Goal: Task Accomplishment & Management: Manage account settings

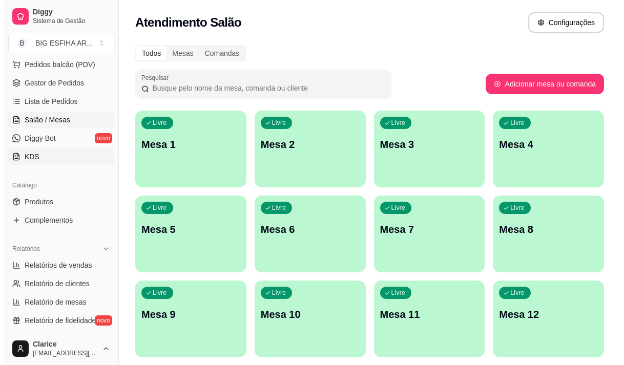
scroll to position [116, 0]
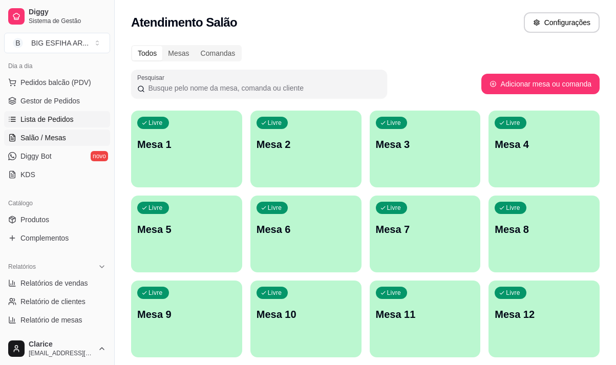
click at [55, 119] on span "Lista de Pedidos" at bounding box center [46, 119] width 53 height 10
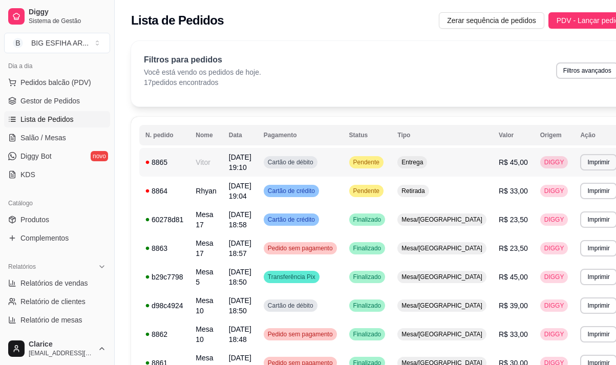
click at [220, 166] on td "Vitor" at bounding box center [206, 162] width 33 height 29
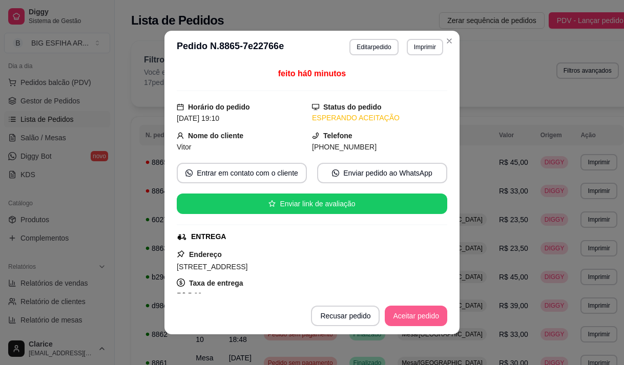
click at [416, 312] on button "Aceitar pedido" at bounding box center [416, 316] width 63 height 20
click at [416, 313] on button "Mover para preparo" at bounding box center [407, 316] width 77 height 20
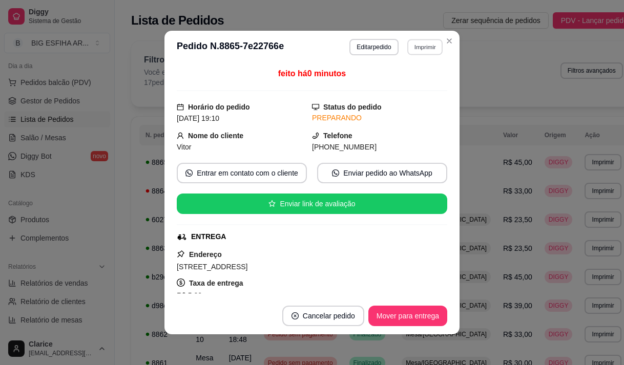
click at [427, 45] on button "Imprimir" at bounding box center [424, 47] width 35 height 16
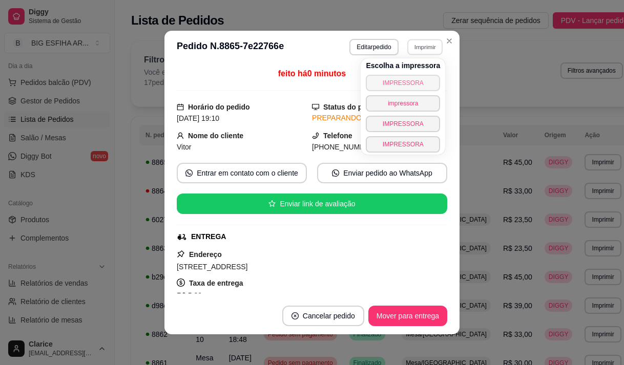
click at [421, 79] on button "IMPRESSORA" at bounding box center [403, 83] width 74 height 16
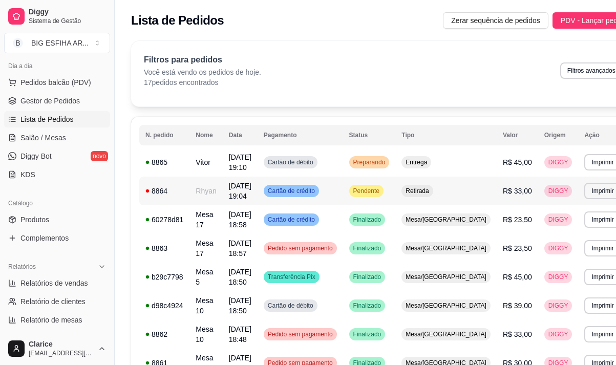
click at [205, 195] on td "Rhyan" at bounding box center [206, 191] width 33 height 29
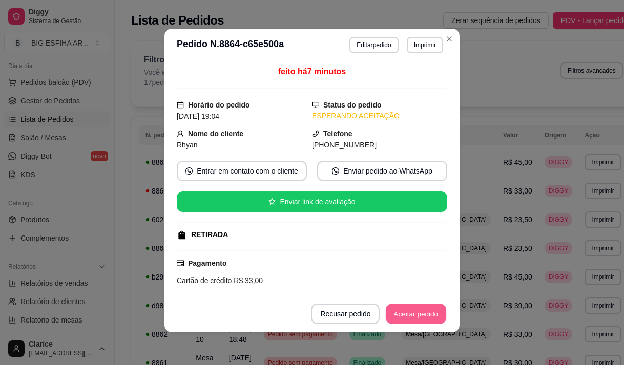
click at [415, 316] on button "Aceitar pedido" at bounding box center [416, 314] width 60 height 20
click at [415, 316] on button "Mover para preparo" at bounding box center [407, 314] width 79 height 20
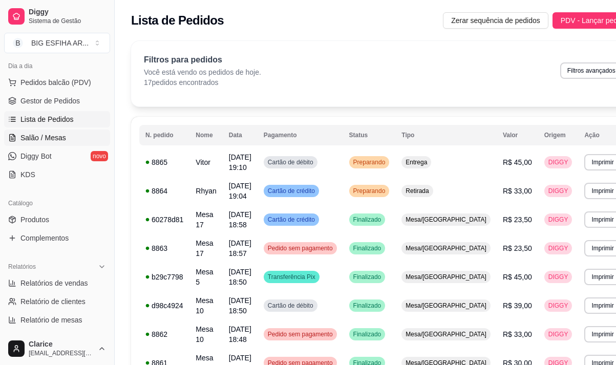
click at [32, 140] on span "Salão / Mesas" at bounding box center [43, 138] width 46 height 10
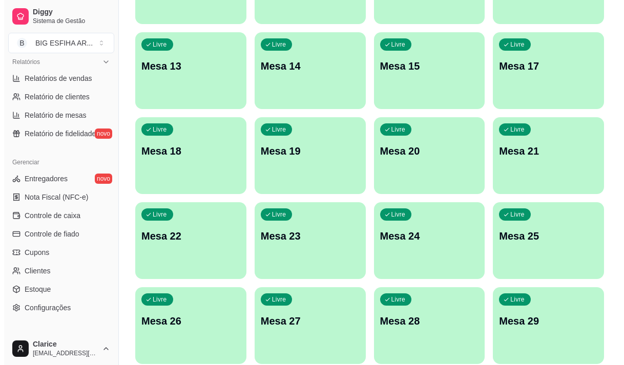
scroll to position [359, 0]
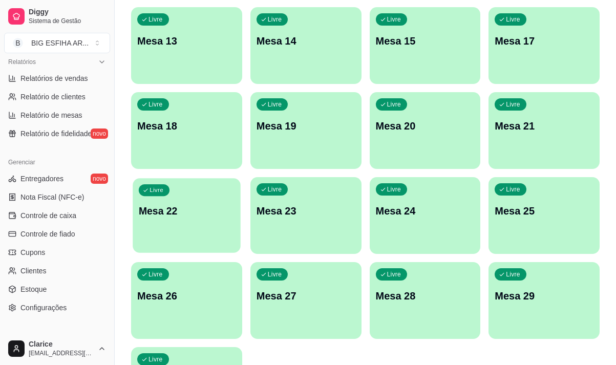
click at [183, 194] on div "Livre Mesa 22" at bounding box center [187, 209] width 108 height 63
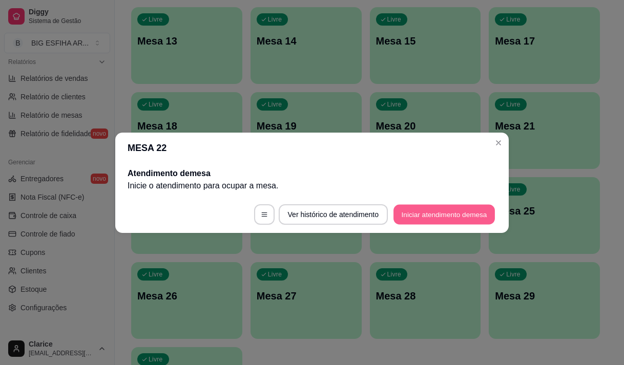
click at [482, 219] on button "Iniciar atendimento de mesa" at bounding box center [444, 214] width 101 height 20
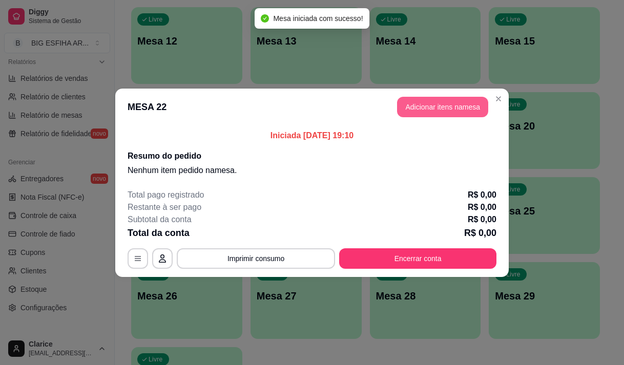
click at [464, 103] on button "Adicionar itens na mesa" at bounding box center [442, 107] width 91 height 20
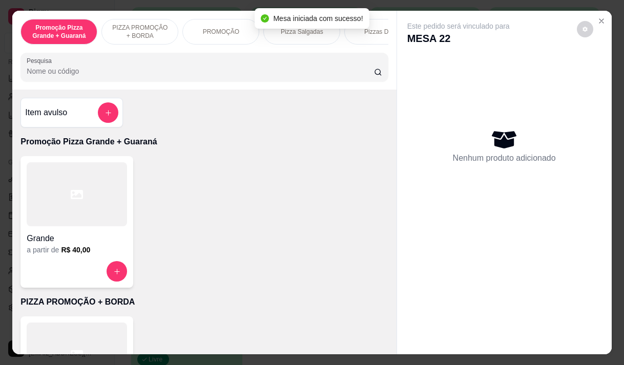
click at [191, 76] on input "Pesquisa" at bounding box center [200, 71] width 347 height 10
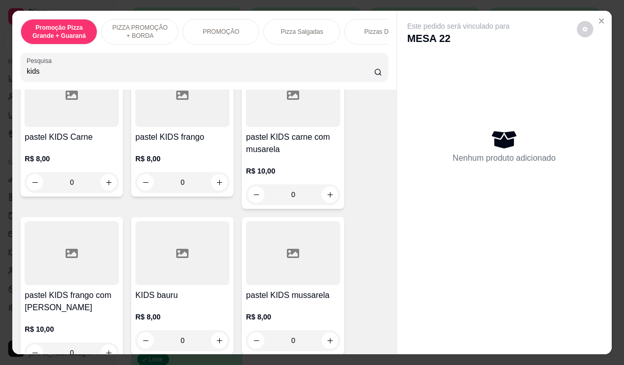
scroll to position [154, 0]
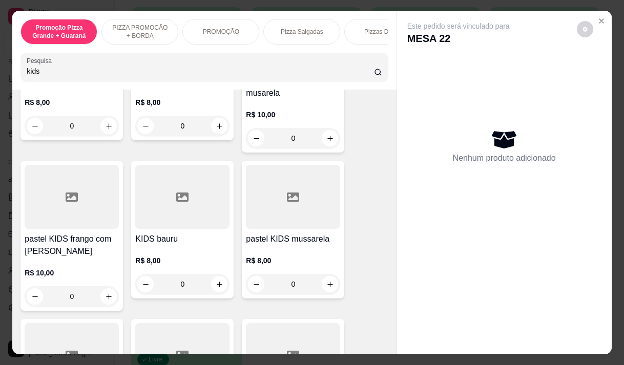
type input "kids"
click at [259, 245] on h4 "pastel KIDS mussarela" at bounding box center [293, 239] width 94 height 12
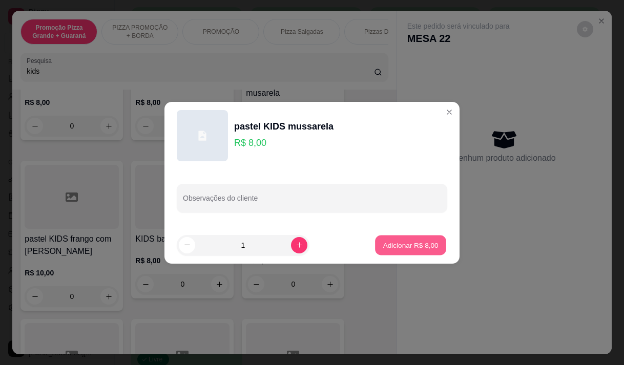
click at [413, 246] on p "Adicionar R$ 8,00" at bounding box center [410, 245] width 55 height 10
type input "1"
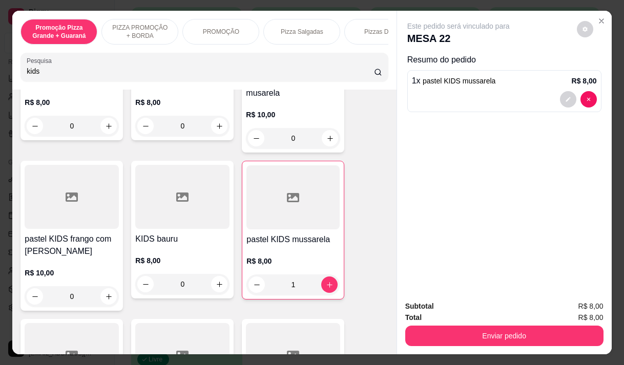
click at [285, 29] on p "Pizza Salgadas" at bounding box center [302, 32] width 43 height 8
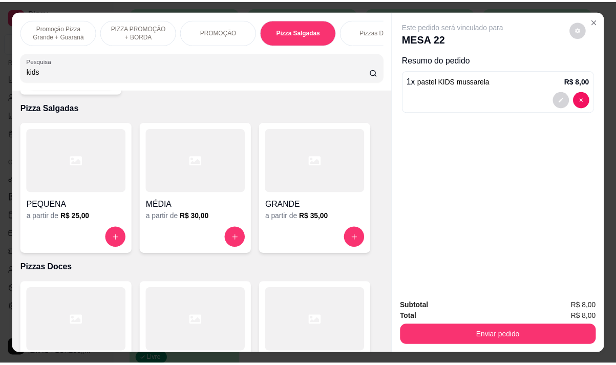
scroll to position [26, 0]
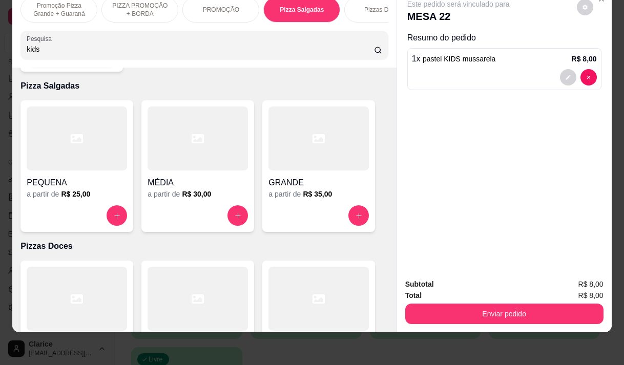
click at [281, 151] on div at bounding box center [319, 139] width 100 height 64
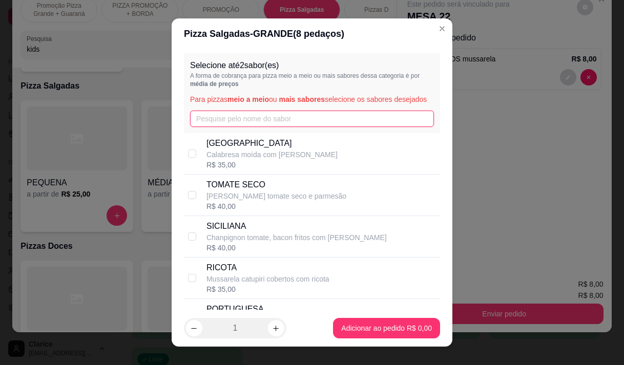
click at [215, 127] on input "text" at bounding box center [312, 119] width 244 height 16
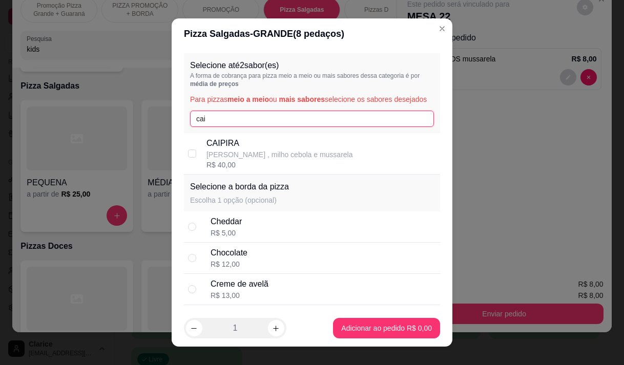
type input "cai"
click at [220, 150] on p "CAIPIRA" at bounding box center [280, 143] width 147 height 12
checkbox input "true"
click at [220, 127] on input "cai" at bounding box center [312, 119] width 244 height 16
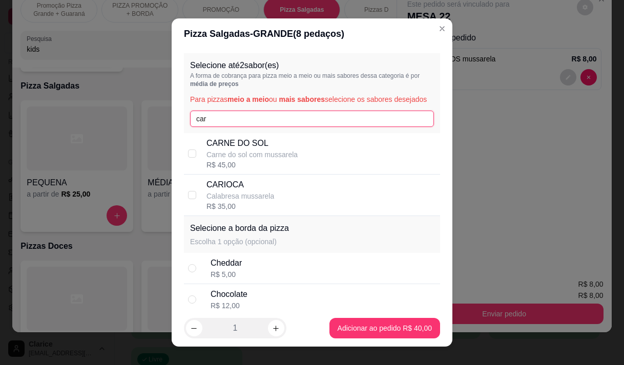
type input "car"
click at [221, 201] on p "Calabresa mussarela" at bounding box center [241, 196] width 68 height 10
checkbox input "true"
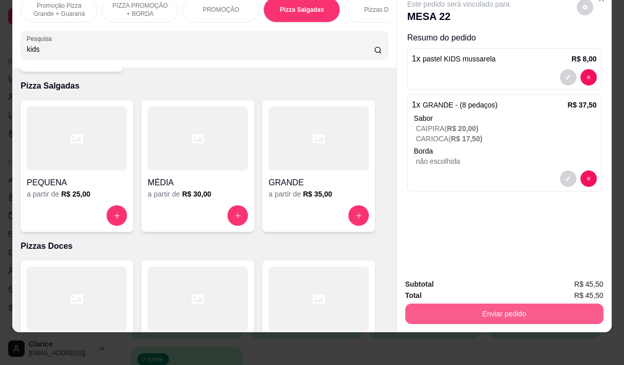
click at [536, 304] on button "Enviar pedido" at bounding box center [504, 314] width 198 height 20
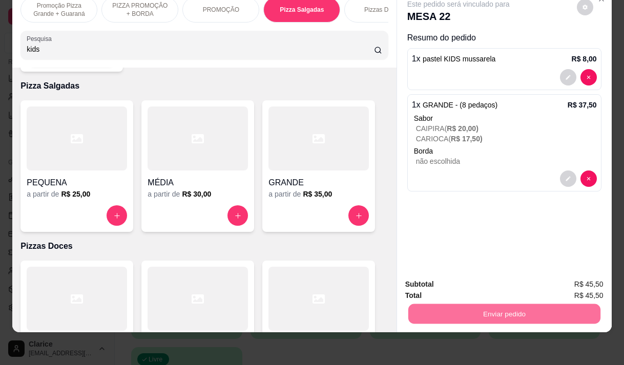
click at [572, 283] on button "Enviar pedido" at bounding box center [577, 281] width 56 height 19
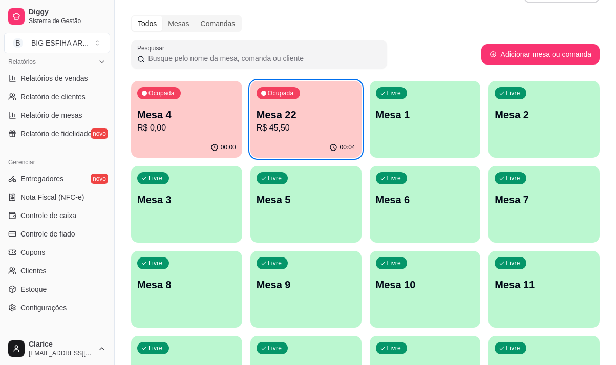
scroll to position [0, 0]
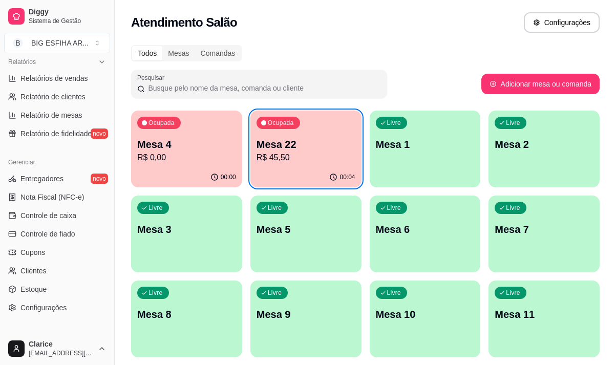
click at [266, 143] on p "Mesa 22" at bounding box center [306, 144] width 99 height 14
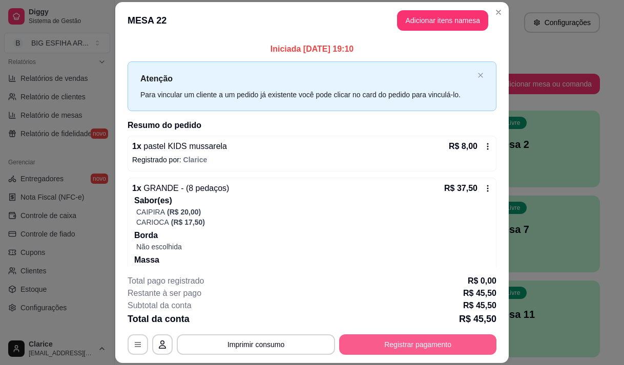
click at [444, 341] on button "Registrar pagamento" at bounding box center [417, 345] width 157 height 20
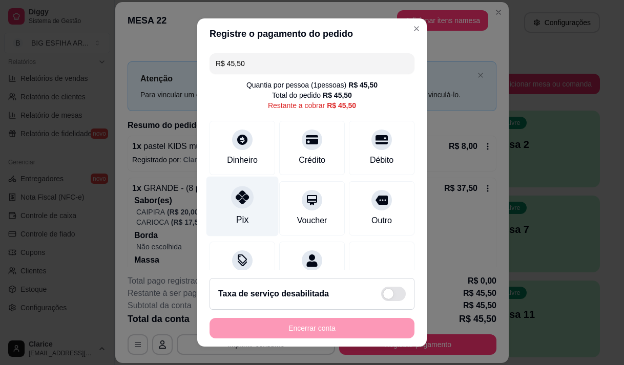
click at [231, 208] on div "Pix" at bounding box center [243, 206] width 72 height 60
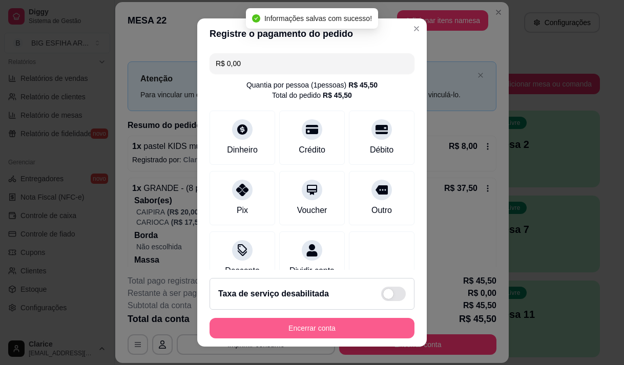
type input "R$ 0,00"
click at [243, 331] on button "Encerrar conta" at bounding box center [312, 329] width 199 height 20
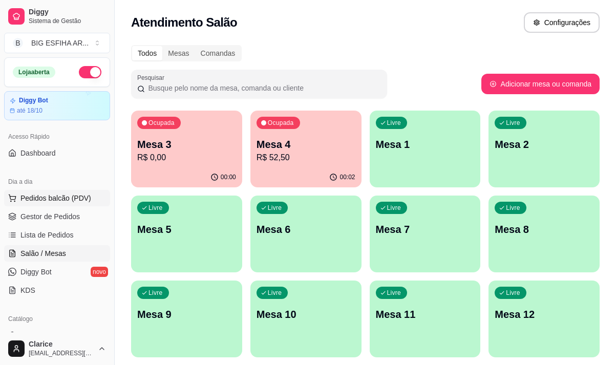
click at [46, 198] on span "Pedidos balcão (PDV)" at bounding box center [55, 198] width 71 height 10
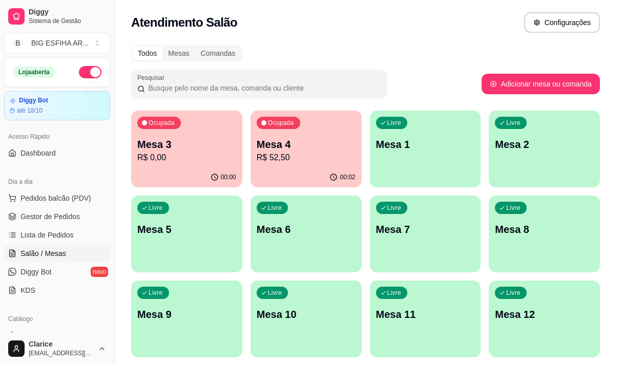
click at [438, 46] on div "Entrega" at bounding box center [434, 42] width 55 height 19
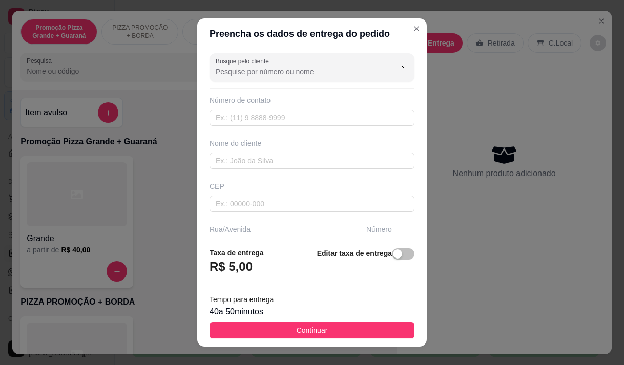
click at [269, 84] on div "Busque pelo cliente Número de contato Nome do cliente CEP Rua/[GEOGRAPHIC_DATA]" at bounding box center [312, 144] width 230 height 191
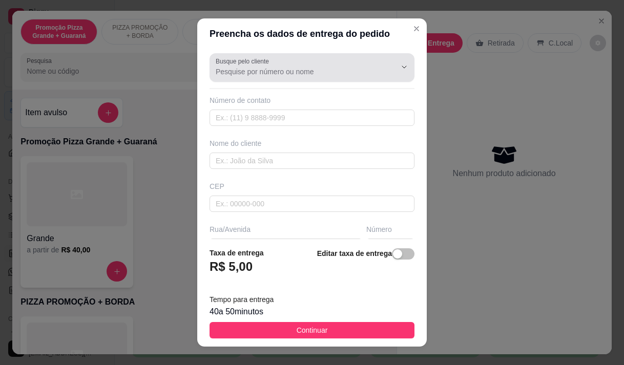
click at [270, 72] on input "Busque pelo cliente" at bounding box center [298, 72] width 164 height 10
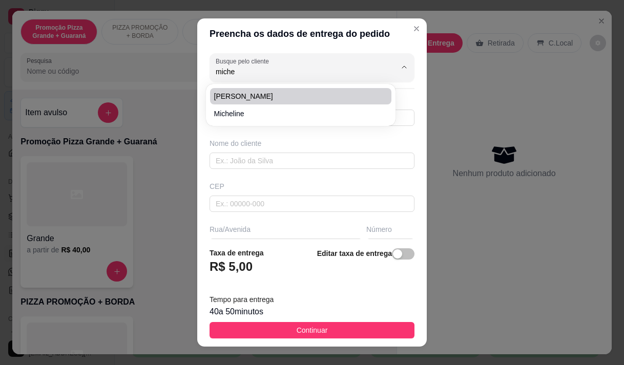
click at [265, 93] on span "[PERSON_NAME]" at bounding box center [295, 96] width 163 height 10
type input "[PERSON_NAME]"
type input "85991964849"
type input "[PERSON_NAME]"
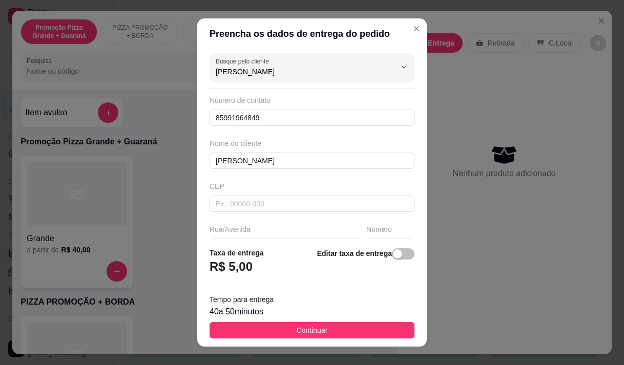
type input "[PERSON_NAME]"
click at [382, 67] on button "Show suggestions" at bounding box center [390, 67] width 16 height 16
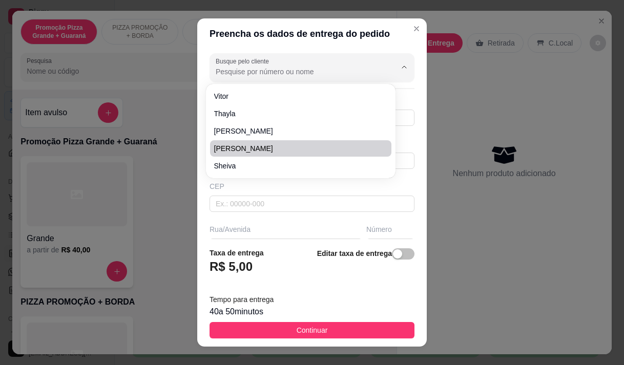
click at [306, 146] on span "[PERSON_NAME]" at bounding box center [295, 148] width 163 height 10
type input "[PERSON_NAME]"
type input "85997328789"
type input "[PERSON_NAME]"
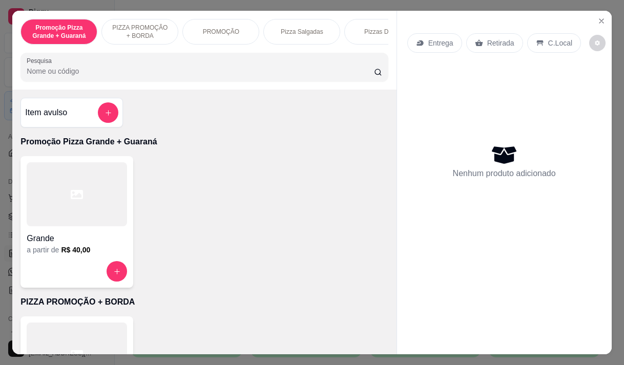
click at [438, 38] on p "Entrega" at bounding box center [440, 43] width 25 height 10
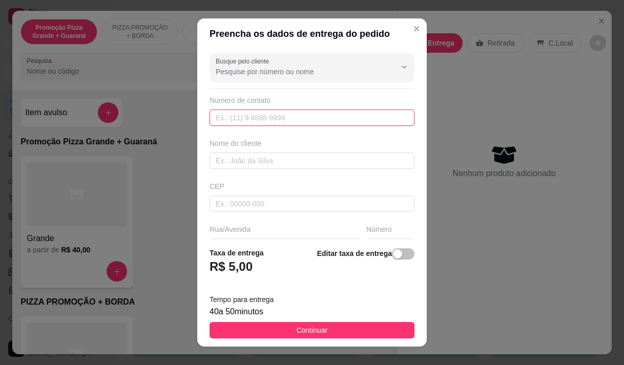
click at [297, 118] on input "text" at bounding box center [312, 118] width 205 height 16
type input "[PHONE_NUMBER]"
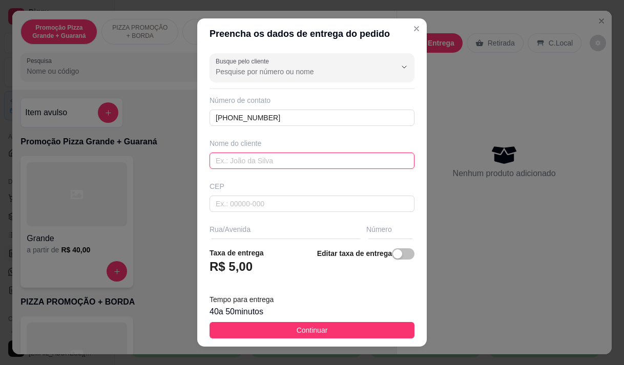
click at [228, 156] on input "text" at bounding box center [312, 161] width 205 height 16
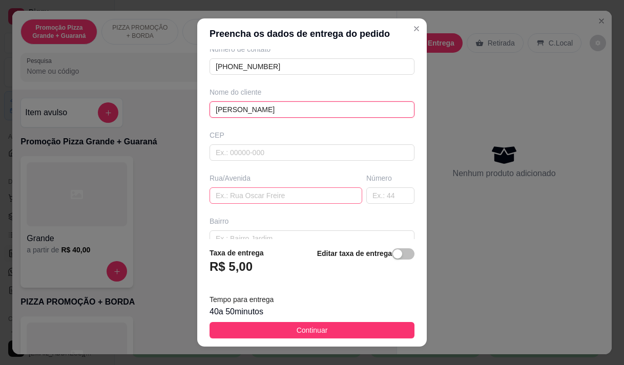
type input "[PERSON_NAME]"
click at [240, 195] on input "text" at bounding box center [286, 196] width 153 height 16
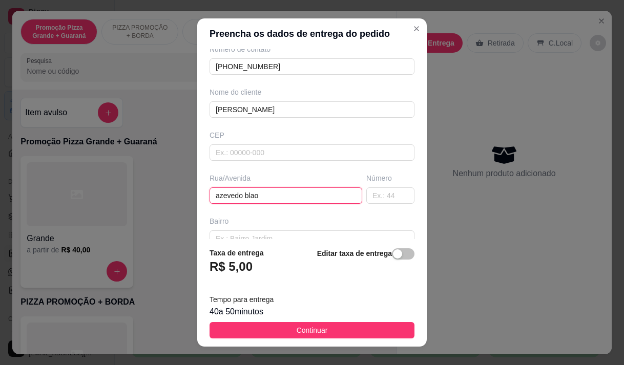
click at [244, 196] on input "azevedo blao" at bounding box center [286, 196] width 153 height 16
click at [292, 193] on input "[PERSON_NAME]" at bounding box center [286, 196] width 153 height 16
type input "azevedo bolao 1045"
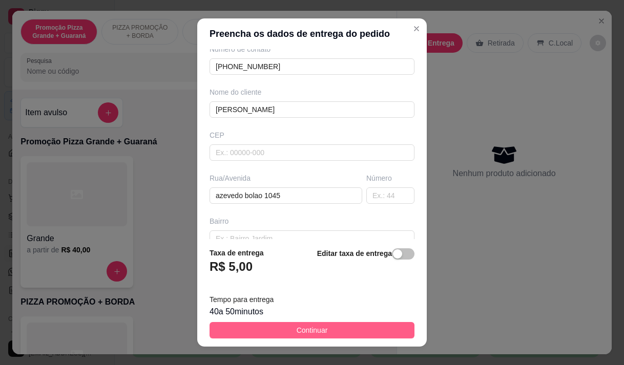
click at [333, 335] on button "Continuar" at bounding box center [312, 330] width 205 height 16
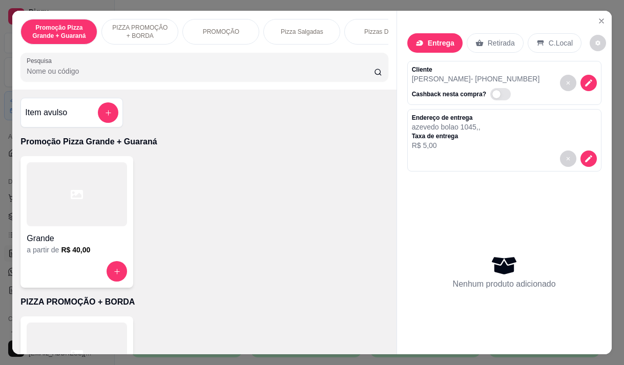
click at [271, 31] on div "Pizza Salgadas" at bounding box center [301, 32] width 77 height 26
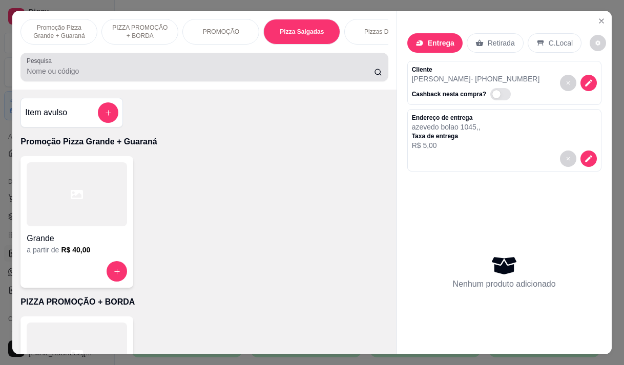
scroll to position [26, 0]
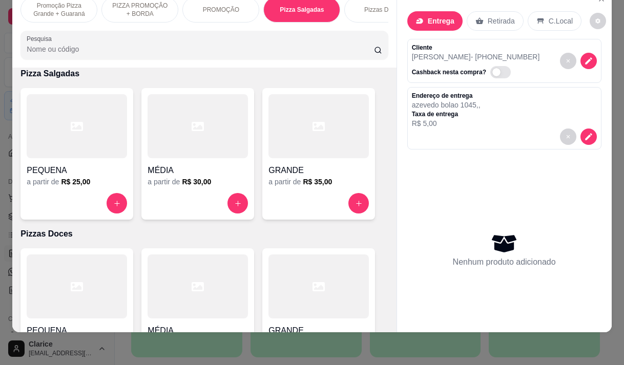
click at [306, 196] on div at bounding box center [319, 203] width 100 height 20
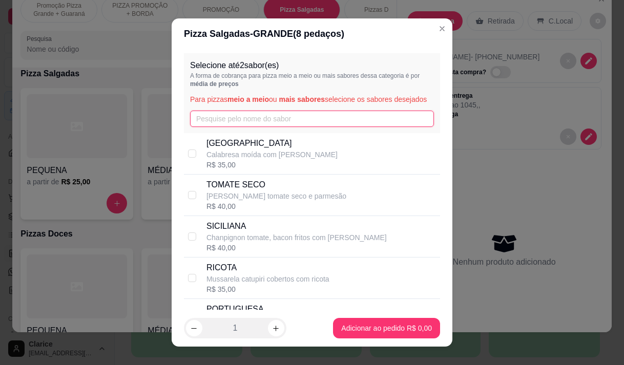
click at [199, 124] on input "text" at bounding box center [312, 119] width 244 height 16
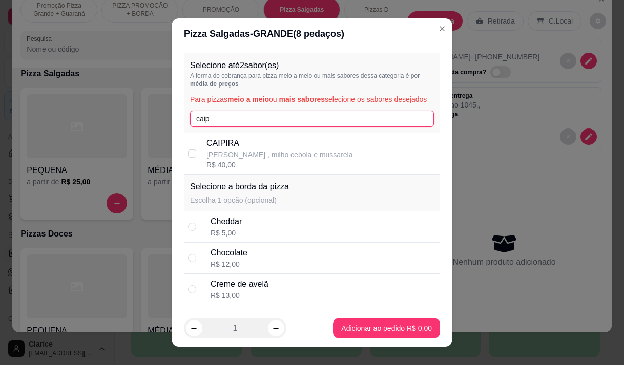
type input "caip"
click at [240, 160] on p "[PERSON_NAME] , milho cebola e mussarela" at bounding box center [280, 155] width 147 height 10
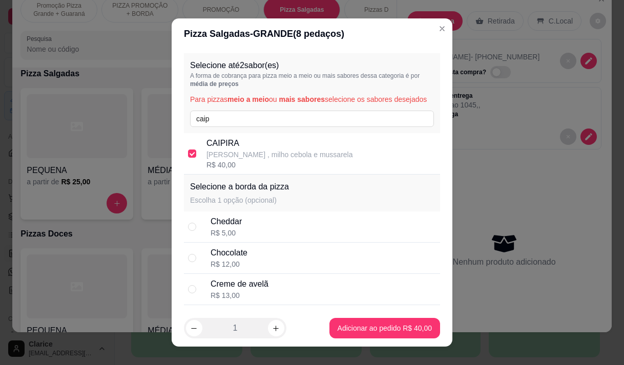
checkbox input "true"
click at [222, 127] on input "caip" at bounding box center [312, 119] width 244 height 16
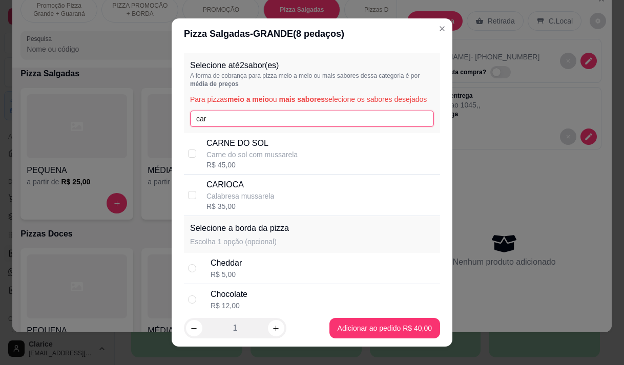
type input "car"
click at [216, 201] on p "Calabresa mussarela" at bounding box center [241, 196] width 68 height 10
checkbox input "true"
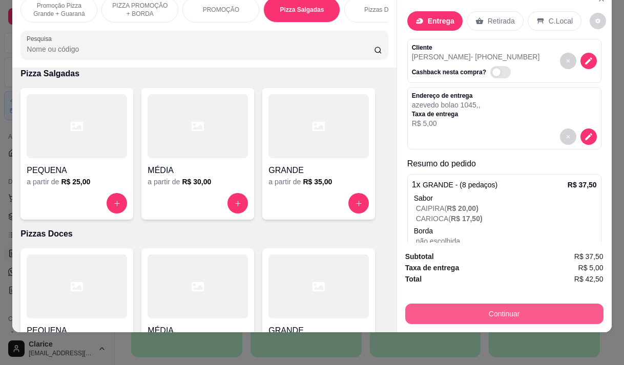
click at [524, 306] on button "Continuar" at bounding box center [504, 314] width 198 height 20
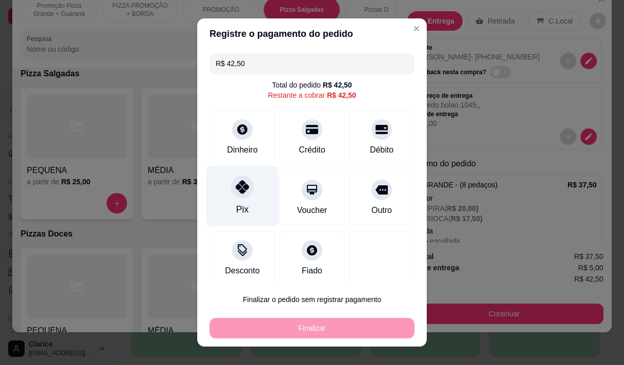
click at [249, 203] on div "Pix" at bounding box center [243, 196] width 72 height 60
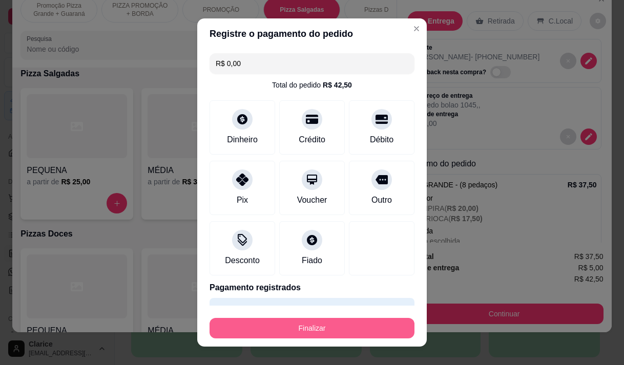
click at [272, 321] on button "Finalizar" at bounding box center [312, 328] width 205 height 20
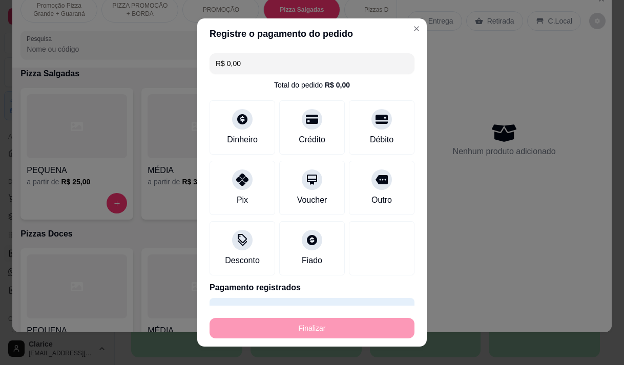
type input "-R$ 42,50"
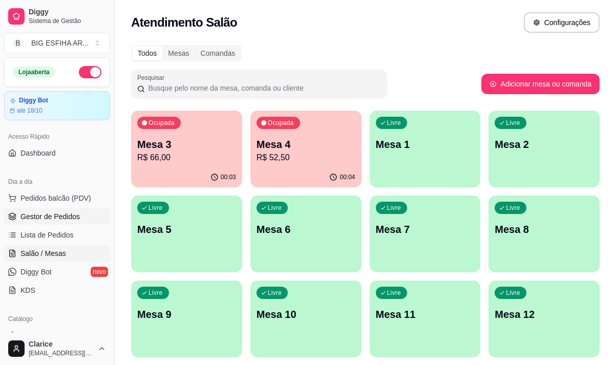
click at [47, 214] on span "Gestor de Pedidos" at bounding box center [49, 217] width 59 height 10
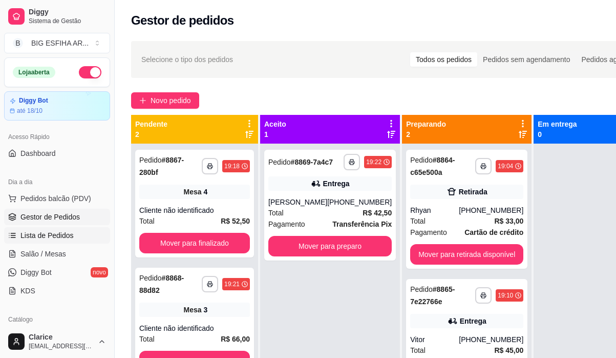
click at [59, 231] on span "Lista de Pedidos" at bounding box center [46, 235] width 53 height 10
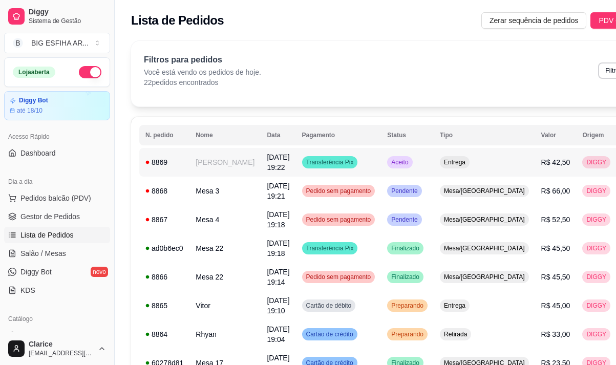
click at [219, 164] on td "[PERSON_NAME]" at bounding box center [225, 162] width 71 height 29
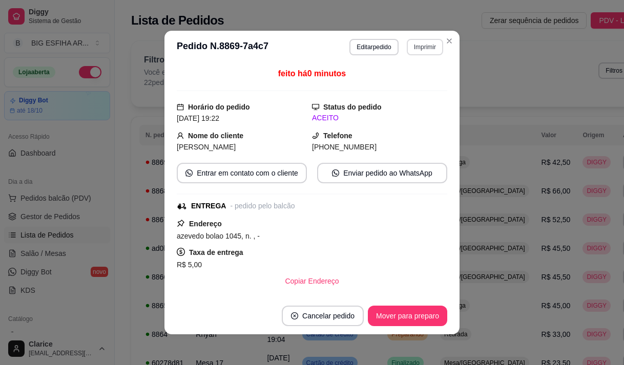
click at [424, 46] on button "Imprimir" at bounding box center [425, 47] width 36 height 16
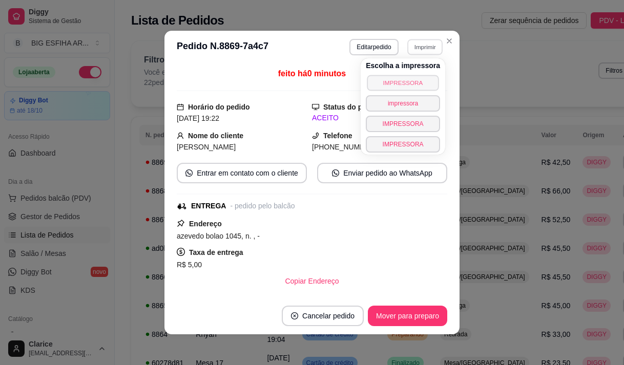
click at [413, 88] on button "IMPRESSORA" at bounding box center [403, 83] width 72 height 16
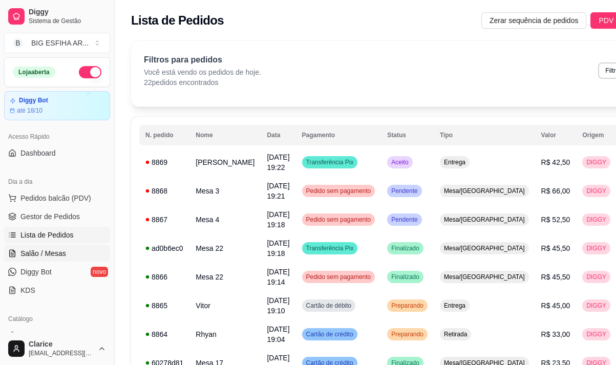
click at [60, 253] on span "Salão / Mesas" at bounding box center [43, 254] width 46 height 10
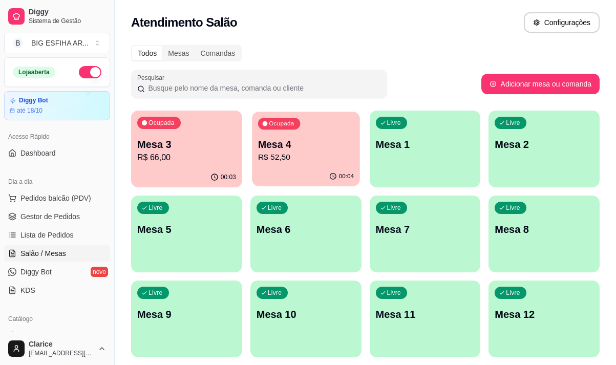
click at [281, 165] on div "Ocupada Mesa 4 R$ 52,50" at bounding box center [306, 139] width 108 height 55
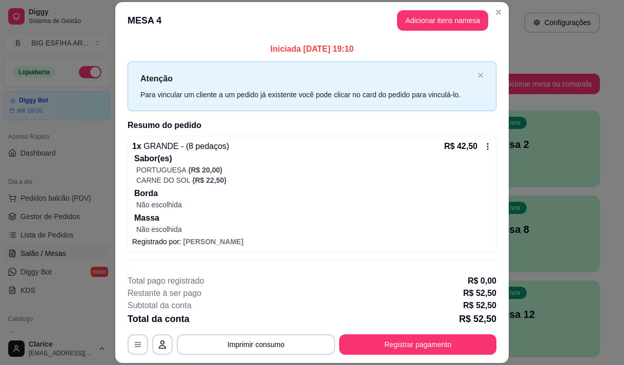
scroll to position [32, 0]
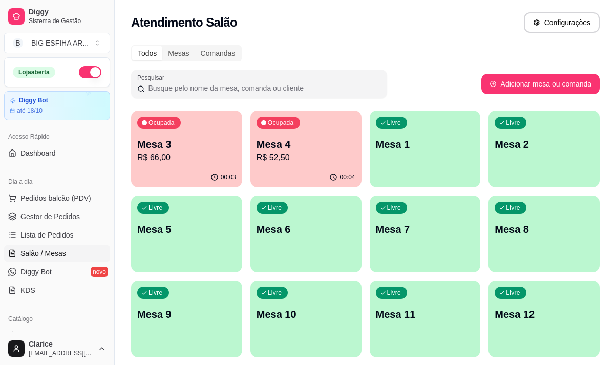
click at [172, 149] on p "Mesa 3" at bounding box center [186, 144] width 99 height 14
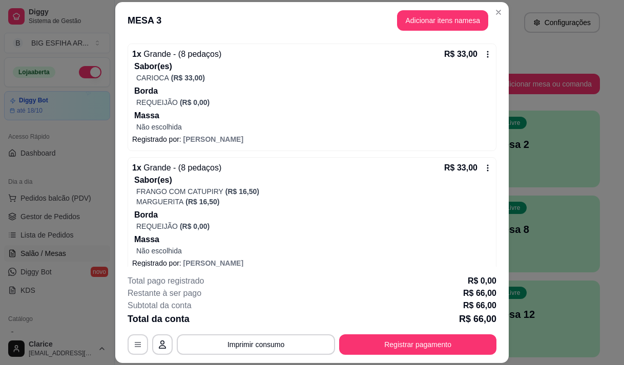
scroll to position [104, 0]
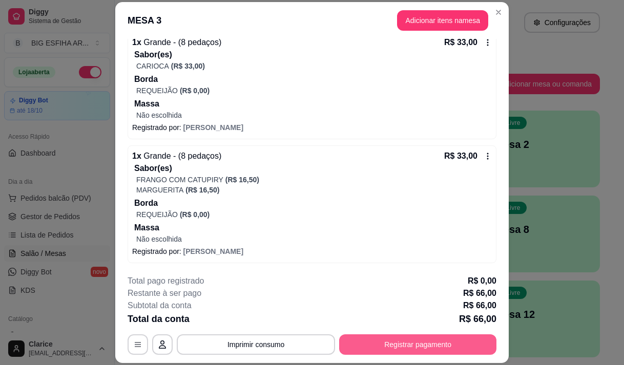
click at [358, 344] on button "Registrar pagamento" at bounding box center [417, 345] width 157 height 20
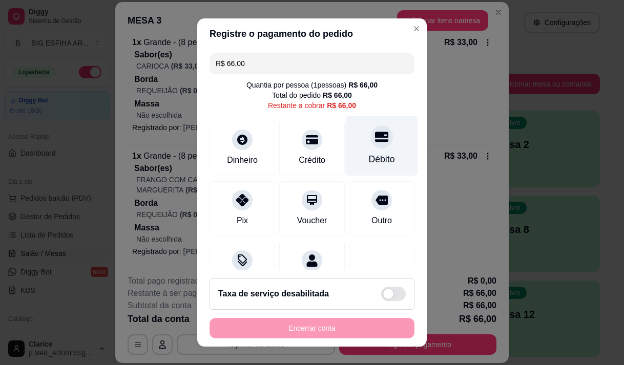
click at [369, 154] on div "Débito" at bounding box center [382, 159] width 26 height 13
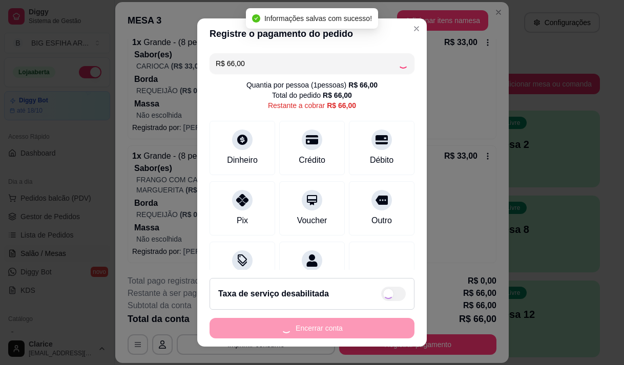
type input "R$ 0,00"
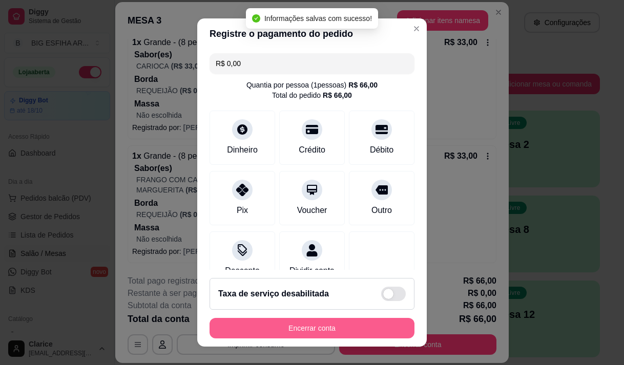
click at [317, 330] on button "Encerrar conta" at bounding box center [312, 328] width 205 height 20
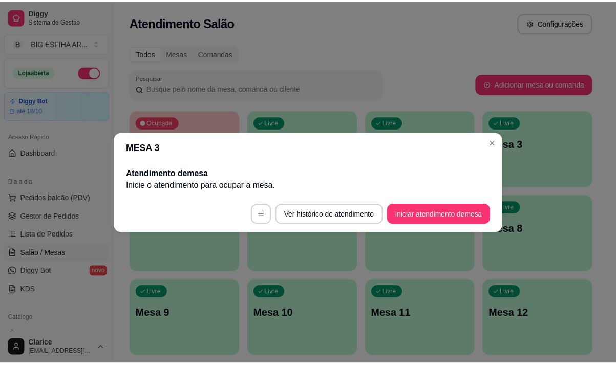
scroll to position [0, 0]
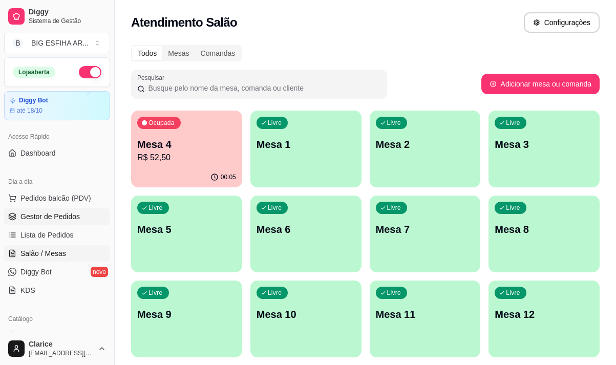
click at [51, 220] on span "Gestor de Pedidos" at bounding box center [49, 217] width 59 height 10
click at [50, 236] on span "Lista de Pedidos" at bounding box center [46, 235] width 53 height 10
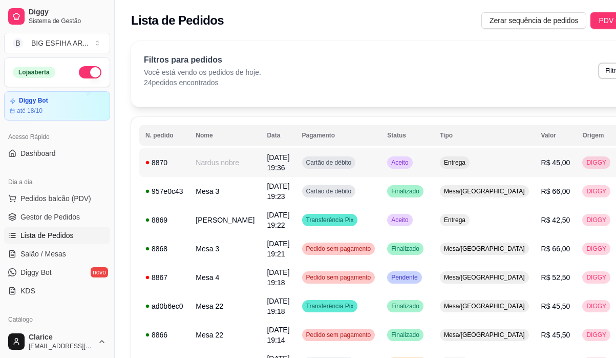
click at [214, 165] on td "Nardus nobre" at bounding box center [225, 162] width 71 height 29
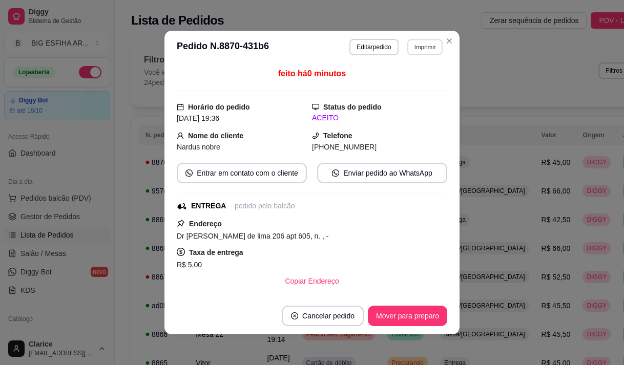
click at [418, 45] on button "Imprimir" at bounding box center [424, 47] width 35 height 16
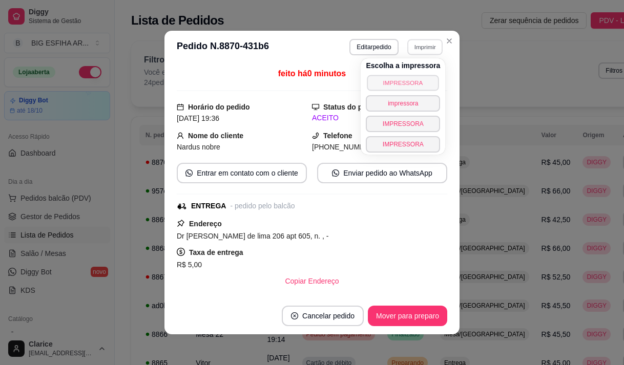
click at [407, 82] on button "IMPRESSORA" at bounding box center [403, 83] width 72 height 16
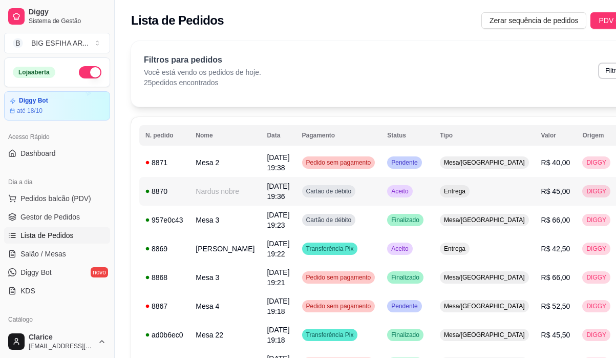
click at [194, 187] on td "Nardus nobre" at bounding box center [225, 191] width 71 height 29
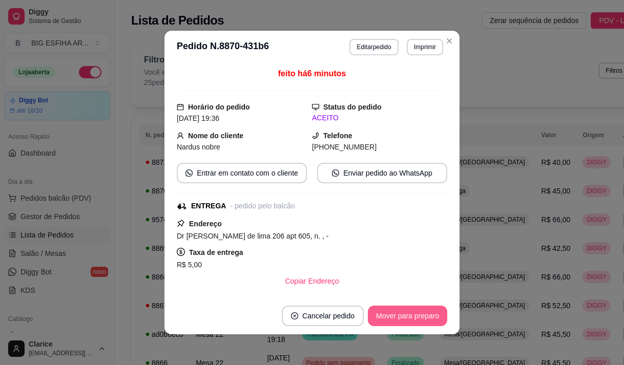
click at [389, 313] on button "Mover para preparo" at bounding box center [407, 316] width 79 height 20
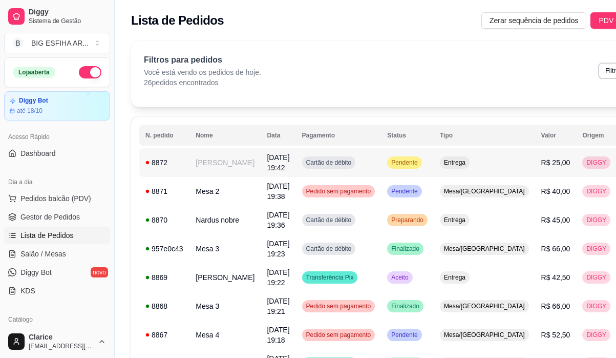
click at [198, 172] on td "[PERSON_NAME]" at bounding box center [225, 162] width 71 height 29
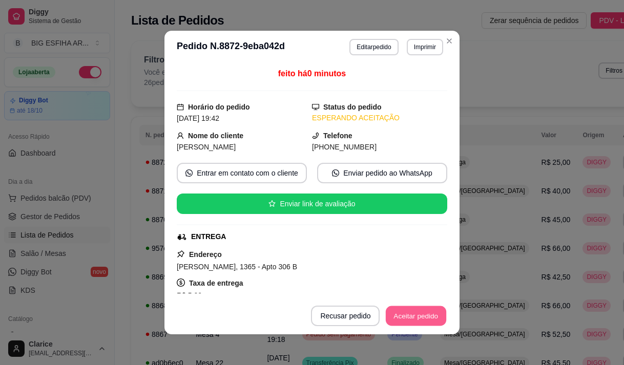
click at [421, 312] on button "Aceitar pedido" at bounding box center [416, 316] width 60 height 20
click at [418, 314] on button "Mover para preparo" at bounding box center [407, 316] width 79 height 20
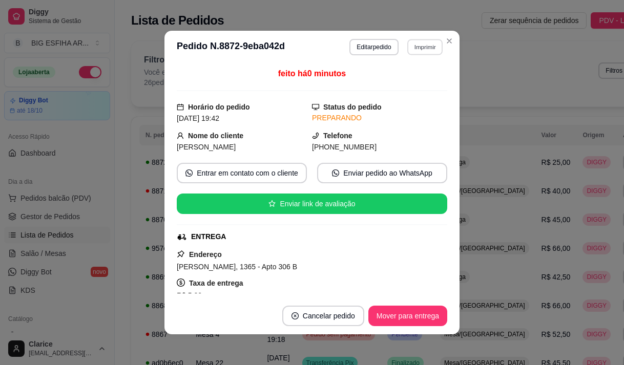
click at [418, 42] on button "Imprimir" at bounding box center [424, 47] width 35 height 16
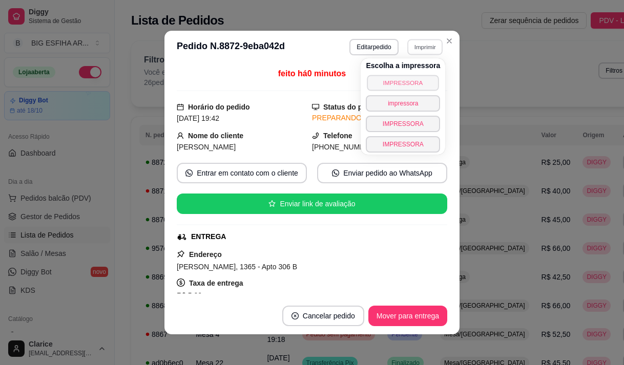
click at [416, 76] on button "IMPRESSORA" at bounding box center [403, 83] width 72 height 16
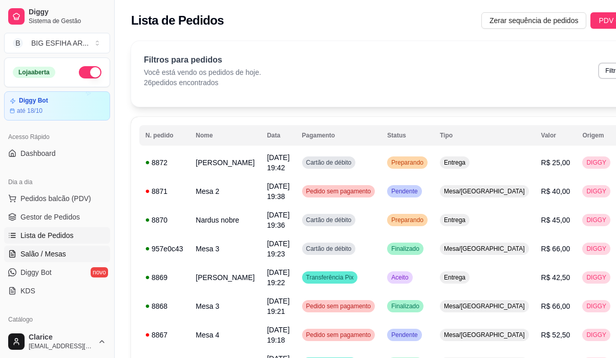
click at [31, 256] on span "Salão / Mesas" at bounding box center [43, 254] width 46 height 10
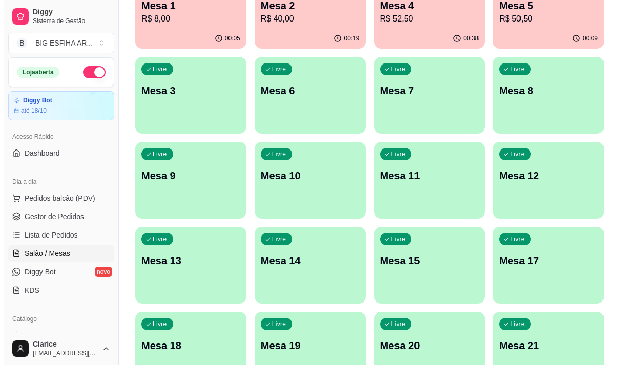
scroll to position [154, 0]
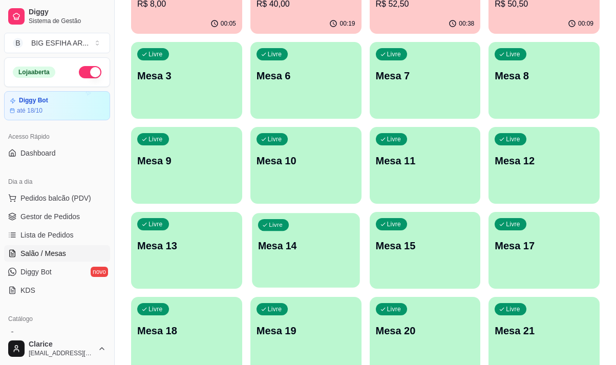
click at [304, 256] on div "Livre Mesa 14" at bounding box center [306, 244] width 108 height 63
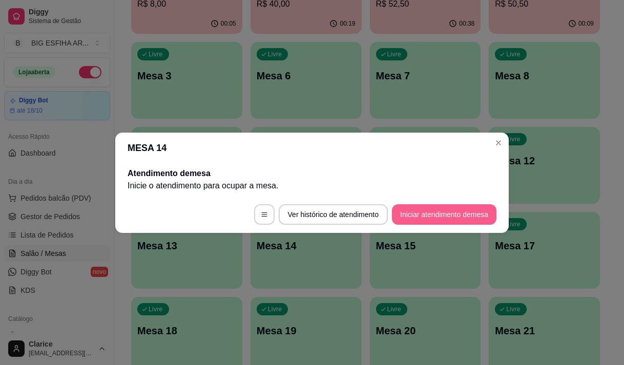
click at [437, 217] on button "Iniciar atendimento de mesa" at bounding box center [444, 214] width 105 height 20
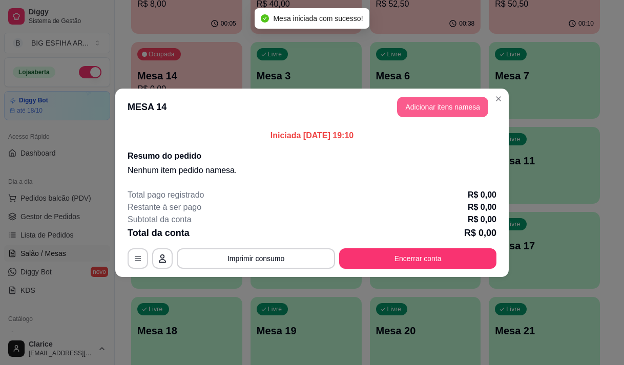
click at [473, 108] on button "Adicionar itens na mesa" at bounding box center [442, 107] width 91 height 20
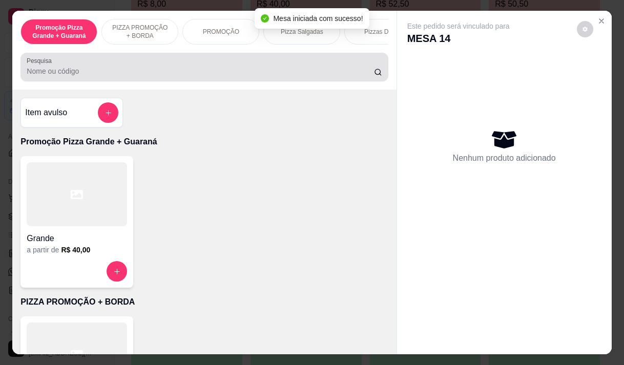
click at [314, 71] on input "Pesquisa" at bounding box center [200, 71] width 347 height 10
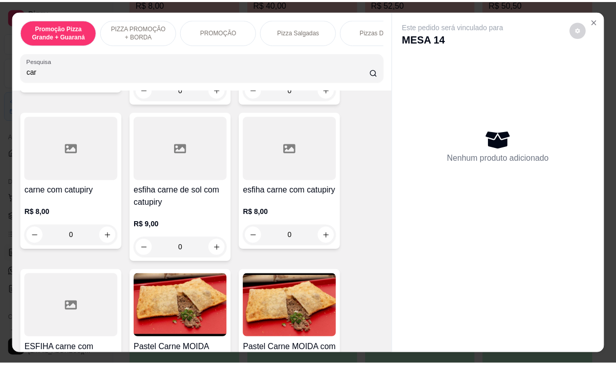
scroll to position [512, 0]
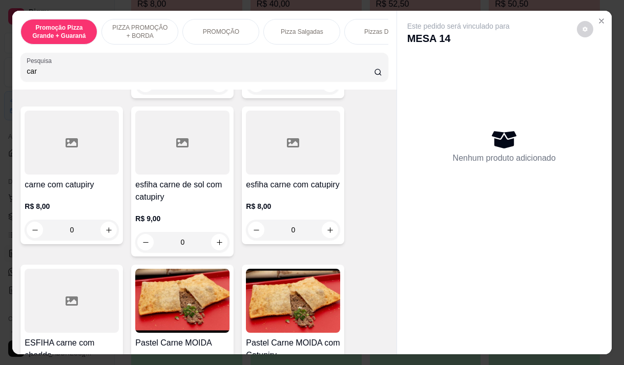
type input "car"
click at [199, 296] on img at bounding box center [182, 301] width 94 height 64
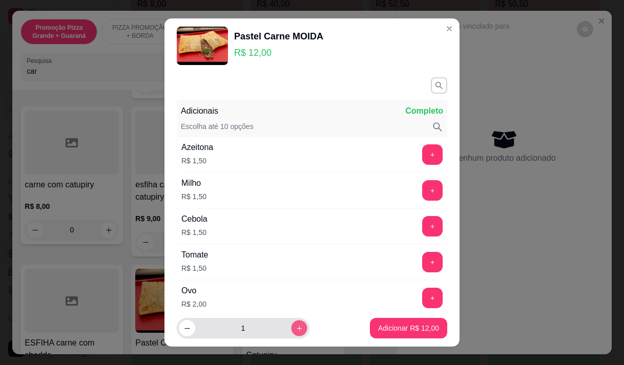
click at [297, 327] on icon "increase-product-quantity" at bounding box center [299, 328] width 5 height 5
type input "2"
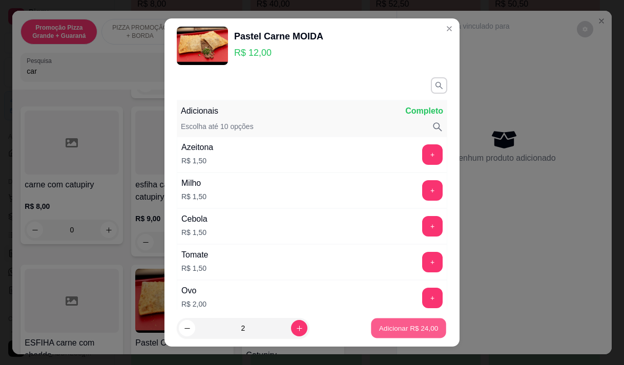
click at [402, 321] on button "Adicionar R$ 24,00" at bounding box center [408, 329] width 75 height 20
type input "2"
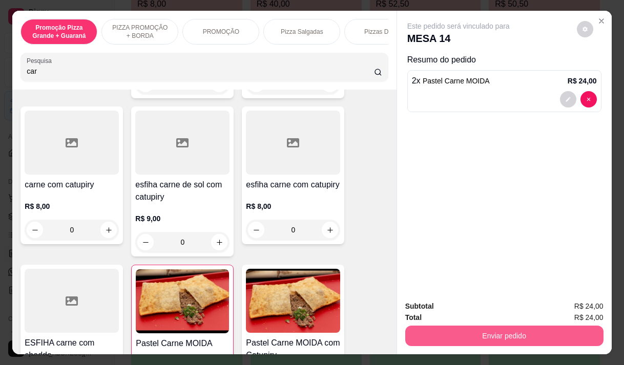
click at [526, 328] on button "Enviar pedido" at bounding box center [504, 336] width 198 height 20
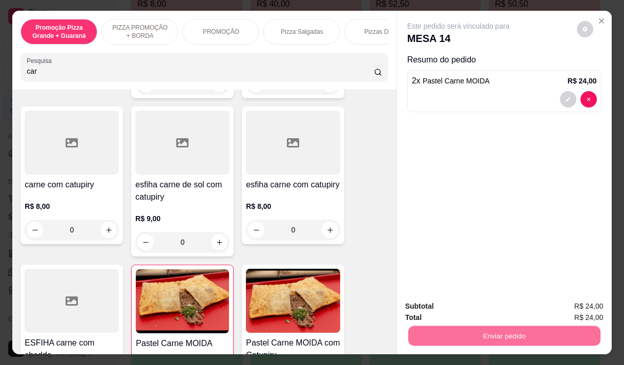
click at [570, 304] on button "Enviar pedido" at bounding box center [577, 306] width 56 height 19
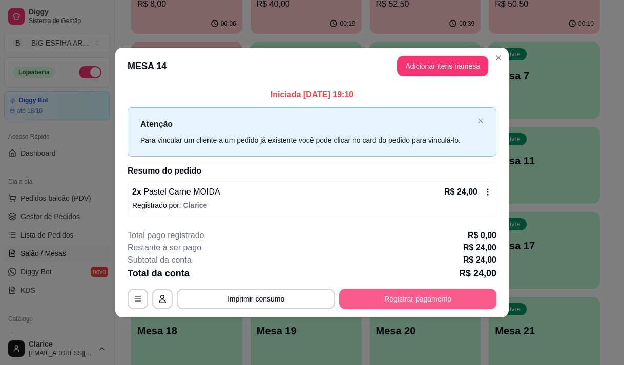
click at [372, 297] on button "Registrar pagamento" at bounding box center [417, 299] width 157 height 20
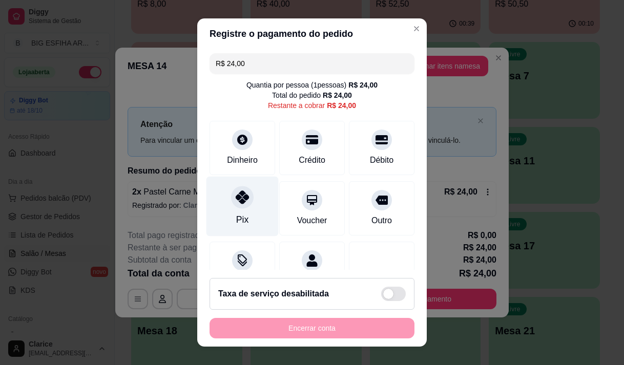
click at [236, 204] on icon at bounding box center [242, 197] width 13 height 13
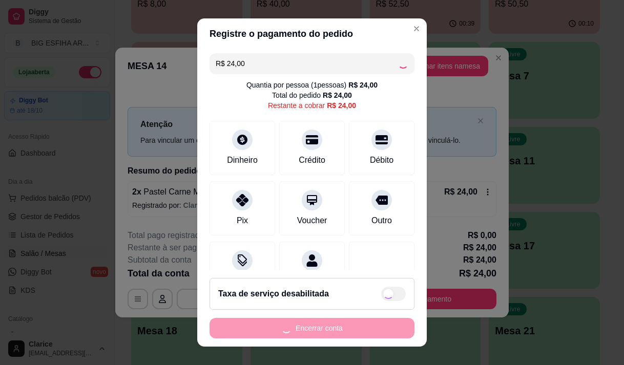
type input "R$ 0,00"
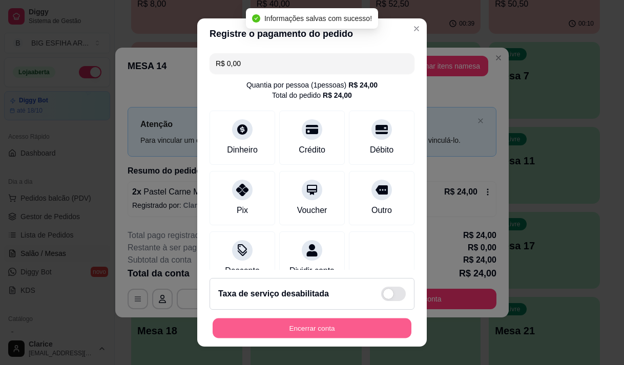
click at [255, 323] on button "Encerrar conta" at bounding box center [312, 329] width 199 height 20
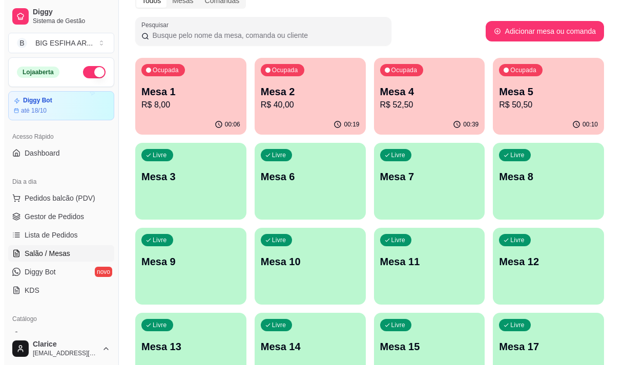
scroll to position [102, 0]
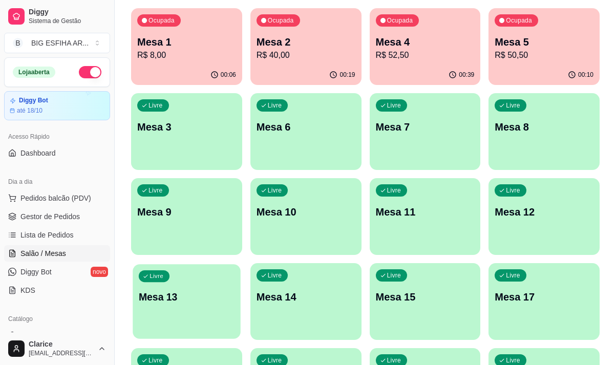
click at [189, 321] on div "Livre Mesa 13" at bounding box center [187, 295] width 108 height 63
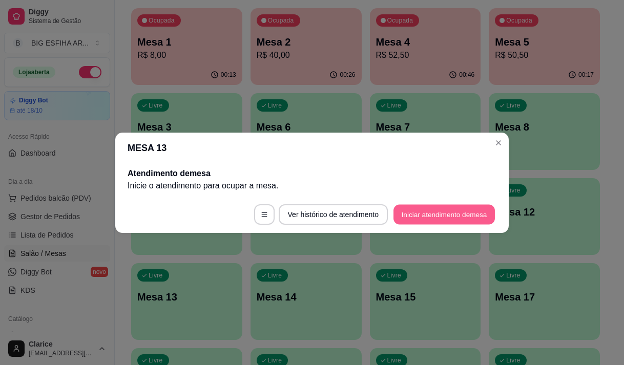
click at [429, 210] on button "Iniciar atendimento de mesa" at bounding box center [444, 214] width 101 height 20
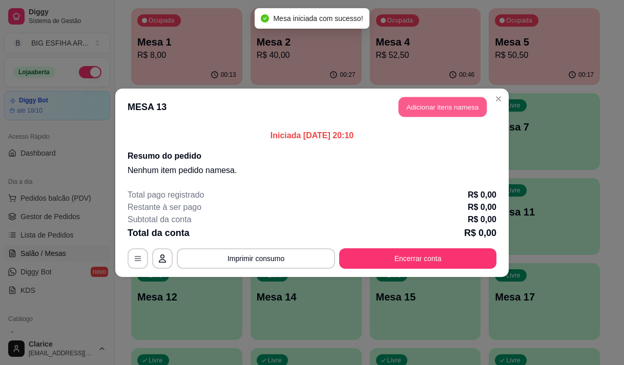
click at [436, 103] on button "Adicionar itens na mesa" at bounding box center [443, 107] width 88 height 20
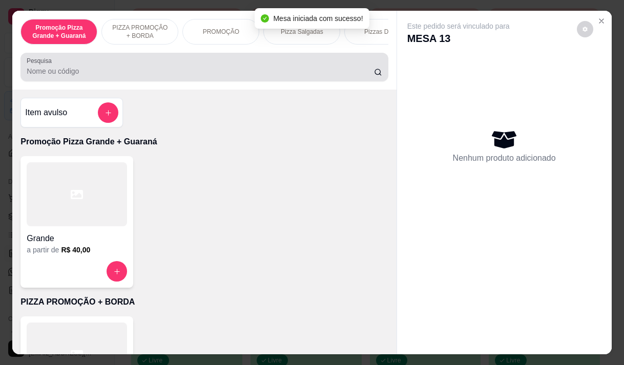
click at [172, 76] on input "Pesquisa" at bounding box center [200, 71] width 347 height 10
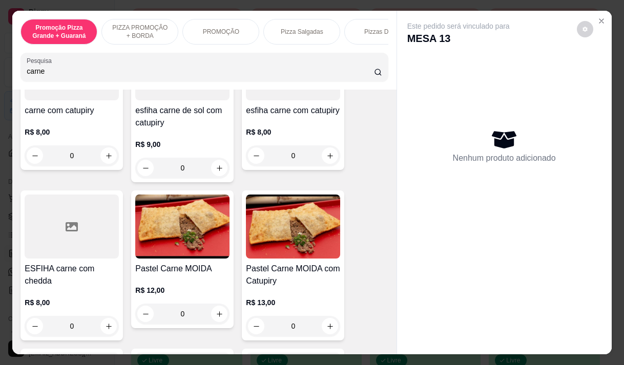
scroll to position [512, 0]
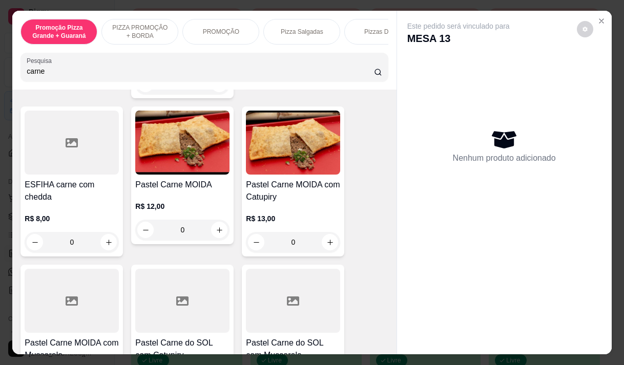
type input "carne"
click at [183, 191] on h4 "Pastel Carne MOIDA" at bounding box center [182, 185] width 94 height 12
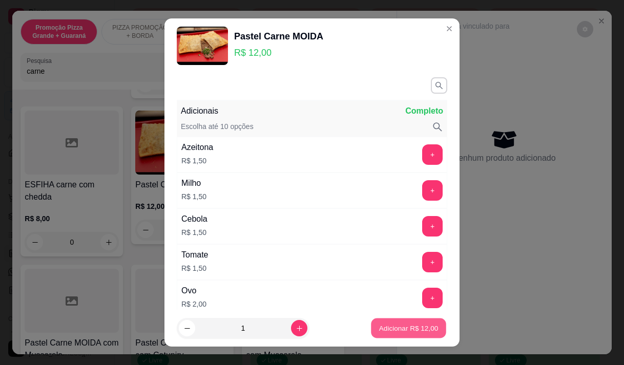
click at [412, 324] on p "Adicionar R$ 12,00" at bounding box center [408, 329] width 59 height 10
type input "1"
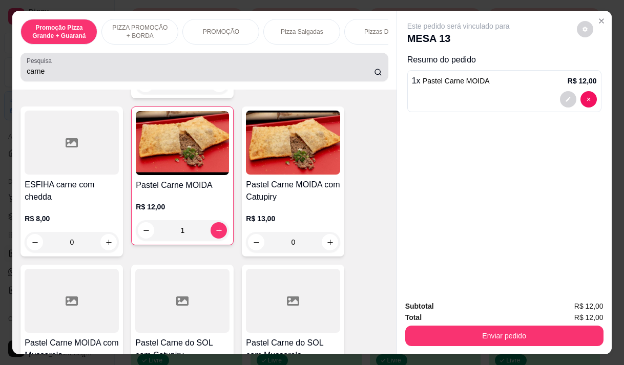
click at [63, 81] on div "Pesquisa carne" at bounding box center [203, 67] width 367 height 29
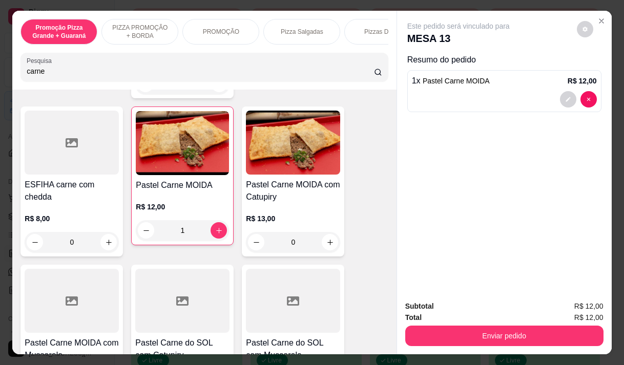
click at [63, 81] on div "Pesquisa carne" at bounding box center [203, 67] width 367 height 29
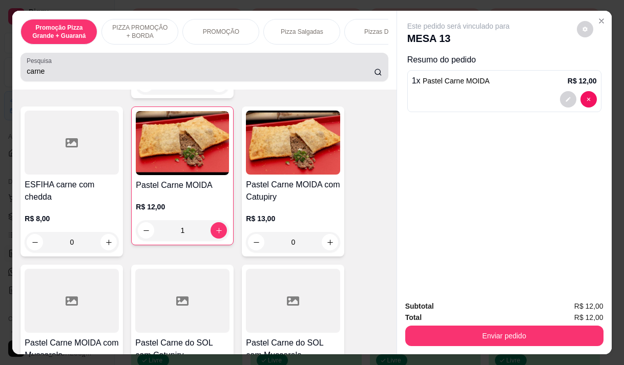
click at [63, 81] on div "Pesquisa carne" at bounding box center [203, 67] width 367 height 29
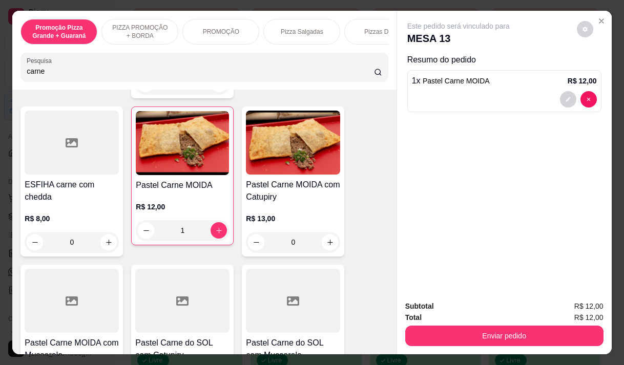
click at [27, 76] on input "carne" at bounding box center [200, 71] width 347 height 10
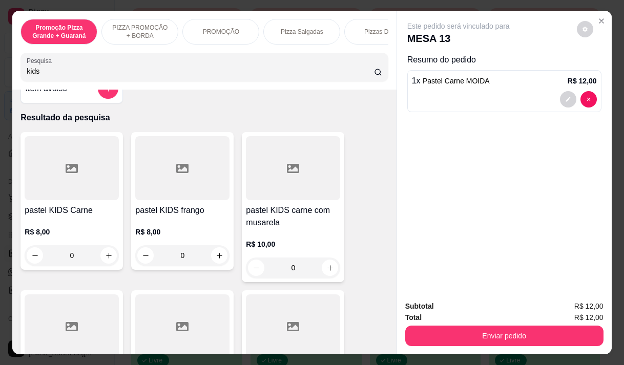
scroll to position [0, 0]
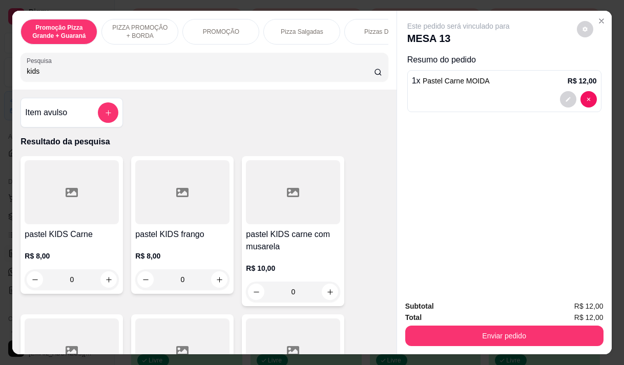
type input "kids"
click at [186, 232] on h4 "pastel KIDS frango" at bounding box center [182, 235] width 94 height 12
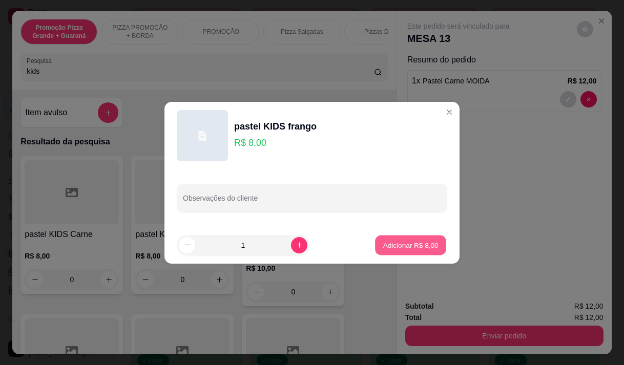
click at [406, 244] on p "Adicionar R$ 8,00" at bounding box center [410, 245] width 55 height 10
type input "1"
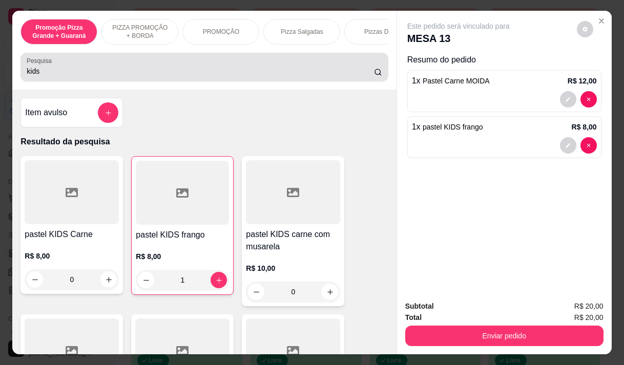
click at [40, 71] on input "kids" at bounding box center [200, 71] width 347 height 10
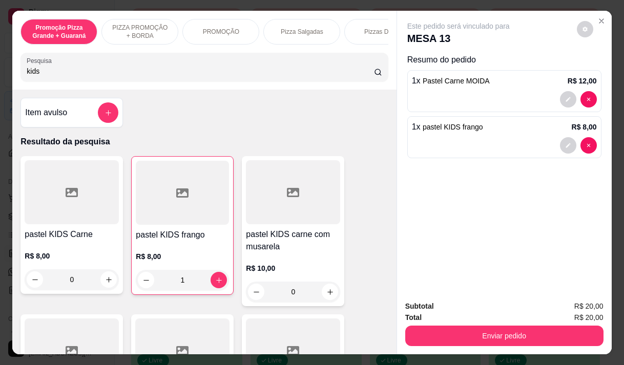
click at [40, 71] on input "kids" at bounding box center [200, 71] width 347 height 10
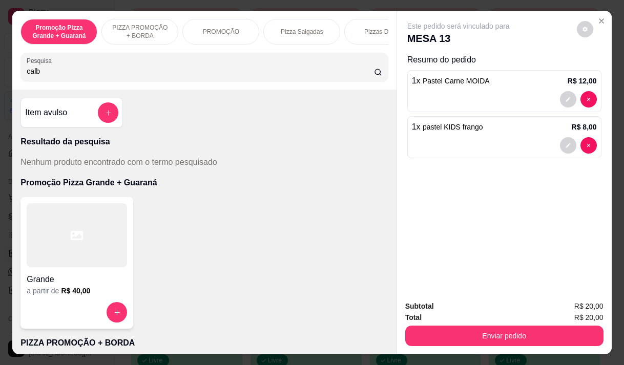
click at [54, 73] on input "calb" at bounding box center [200, 71] width 347 height 10
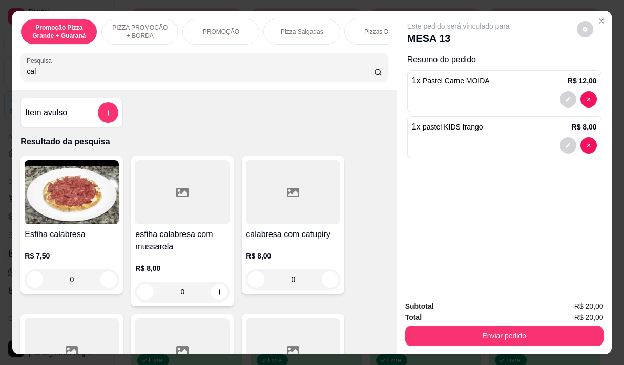
type input "cal"
click at [73, 231] on div "Esfiha calabresa R$ 7,50 0" at bounding box center [71, 225] width 102 height 138
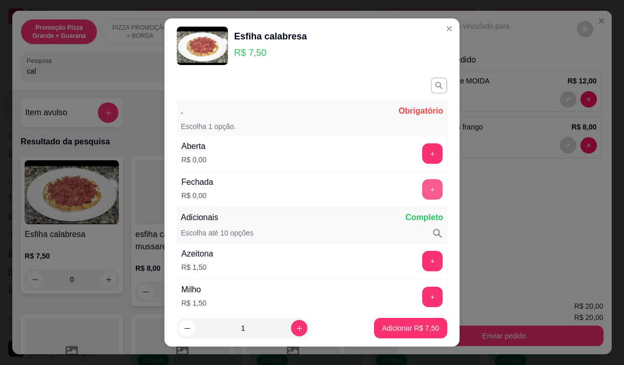
click at [422, 194] on button "+" at bounding box center [432, 189] width 20 height 20
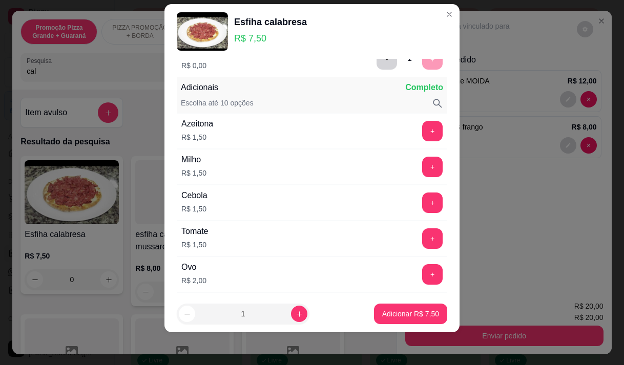
scroll to position [134, 0]
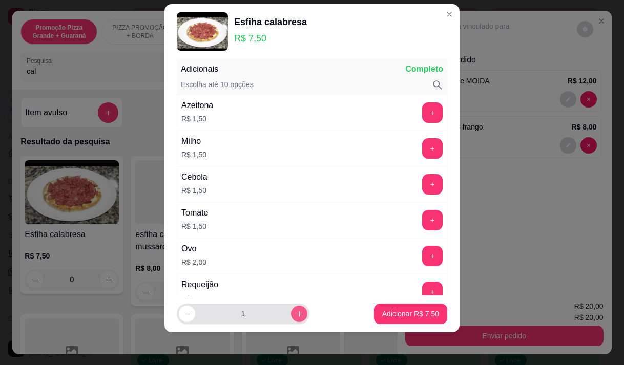
click at [296, 312] on icon "increase-product-quantity" at bounding box center [300, 315] width 8 height 8
type input "2"
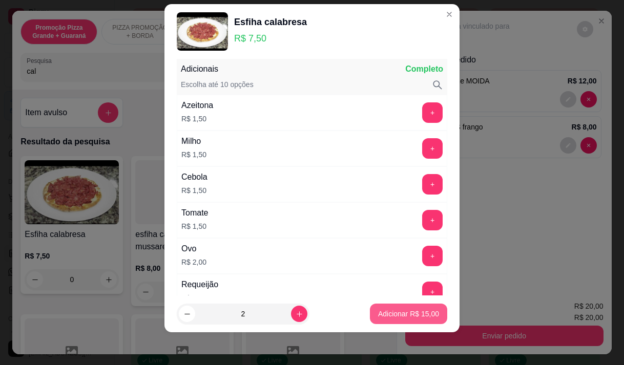
click at [380, 305] on button "Adicionar R$ 15,00" at bounding box center [408, 314] width 77 height 20
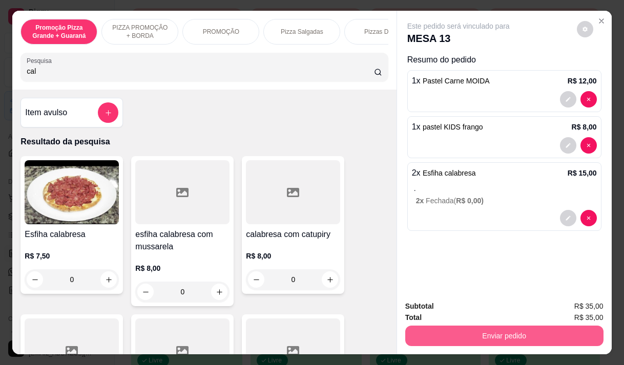
click at [515, 329] on button "Enviar pedido" at bounding box center [504, 336] width 198 height 20
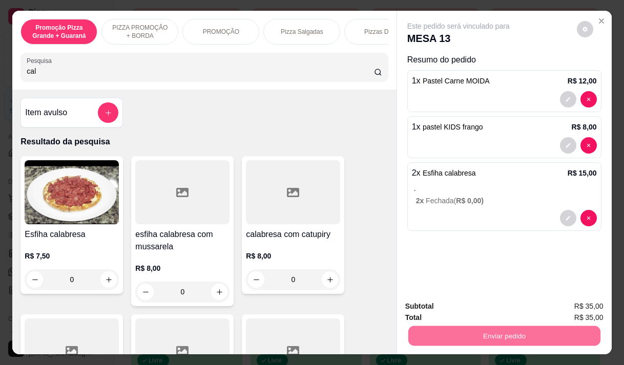
click at [575, 309] on button "Enviar pedido" at bounding box center [577, 306] width 58 height 19
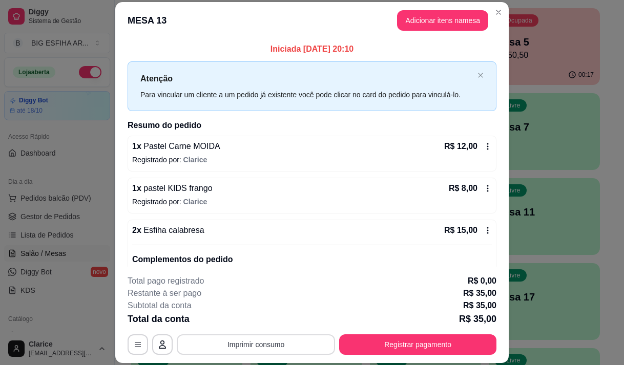
click at [250, 342] on button "Imprimir consumo" at bounding box center [256, 345] width 158 height 20
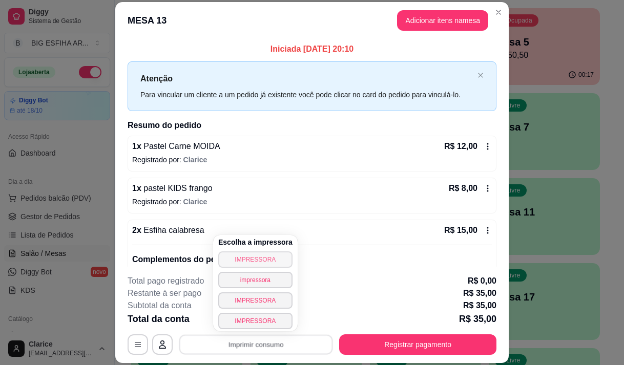
click at [266, 253] on button "IMPRESSORA" at bounding box center [255, 260] width 74 height 16
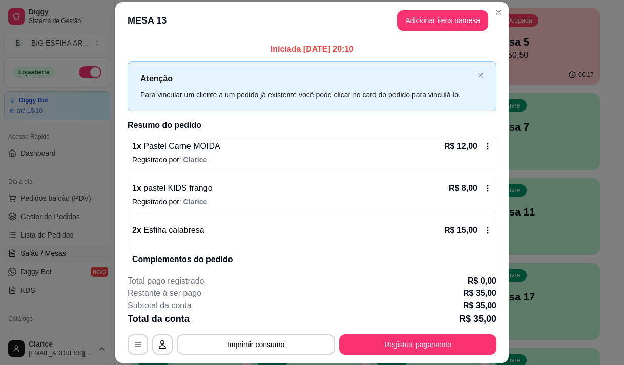
click at [250, 336] on div "**********" at bounding box center [312, 315] width 369 height 80
click at [250, 338] on button "Imprimir consumo" at bounding box center [256, 345] width 158 height 20
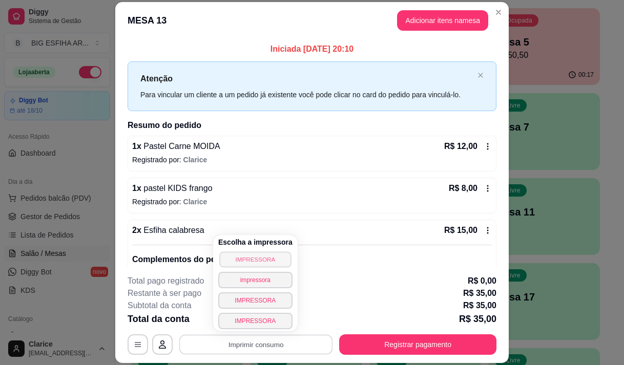
click at [258, 260] on button "IMPRESSORA" at bounding box center [255, 260] width 72 height 16
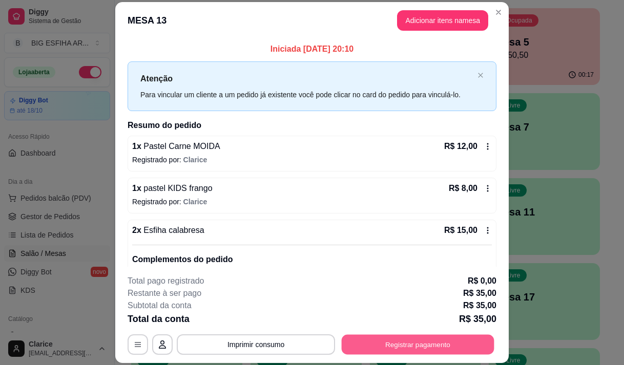
click at [358, 341] on button "Registrar pagamento" at bounding box center [418, 345] width 153 height 20
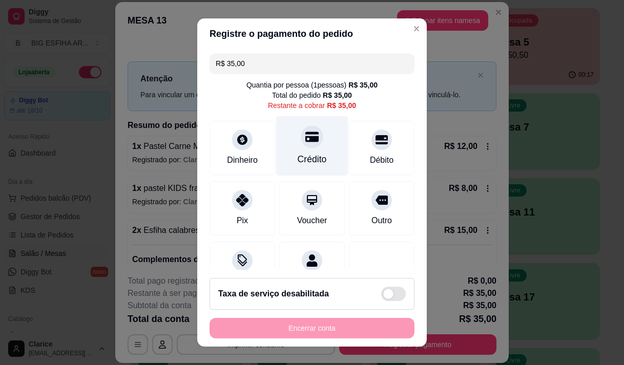
click at [298, 154] on div "Crédito" at bounding box center [312, 159] width 29 height 13
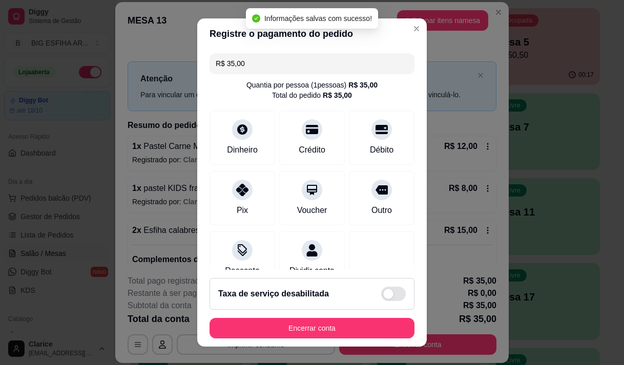
type input "R$ 0,00"
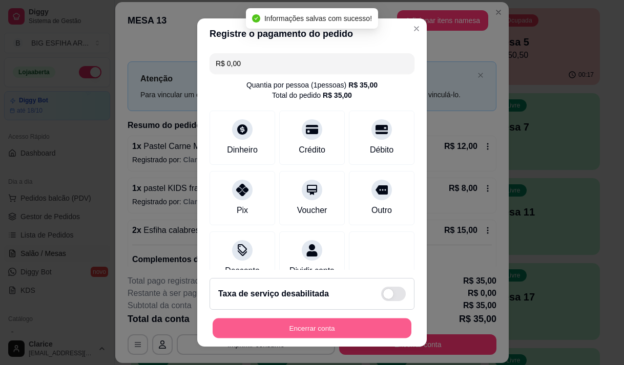
click at [314, 330] on button "Encerrar conta" at bounding box center [312, 329] width 199 height 20
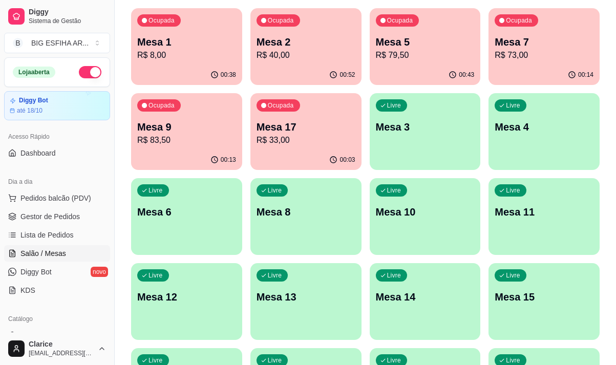
click at [291, 53] on p "R$ 40,00" at bounding box center [306, 55] width 99 height 12
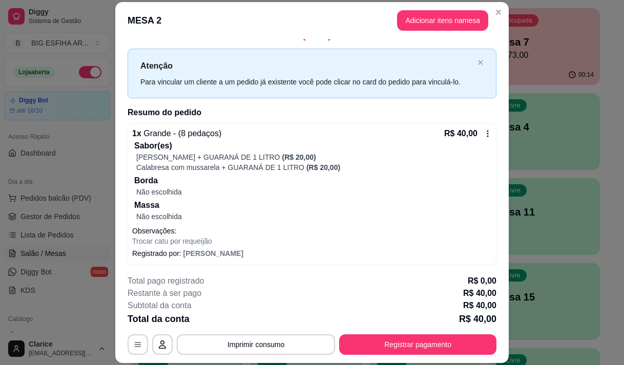
scroll to position [15, 0]
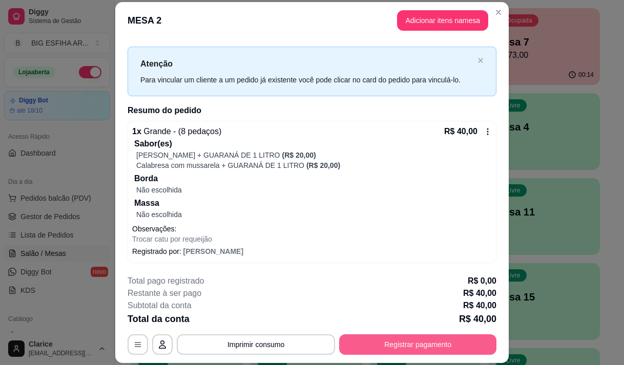
click at [359, 348] on button "Registrar pagamento" at bounding box center [417, 345] width 157 height 20
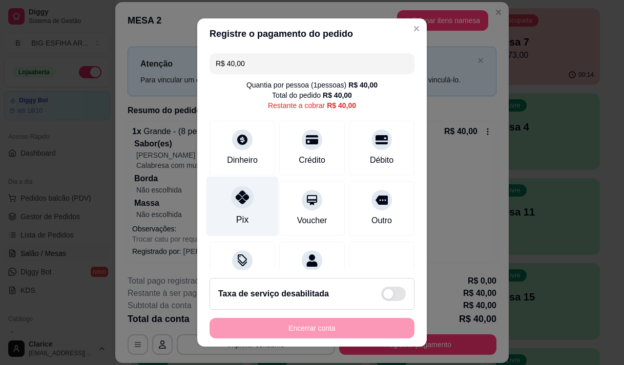
click at [236, 217] on div "Pix" at bounding box center [242, 219] width 12 height 13
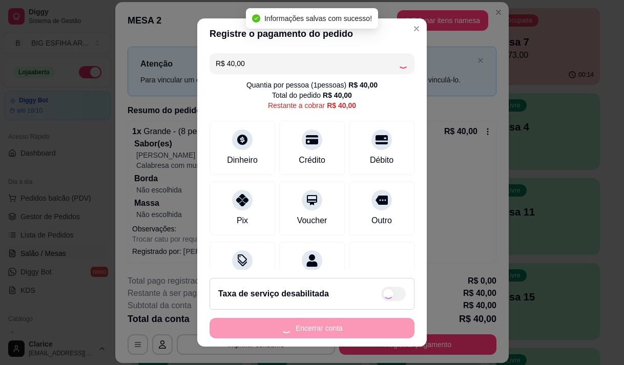
type input "R$ 0,00"
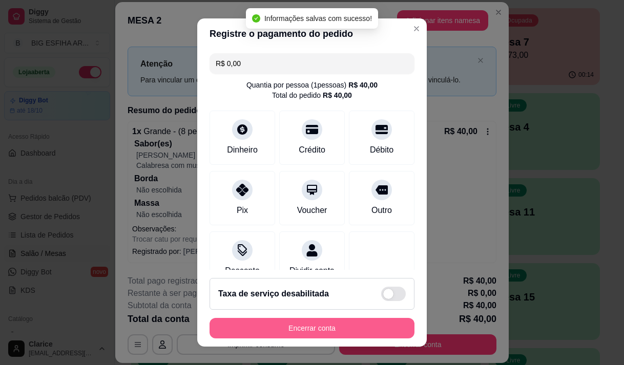
click at [275, 329] on button "Encerrar conta" at bounding box center [312, 328] width 205 height 20
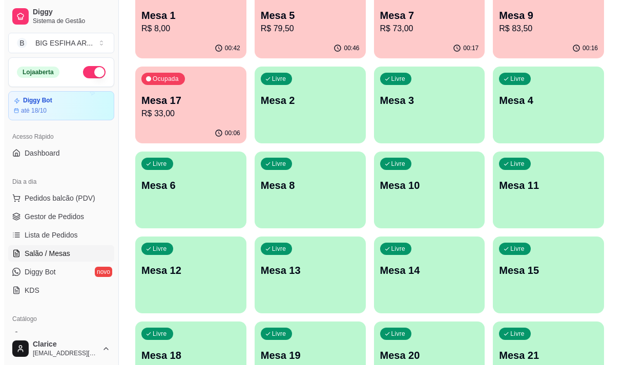
scroll to position [154, 0]
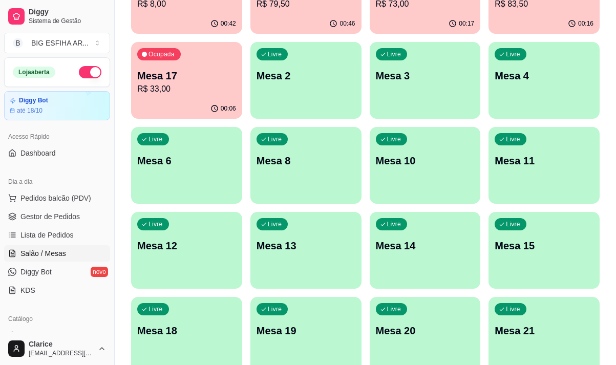
click at [198, 252] on p "Mesa 12" at bounding box center [186, 246] width 99 height 14
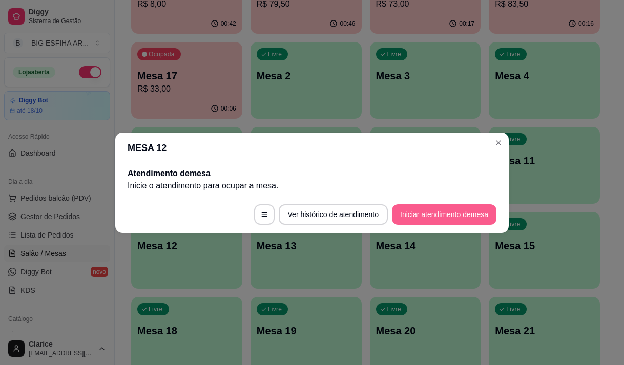
click at [422, 219] on button "Iniciar atendimento de mesa" at bounding box center [444, 214] width 105 height 20
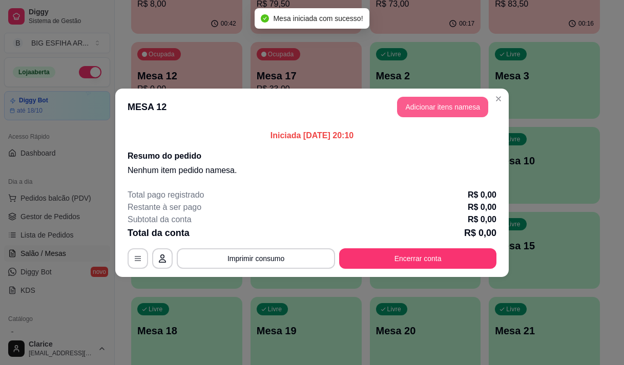
click at [441, 104] on button "Adicionar itens na mesa" at bounding box center [442, 107] width 91 height 20
click at [192, 73] on input "Pesquisa" at bounding box center [200, 71] width 347 height 10
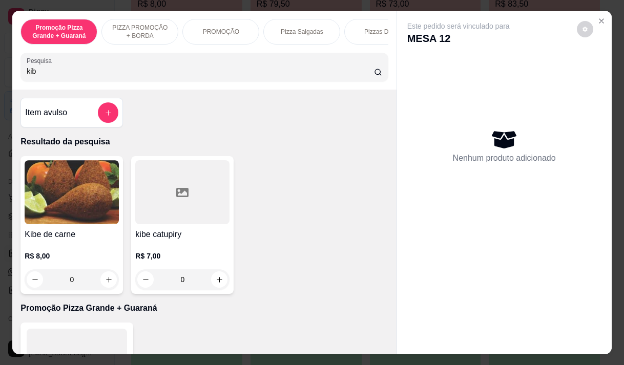
type input "kib"
click at [96, 248] on div "R$ 8,00 0" at bounding box center [72, 265] width 94 height 49
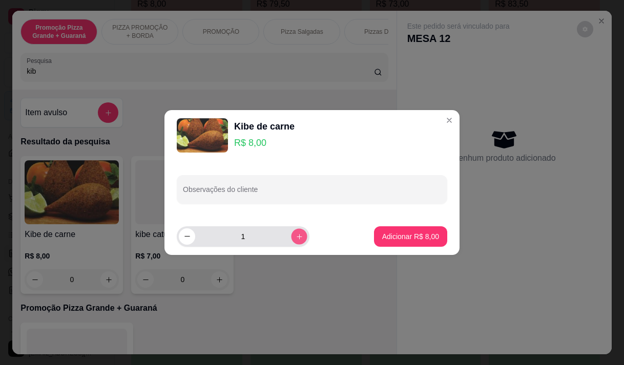
click at [291, 241] on button "increase-product-quantity" at bounding box center [299, 237] width 16 height 16
type input "2"
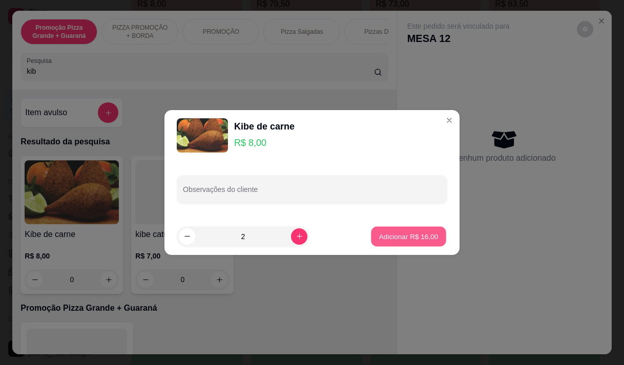
click at [396, 239] on p "Adicionar R$ 16,00" at bounding box center [408, 237] width 59 height 10
type input "2"
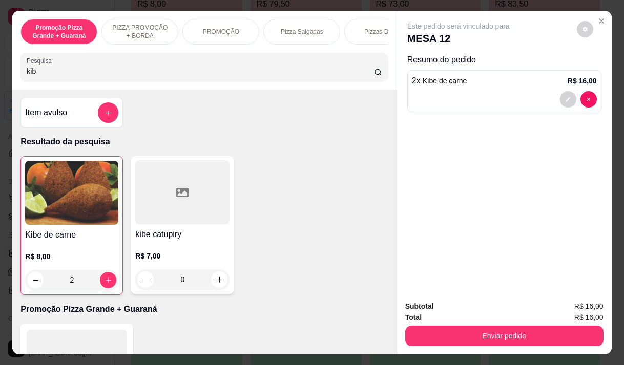
click at [54, 73] on input "kib" at bounding box center [200, 71] width 347 height 10
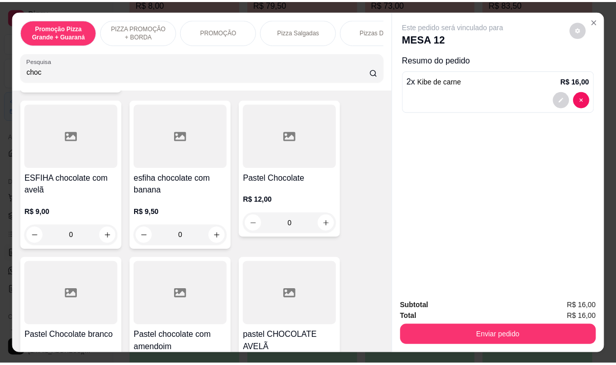
scroll to position [205, 0]
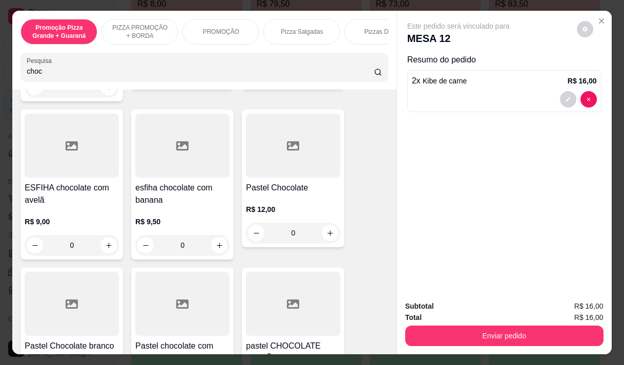
type input "choc"
click at [48, 213] on div "R$ 9,00 0" at bounding box center [72, 231] width 94 height 49
click at [97, 156] on div at bounding box center [72, 146] width 94 height 64
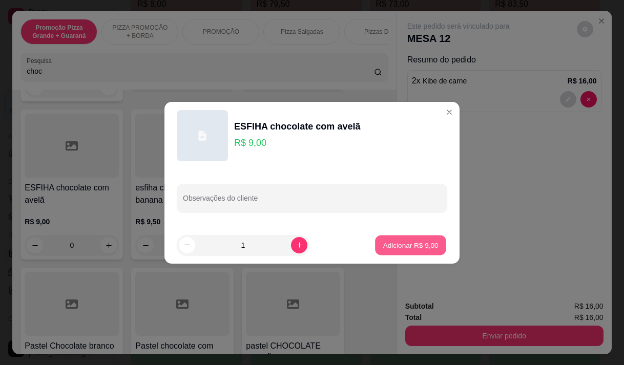
click at [390, 243] on p "Adicionar R$ 9,00" at bounding box center [410, 245] width 55 height 10
type input "1"
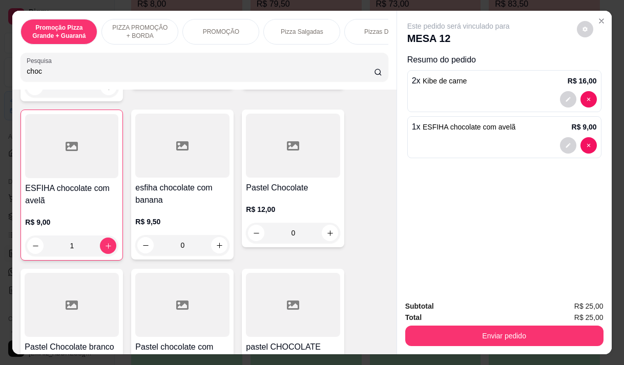
click at [453, 146] on div at bounding box center [504, 145] width 185 height 16
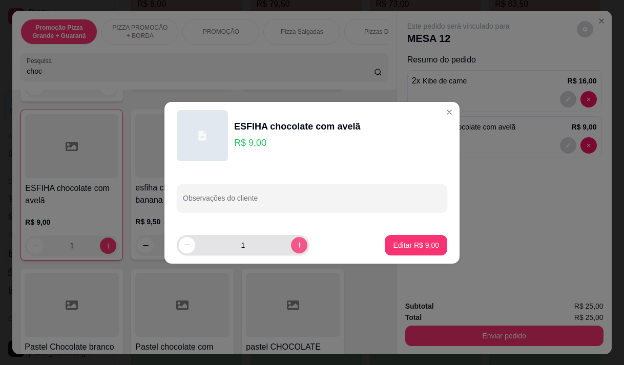
click at [296, 245] on icon "increase-product-quantity" at bounding box center [300, 245] width 8 height 8
type input "2"
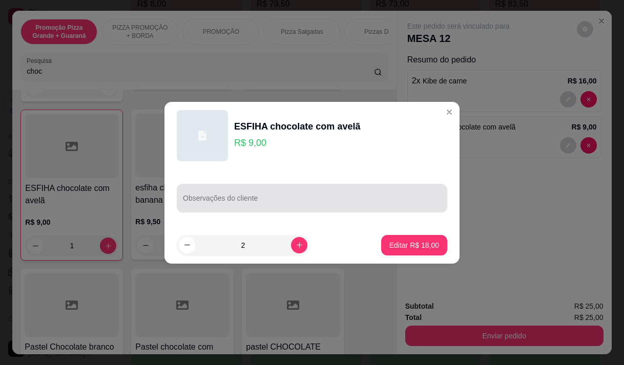
click at [278, 198] on input "Observações do cliente" at bounding box center [312, 202] width 258 height 10
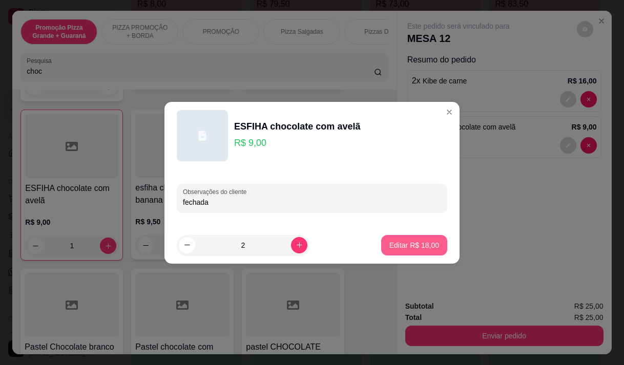
type input "fechada"
click at [389, 240] on p "Editar R$ 18,00" at bounding box center [414, 245] width 50 height 10
type input "0"
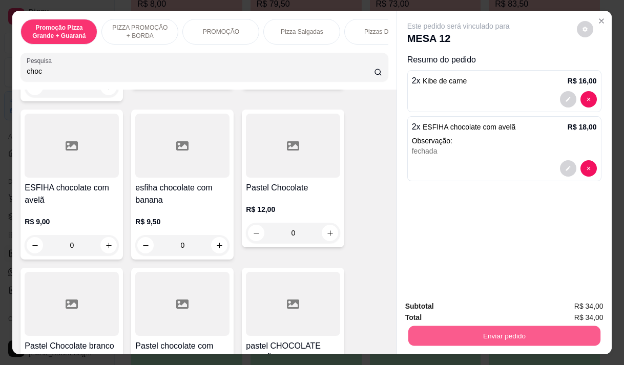
click at [454, 330] on button "Enviar pedido" at bounding box center [504, 336] width 192 height 20
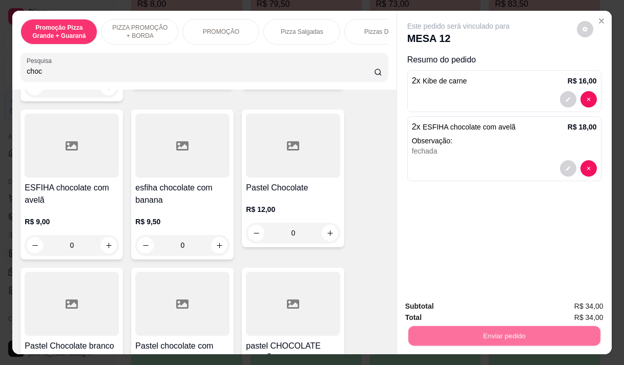
click at [581, 303] on button "Enviar pedido" at bounding box center [577, 306] width 58 height 19
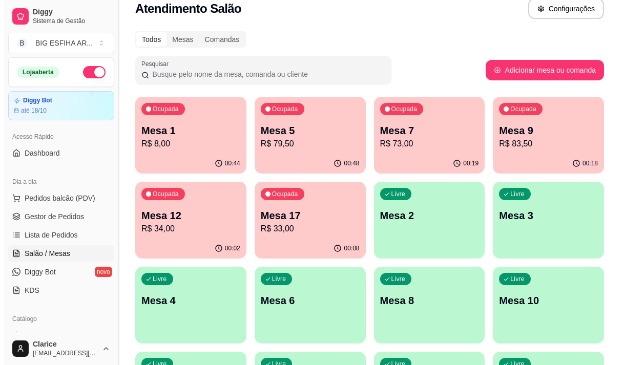
scroll to position [0, 0]
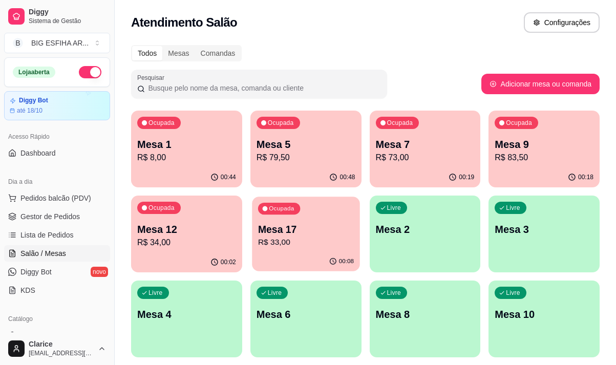
click at [306, 224] on p "Mesa 17" at bounding box center [306, 230] width 96 height 14
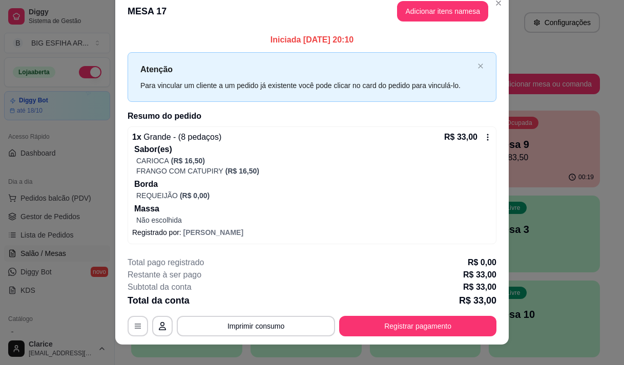
scroll to position [26, 0]
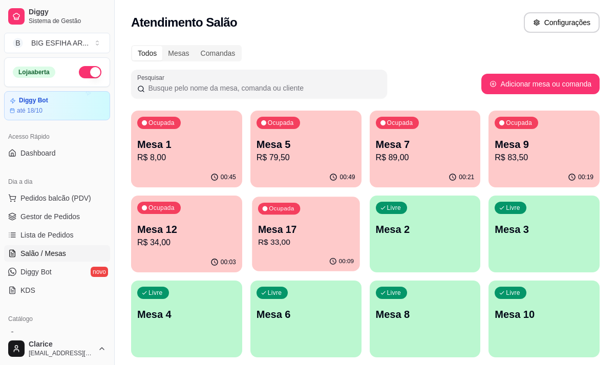
click at [283, 245] on p "R$ 33,00" at bounding box center [306, 243] width 96 height 12
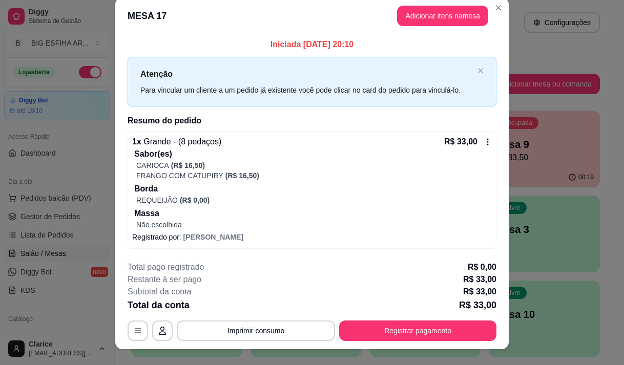
scroll to position [0, 0]
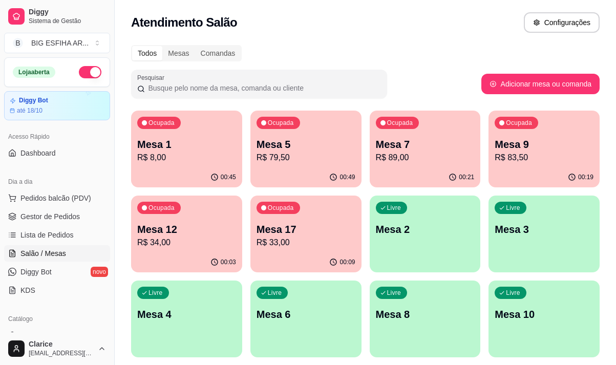
click at [154, 220] on div "Ocupada Mesa 12 R$ 34,00" at bounding box center [186, 224] width 111 height 57
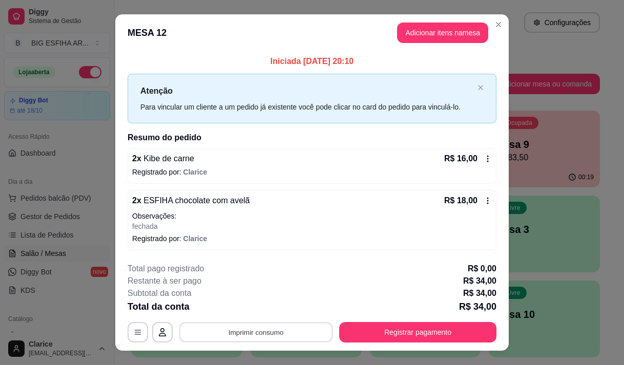
click at [296, 328] on button "Imprimir consumo" at bounding box center [256, 333] width 154 height 20
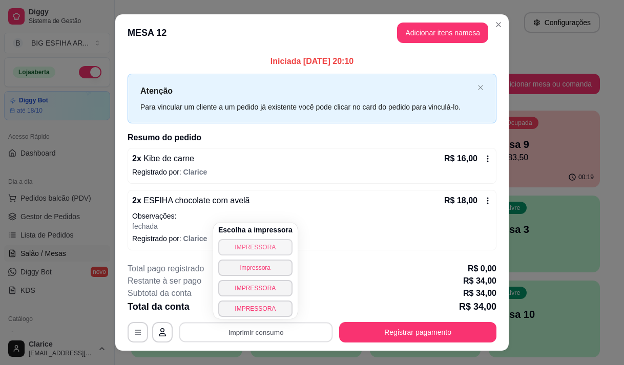
click at [265, 246] on button "IMPRESSORA" at bounding box center [255, 247] width 74 height 16
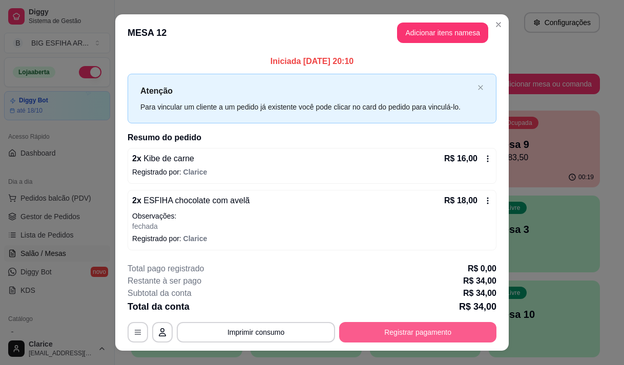
click at [377, 334] on button "Registrar pagamento" at bounding box center [417, 332] width 157 height 20
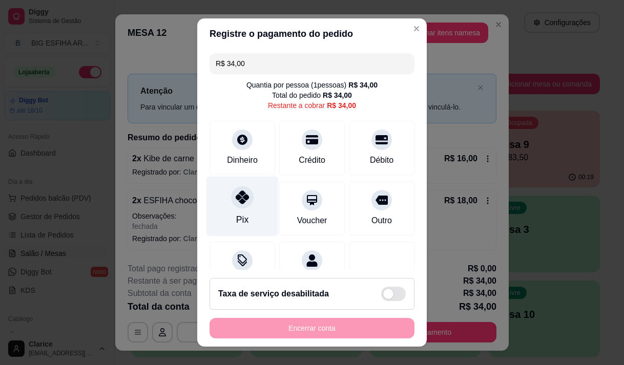
click at [237, 223] on div "Pix" at bounding box center [242, 219] width 12 height 13
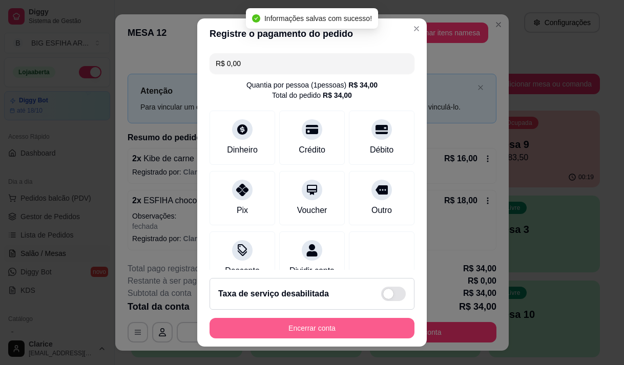
type input "R$ 0,00"
click at [354, 328] on button "Encerrar conta" at bounding box center [312, 328] width 205 height 20
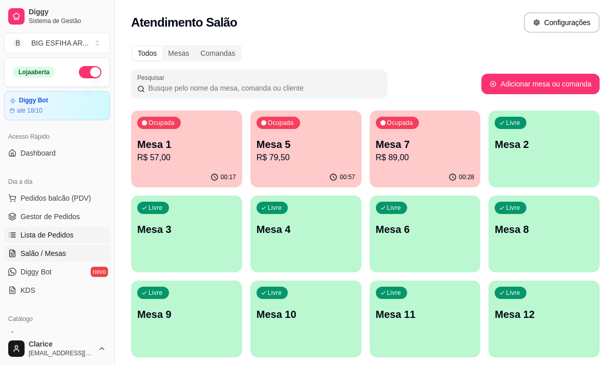
click at [75, 233] on link "Lista de Pedidos" at bounding box center [57, 235] width 106 height 16
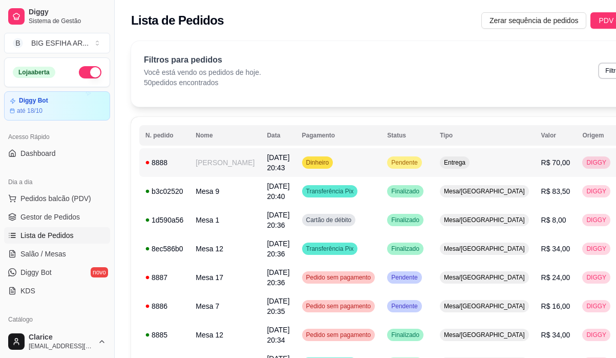
click at [190, 177] on td "[PERSON_NAME]" at bounding box center [225, 162] width 71 height 29
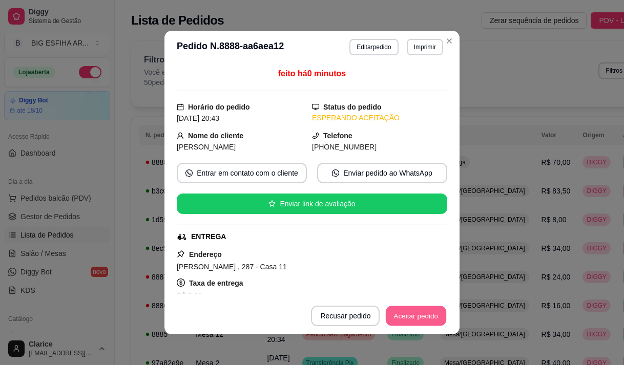
click at [411, 321] on button "Aceitar pedido" at bounding box center [416, 316] width 60 height 20
click at [411, 321] on button "Mover para preparo" at bounding box center [407, 316] width 77 height 20
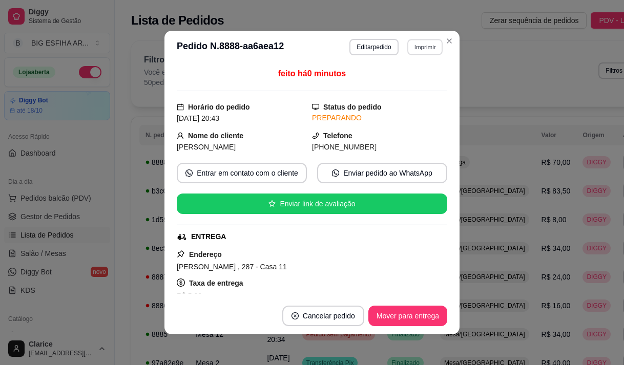
click at [422, 47] on button "Imprimir" at bounding box center [424, 47] width 35 height 16
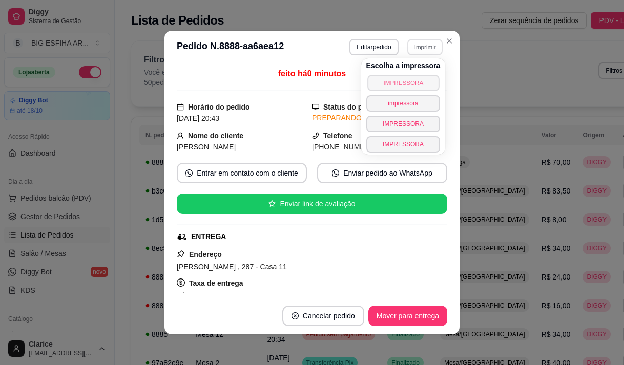
click at [413, 81] on button "IMPRESSORA" at bounding box center [403, 83] width 72 height 16
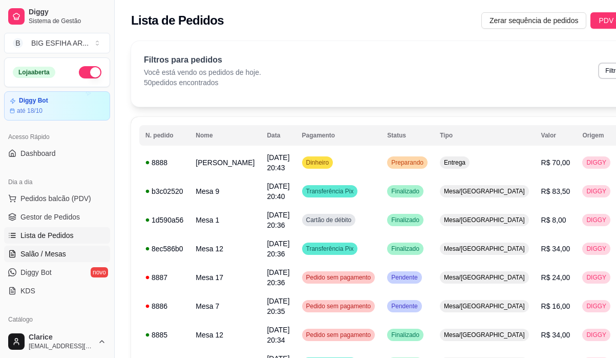
click at [56, 251] on span "Salão / Mesas" at bounding box center [43, 254] width 46 height 10
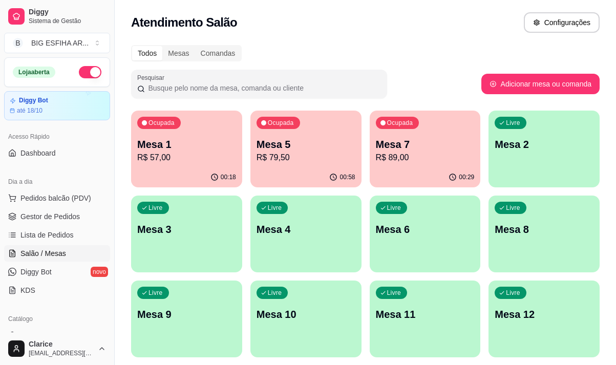
click at [315, 159] on p "R$ 79,50" at bounding box center [306, 158] width 99 height 12
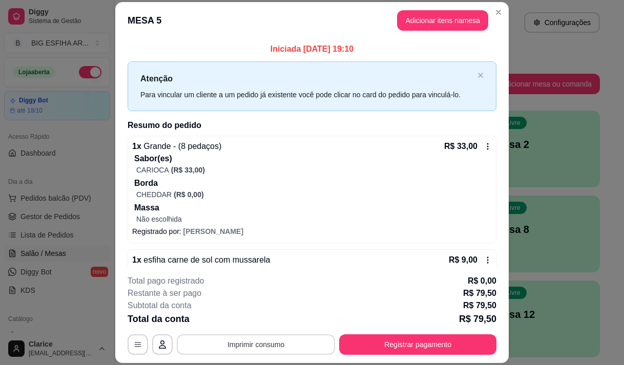
click at [283, 339] on button "Imprimir consumo" at bounding box center [256, 345] width 158 height 20
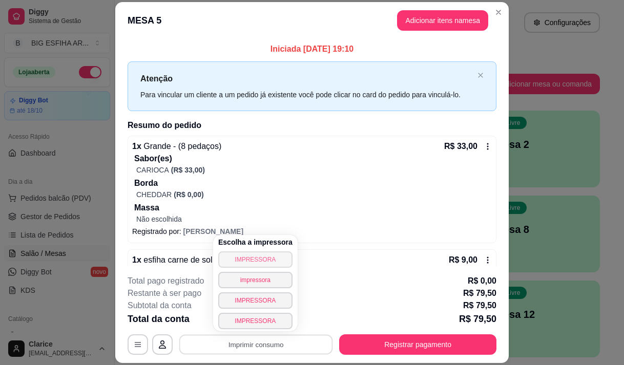
click at [277, 261] on button "IMPRESSORA" at bounding box center [255, 260] width 74 height 16
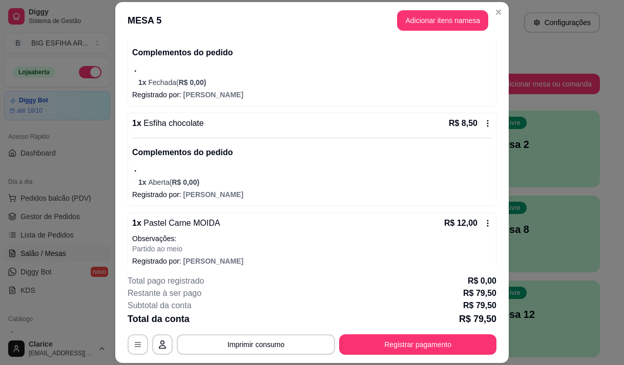
scroll to position [289, 0]
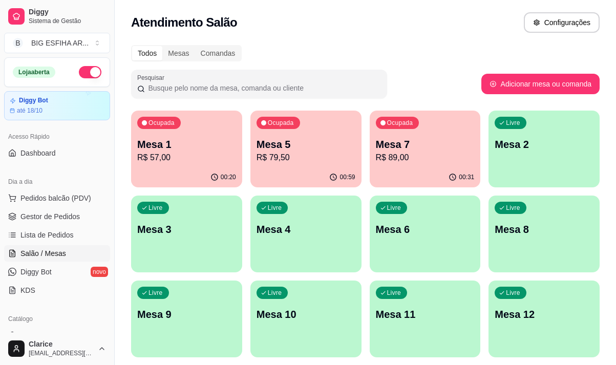
click at [305, 161] on p "R$ 79,50" at bounding box center [306, 158] width 99 height 12
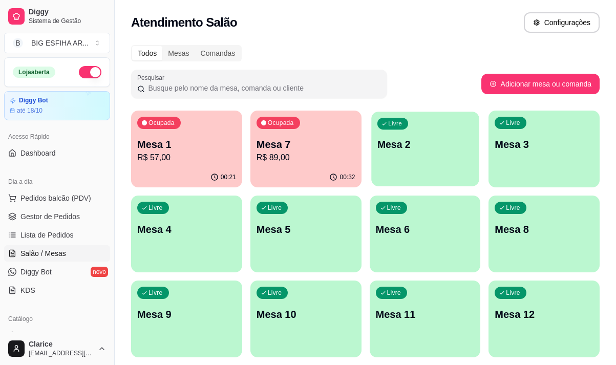
click at [408, 159] on div "Livre Mesa 2" at bounding box center [426, 143] width 108 height 63
click at [302, 163] on p "R$ 89,00" at bounding box center [306, 158] width 99 height 12
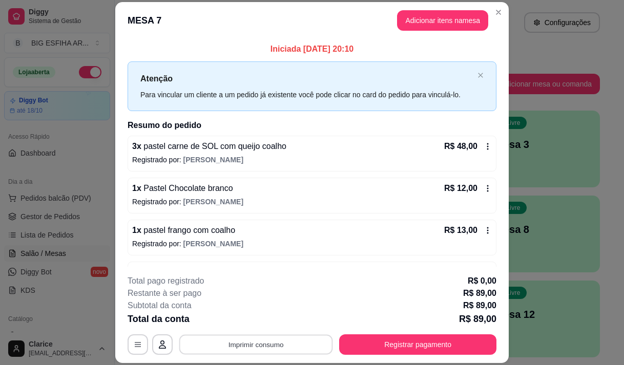
click at [307, 343] on button "Imprimir consumo" at bounding box center [256, 345] width 154 height 20
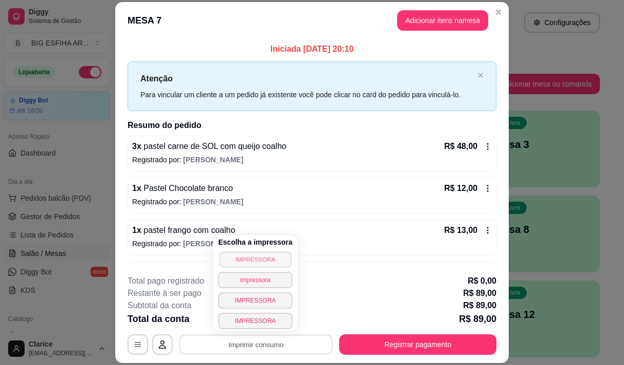
click at [250, 261] on button "IMPRESSORA" at bounding box center [255, 260] width 72 height 16
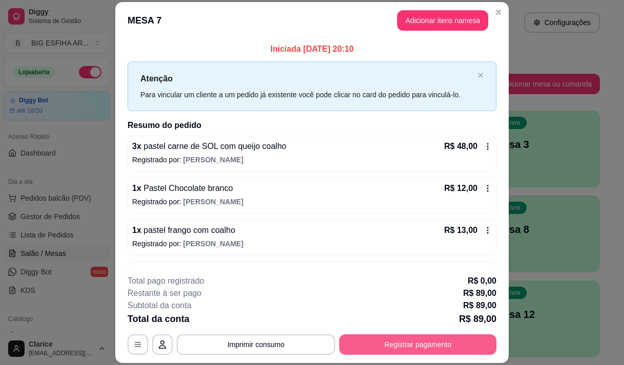
click at [353, 340] on button "Registrar pagamento" at bounding box center [417, 345] width 157 height 20
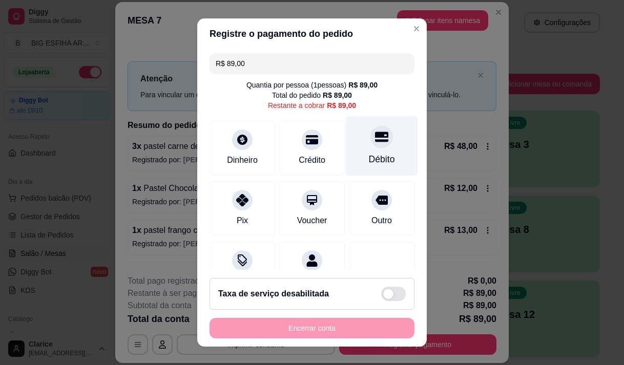
click at [371, 136] on div at bounding box center [382, 137] width 23 height 23
type input "R$ 0,00"
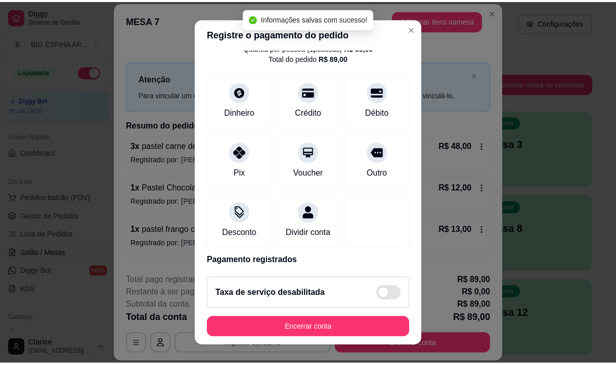
scroll to position [85, 0]
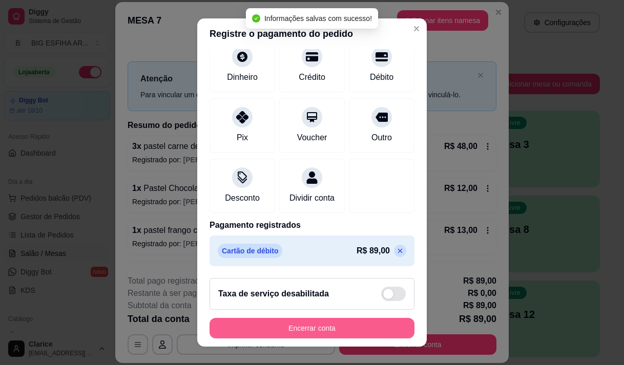
click at [309, 334] on button "Encerrar conta" at bounding box center [312, 328] width 205 height 20
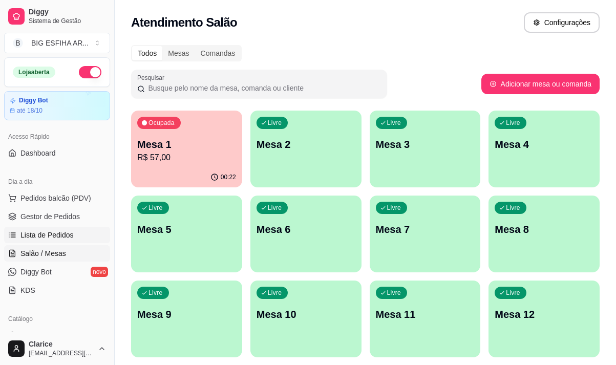
click at [48, 237] on span "Lista de Pedidos" at bounding box center [46, 235] width 53 height 10
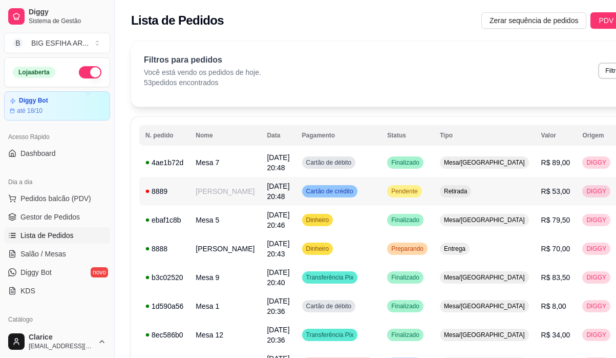
click at [213, 197] on td "[PERSON_NAME]" at bounding box center [225, 191] width 71 height 29
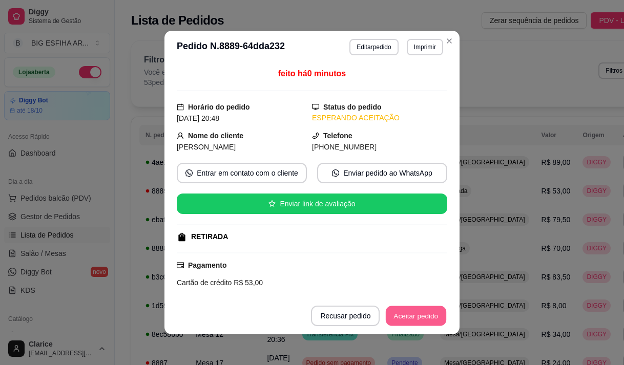
click at [417, 311] on button "Aceitar pedido" at bounding box center [416, 316] width 60 height 20
click at [416, 312] on button "Mover para preparo" at bounding box center [407, 316] width 77 height 20
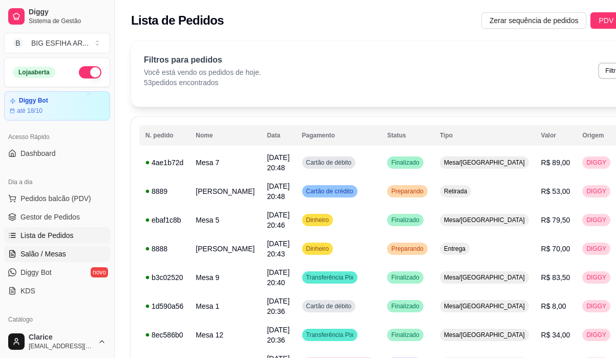
click at [42, 245] on link "Salão / Mesas" at bounding box center [57, 253] width 106 height 16
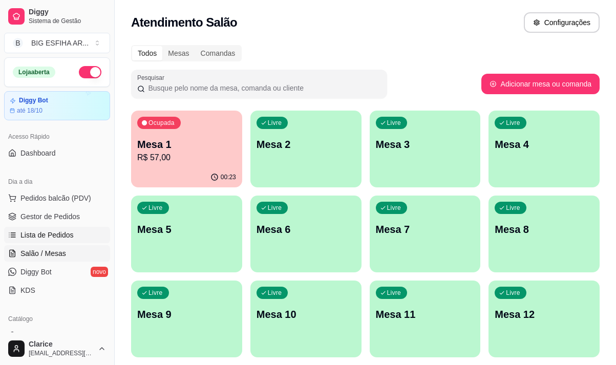
click at [42, 237] on span "Lista de Pedidos" at bounding box center [46, 235] width 53 height 10
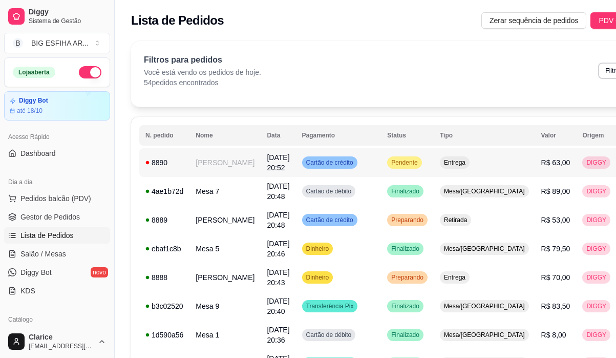
click at [267, 163] on span "[DATE] 20:52" at bounding box center [278, 162] width 23 height 18
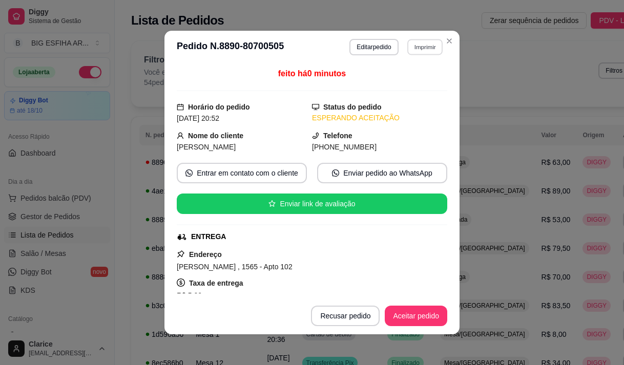
click at [421, 48] on button "Imprimir" at bounding box center [424, 47] width 35 height 16
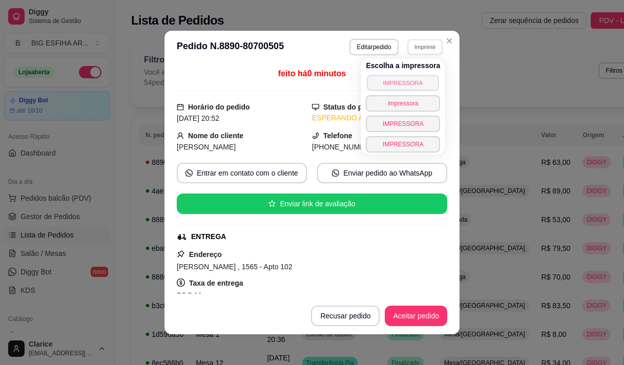
click at [410, 88] on button "IMPRESSORA" at bounding box center [403, 83] width 72 height 16
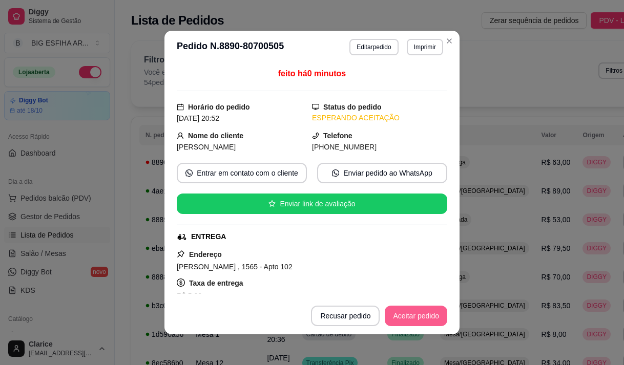
click at [400, 315] on button "Aceitar pedido" at bounding box center [416, 316] width 63 height 20
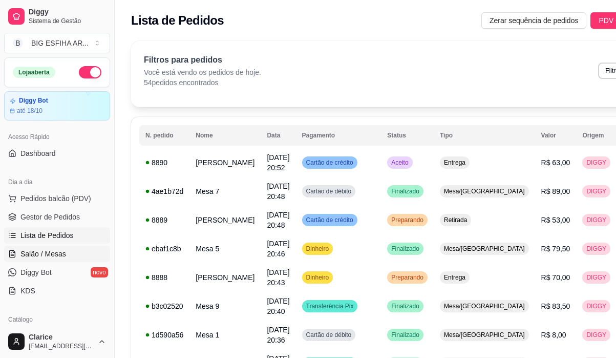
click at [32, 259] on link "Salão / Mesas" at bounding box center [57, 253] width 106 height 16
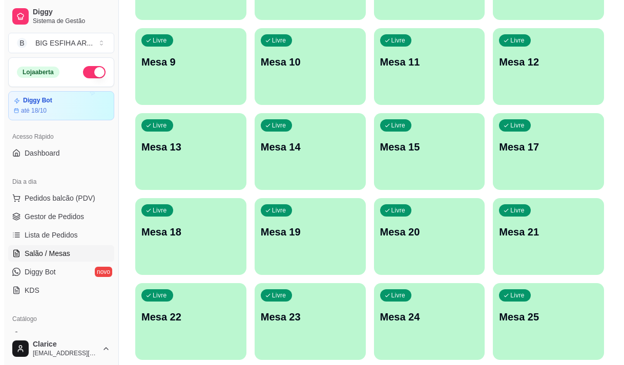
scroll to position [256, 0]
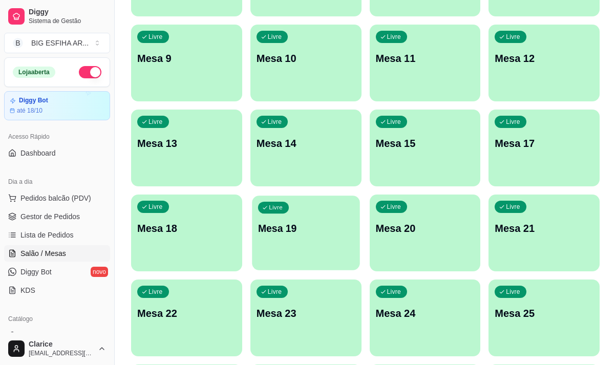
click at [309, 238] on div "Livre Mesa 19" at bounding box center [306, 227] width 108 height 63
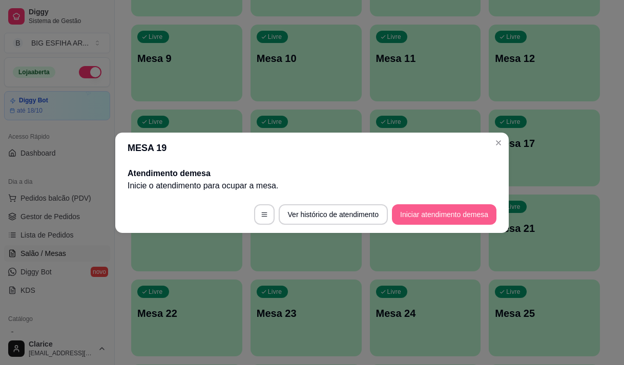
click at [457, 211] on button "Iniciar atendimento de mesa" at bounding box center [444, 214] width 105 height 20
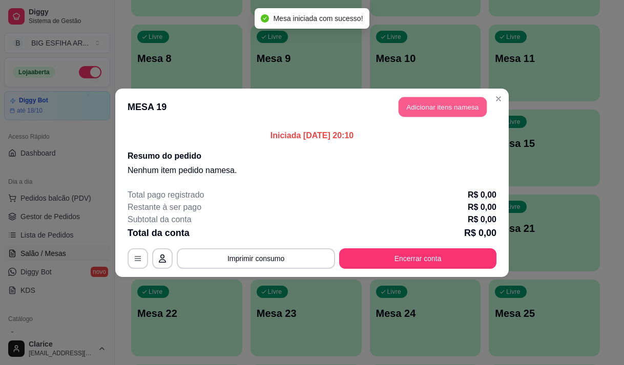
click at [447, 111] on button "Adicionar itens na mesa" at bounding box center [443, 107] width 88 height 20
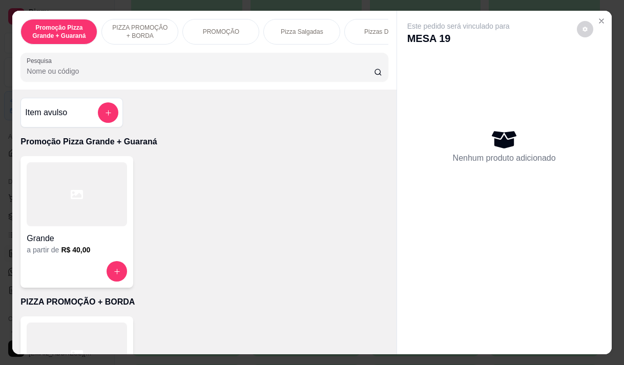
click at [146, 76] on input "Pesquisa" at bounding box center [200, 71] width 347 height 10
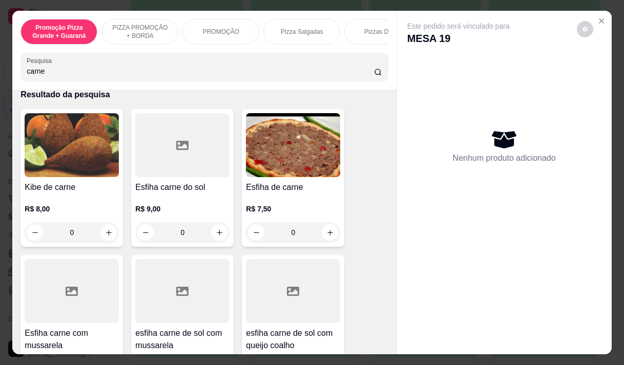
scroll to position [51, 0]
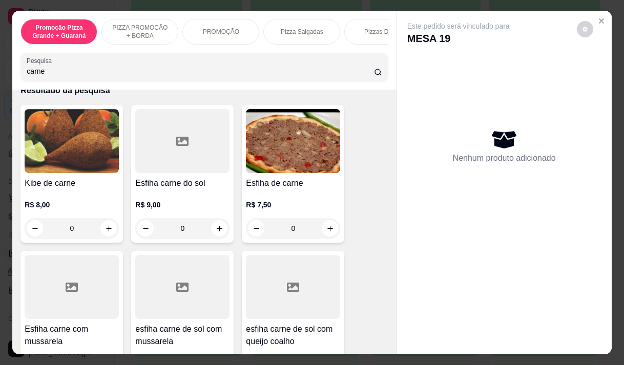
type input "carne"
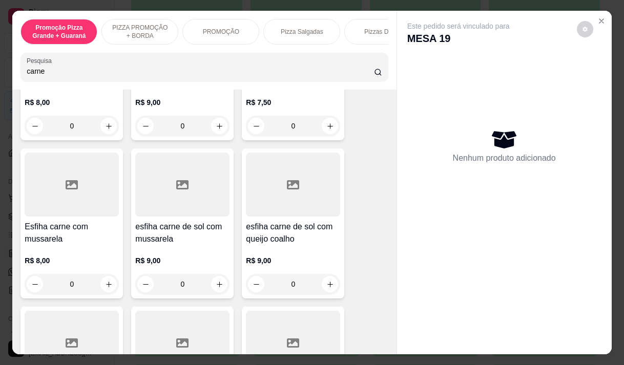
click at [78, 254] on div "R$ 8,00 0" at bounding box center [72, 269] width 94 height 49
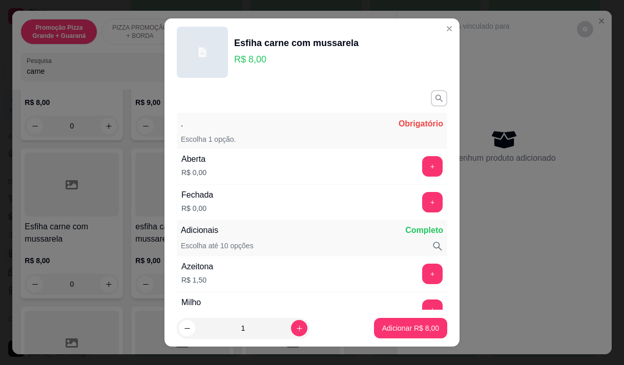
scroll to position [102, 0]
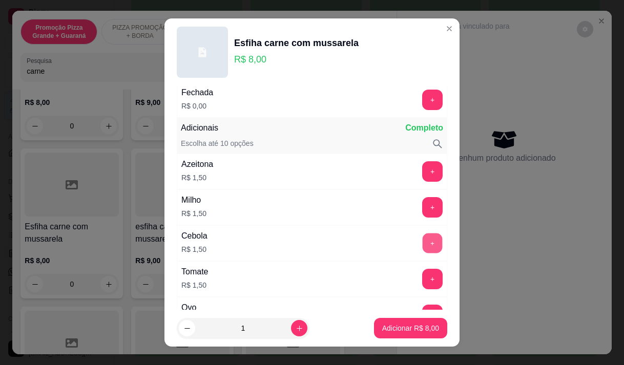
click at [423, 244] on button "+" at bounding box center [433, 243] width 20 height 20
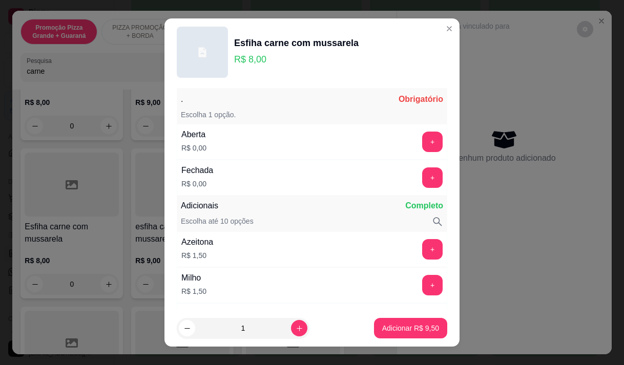
scroll to position [0, 0]
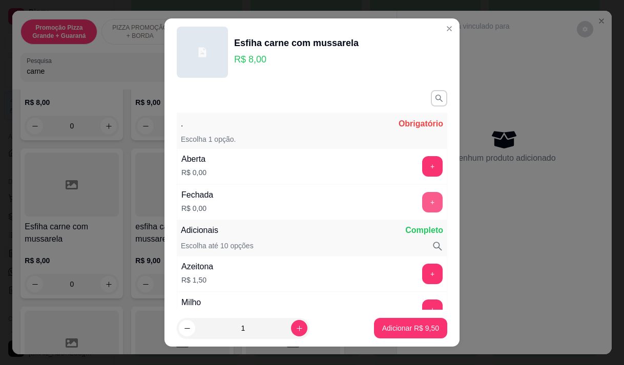
click at [422, 203] on button "+" at bounding box center [432, 202] width 20 height 20
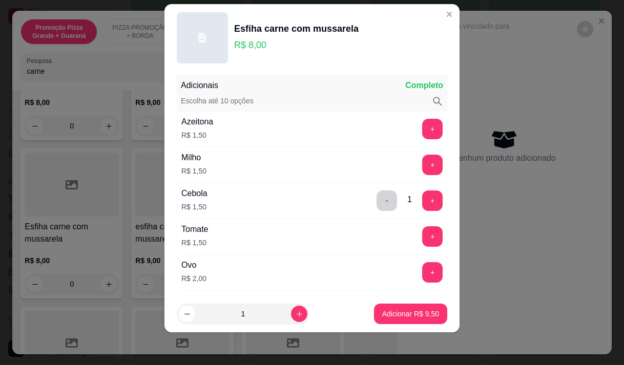
scroll to position [134, 0]
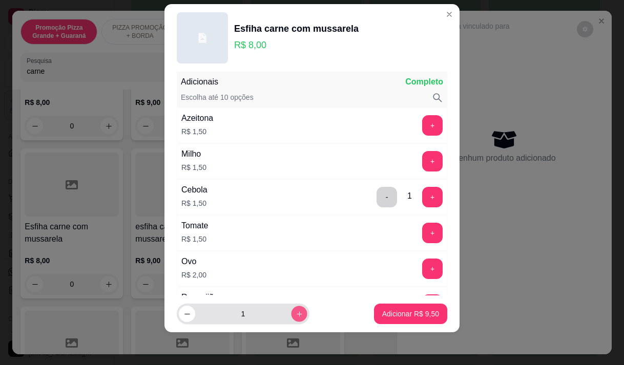
click at [296, 316] on icon "increase-product-quantity" at bounding box center [300, 315] width 8 height 8
type input "2"
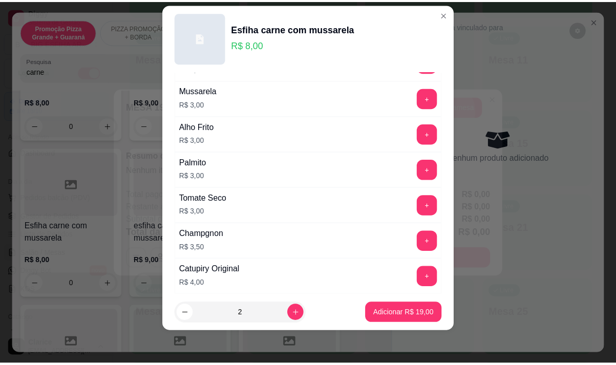
scroll to position [442, 0]
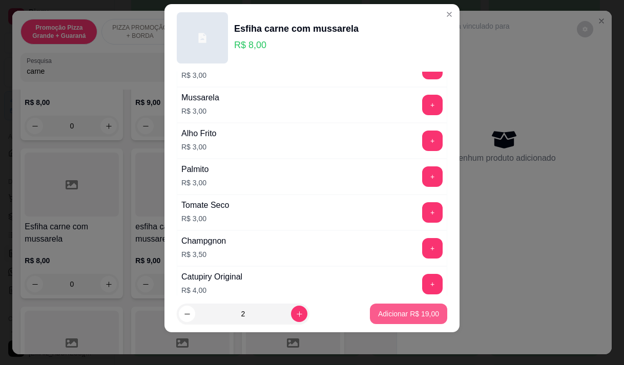
click at [395, 315] on p "Adicionar R$ 19,00" at bounding box center [408, 314] width 61 height 10
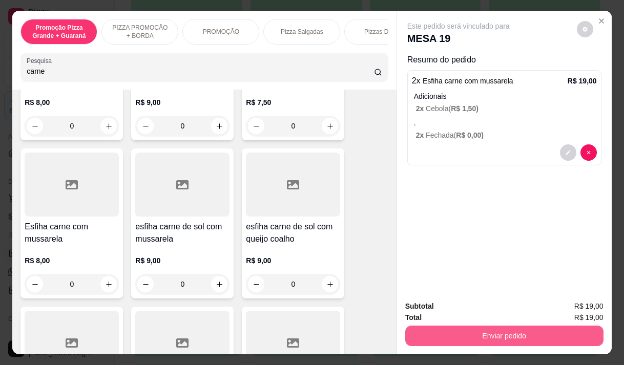
click at [508, 332] on button "Enviar pedido" at bounding box center [504, 336] width 198 height 20
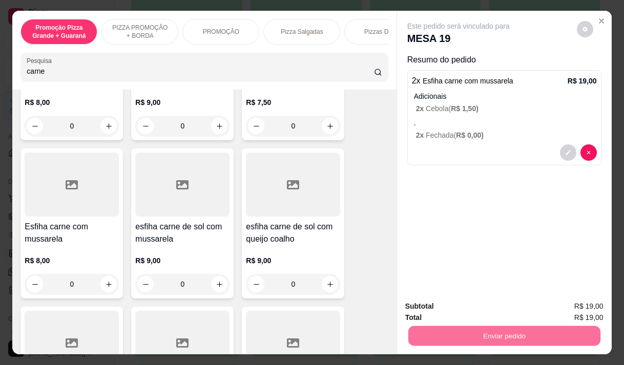
click at [585, 304] on button "Enviar pedido" at bounding box center [577, 306] width 58 height 19
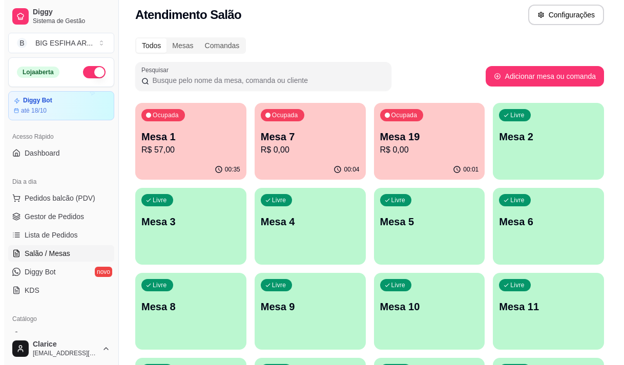
scroll to position [0, 0]
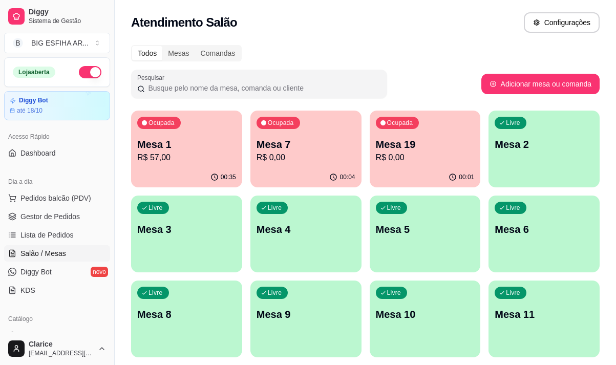
click at [451, 241] on div "Livre Mesa 5" at bounding box center [425, 228] width 111 height 65
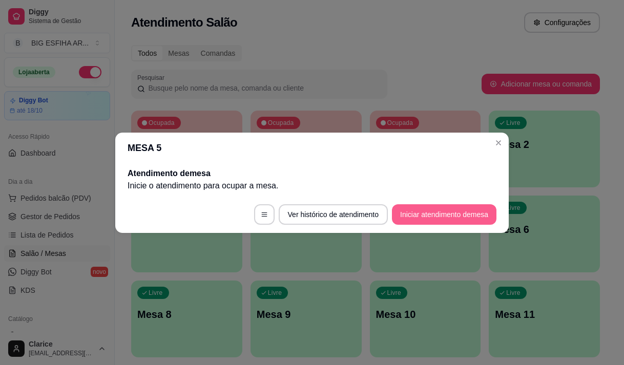
click at [434, 216] on button "Iniciar atendimento de mesa" at bounding box center [444, 214] width 105 height 20
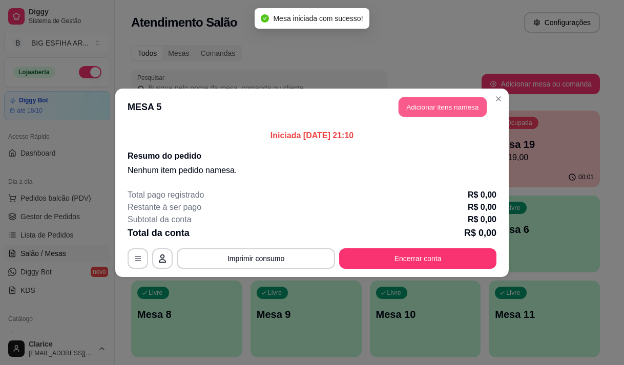
click at [437, 107] on button "Adicionar itens na mesa" at bounding box center [443, 107] width 88 height 20
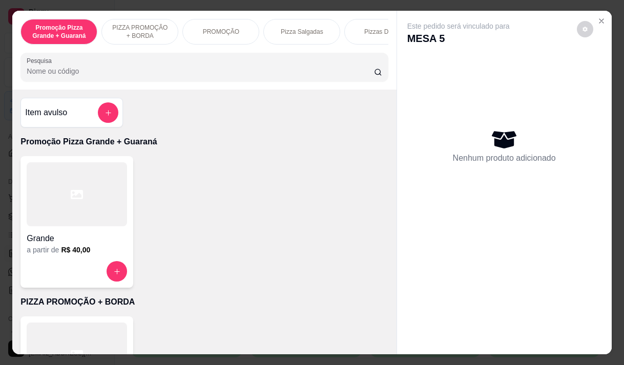
click at [278, 56] on div "Pesquisa" at bounding box center [203, 67] width 367 height 29
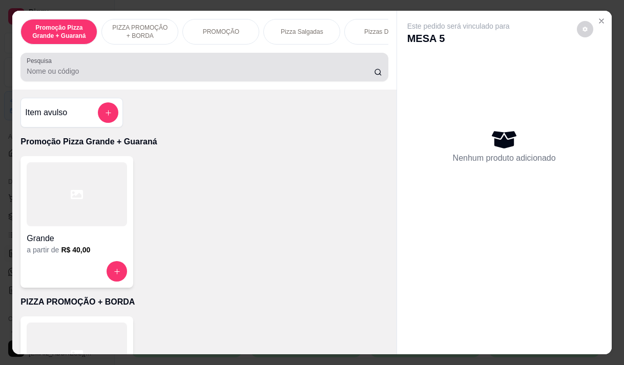
click at [278, 58] on div "Pesquisa" at bounding box center [203, 67] width 367 height 29
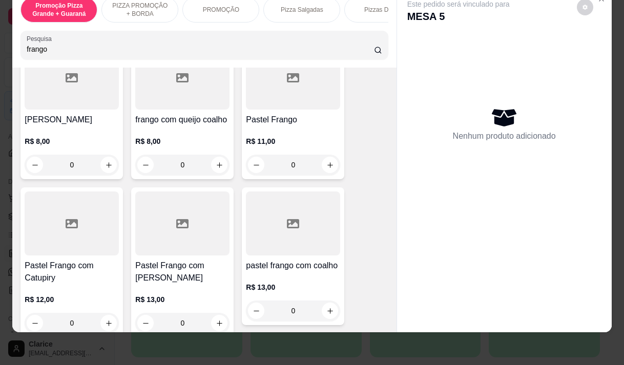
scroll to position [256, 0]
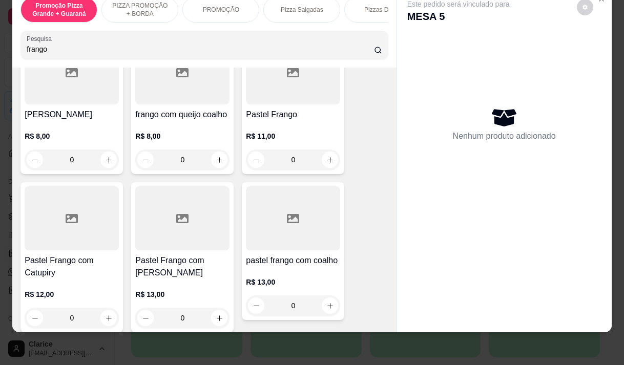
type input "frango"
click at [51, 256] on h4 "Pastel Frango com Catupiry" at bounding box center [72, 267] width 94 height 25
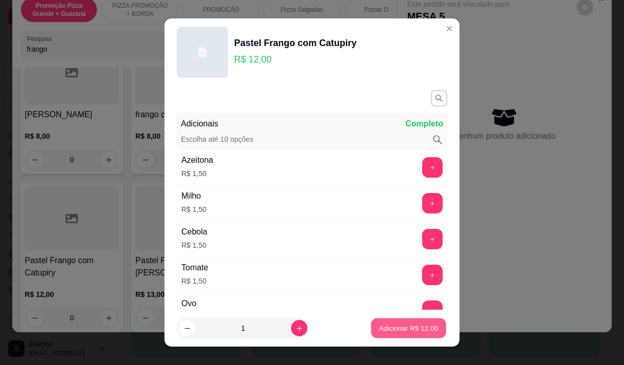
click at [379, 328] on p "Adicionar R$ 12,00" at bounding box center [408, 329] width 59 height 10
type input "1"
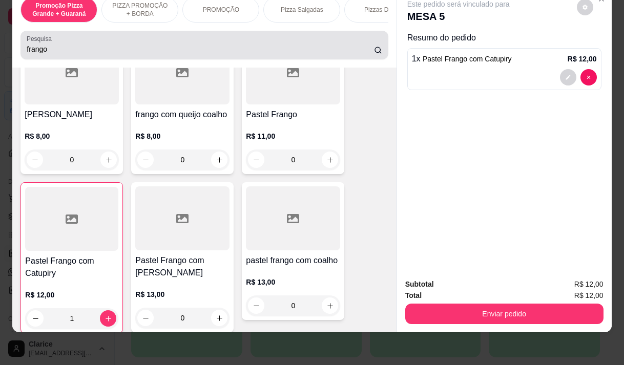
click at [59, 50] on input "frango" at bounding box center [200, 49] width 347 height 10
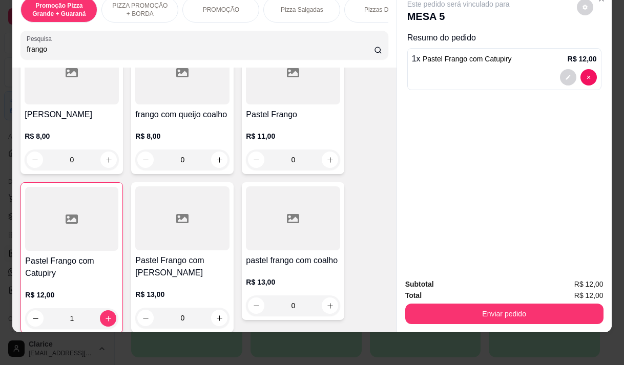
click at [59, 50] on input "frango" at bounding box center [200, 49] width 347 height 10
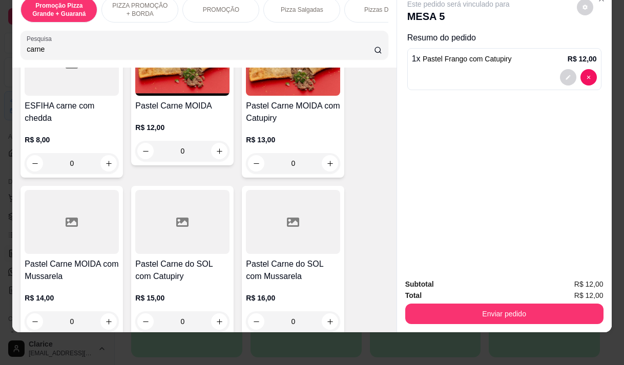
scroll to position [558, 0]
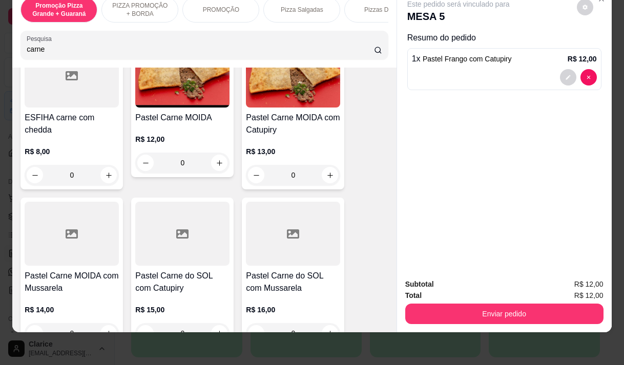
type input "carne"
click at [173, 130] on div "R$ 12,00 0" at bounding box center [182, 148] width 94 height 49
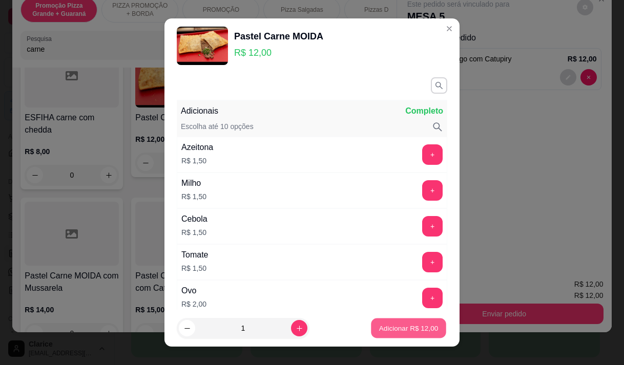
click at [387, 324] on p "Adicionar R$ 12,00" at bounding box center [408, 329] width 59 height 10
type input "1"
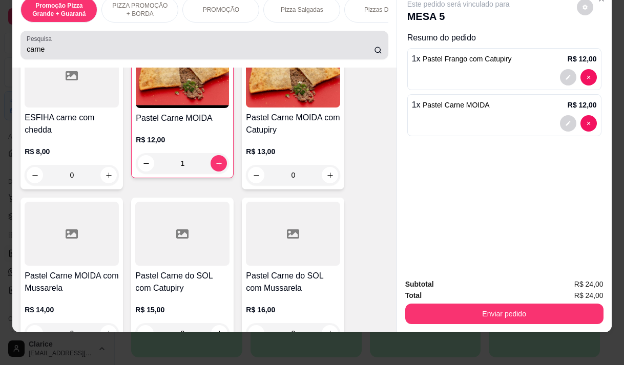
click at [40, 51] on input "carne" at bounding box center [200, 49] width 347 height 10
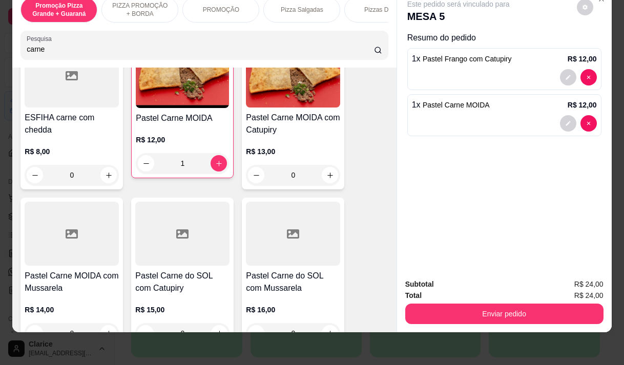
click at [40, 51] on input "carne" at bounding box center [200, 49] width 347 height 10
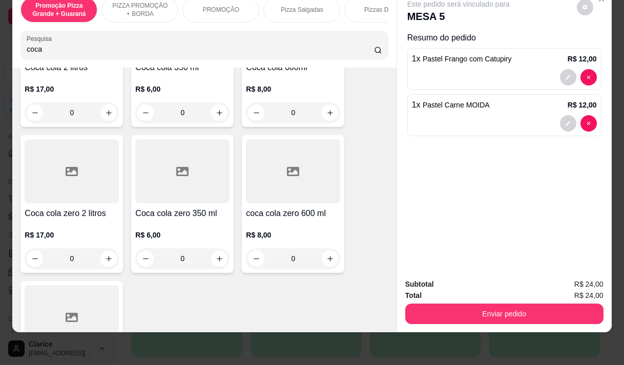
scroll to position [0, 0]
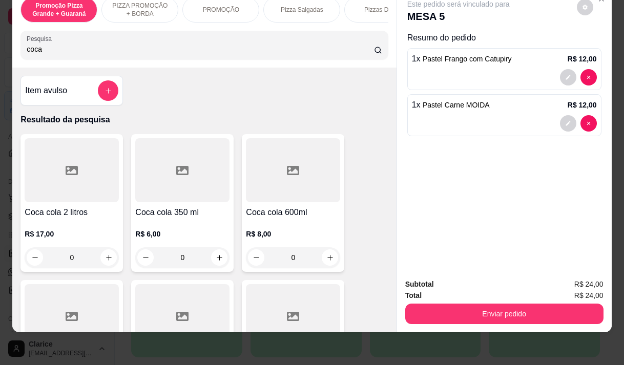
type input "coca"
click at [280, 220] on div "R$ 8,00 0" at bounding box center [293, 243] width 94 height 49
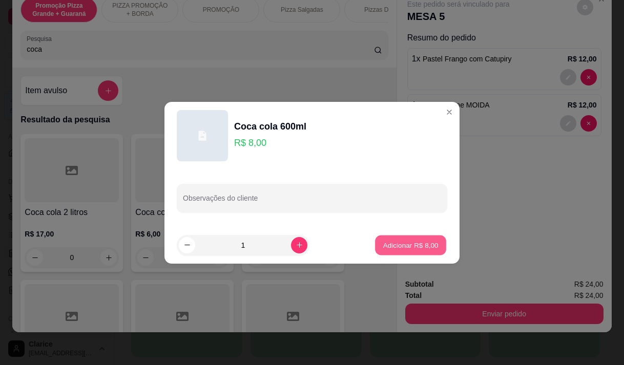
click at [407, 245] on p "Adicionar R$ 8,00" at bounding box center [410, 245] width 55 height 10
type input "1"
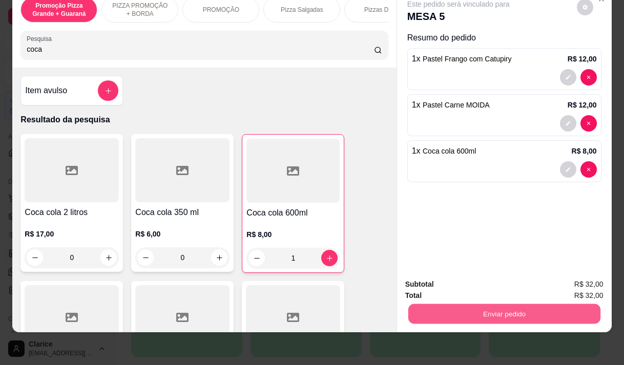
click at [450, 306] on button "Enviar pedido" at bounding box center [504, 314] width 192 height 20
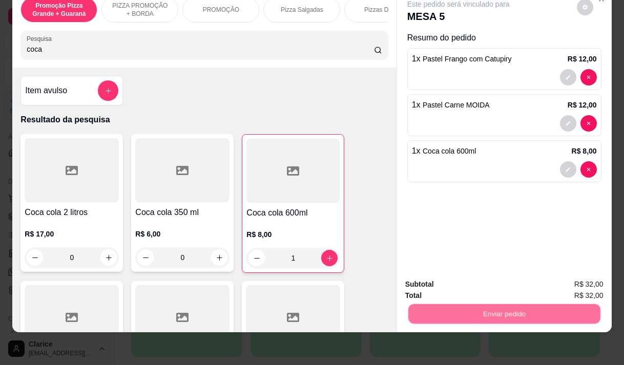
click at [573, 279] on button "Enviar pedido" at bounding box center [577, 281] width 58 height 19
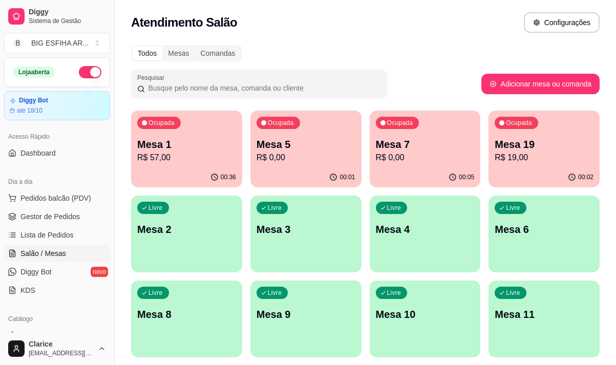
click at [381, 159] on p "R$ 0,00" at bounding box center [425, 158] width 99 height 12
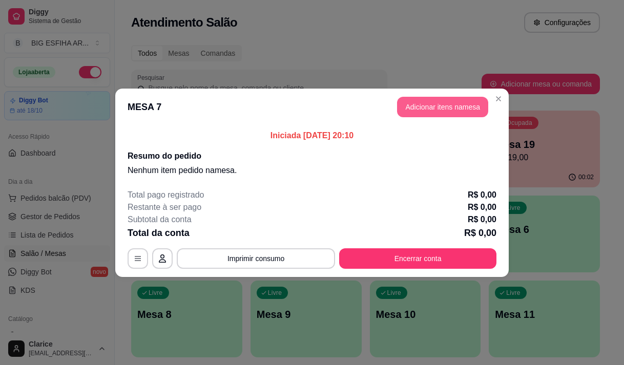
click at [458, 105] on button "Adicionar itens na mesa" at bounding box center [442, 107] width 91 height 20
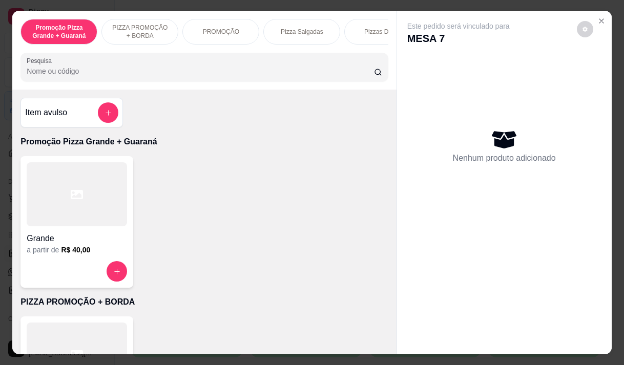
click at [303, 23] on div "Pizza Salgadas" at bounding box center [301, 32] width 77 height 26
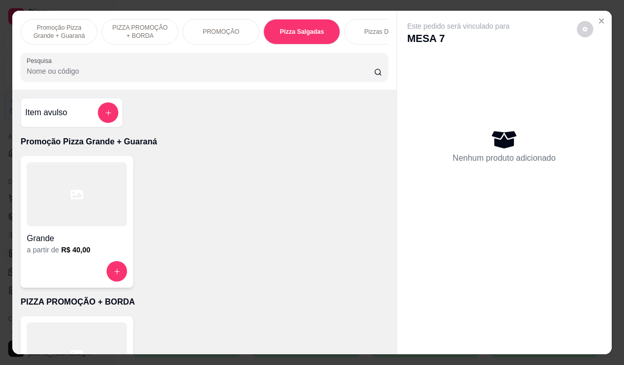
scroll to position [26, 0]
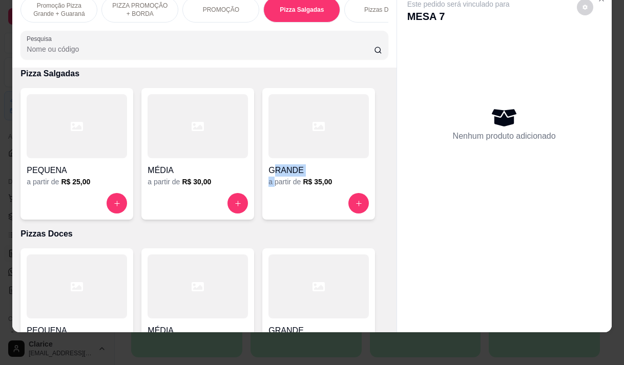
click at [270, 176] on div "GRANDE a partir de R$ 35,00" at bounding box center [318, 154] width 113 height 132
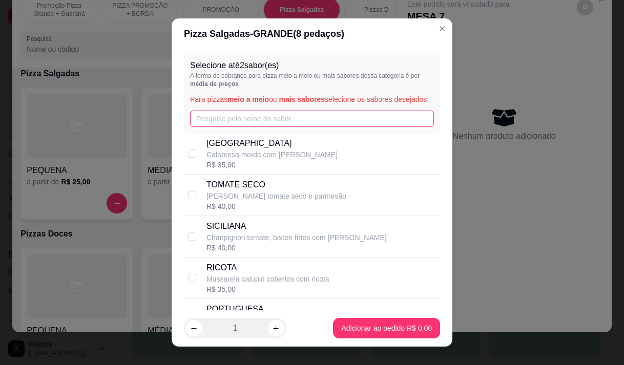
click at [249, 126] on input "text" at bounding box center [312, 119] width 244 height 16
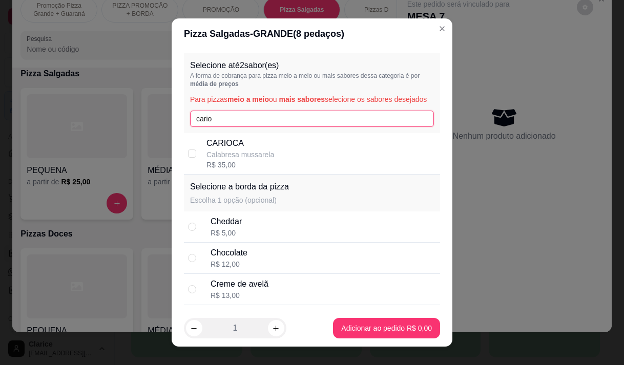
type input "cario"
click at [241, 160] on p "Calabresa mussarela" at bounding box center [241, 155] width 68 height 10
checkbox input "true"
click at [224, 127] on input "cario" at bounding box center [312, 119] width 244 height 16
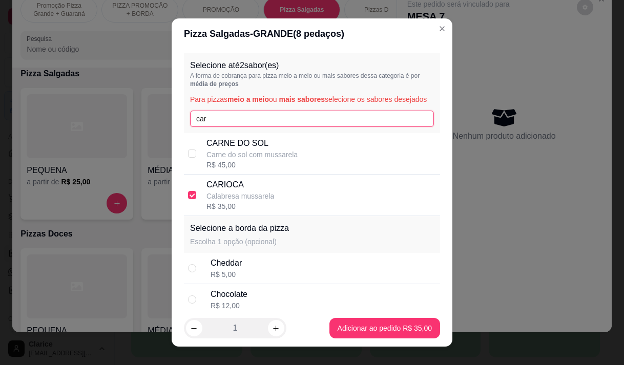
type input "car"
click at [223, 170] on div "R$ 45,00" at bounding box center [252, 165] width 91 height 10
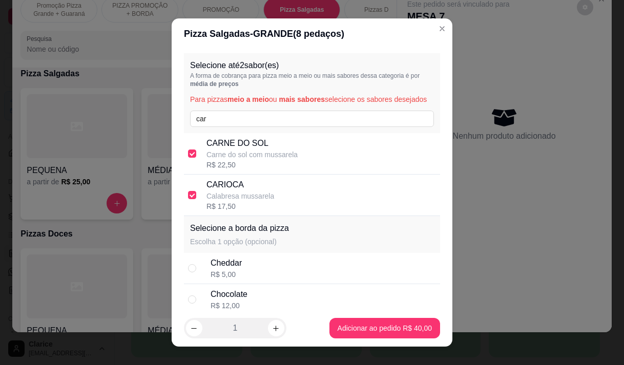
checkbox input "true"
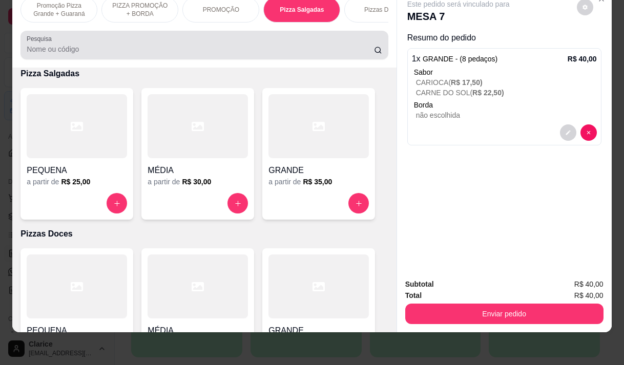
click at [39, 38] on label "Pesquisa" at bounding box center [41, 38] width 29 height 9
click at [39, 44] on input "Pesquisa" at bounding box center [200, 49] width 347 height 10
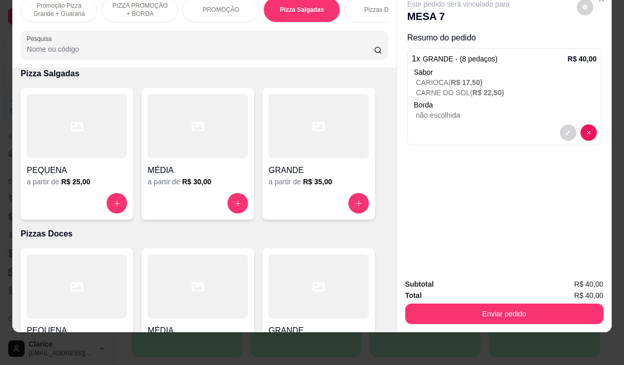
click at [40, 50] on input "Pesquisa" at bounding box center [200, 49] width 347 height 10
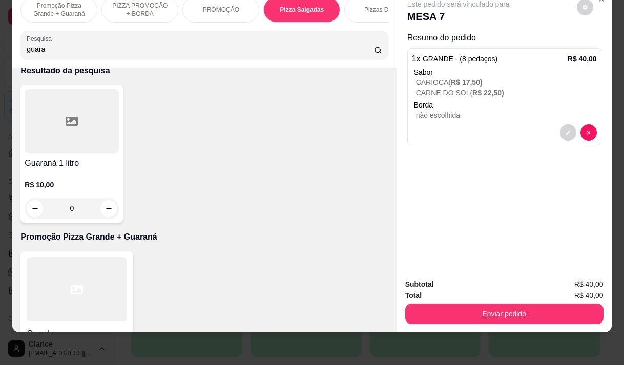
scroll to position [0, 0]
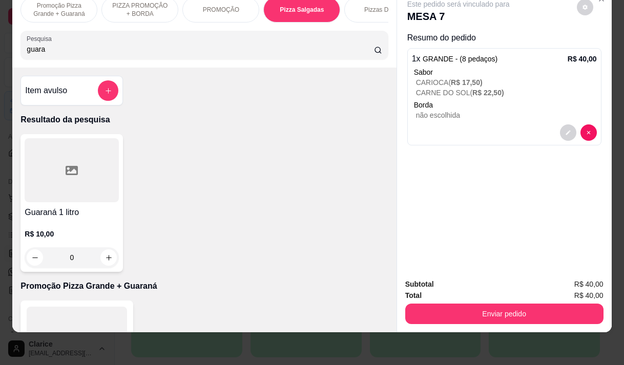
type input "guara"
click at [45, 216] on h4 "Guaraná 1 litro" at bounding box center [72, 213] width 94 height 12
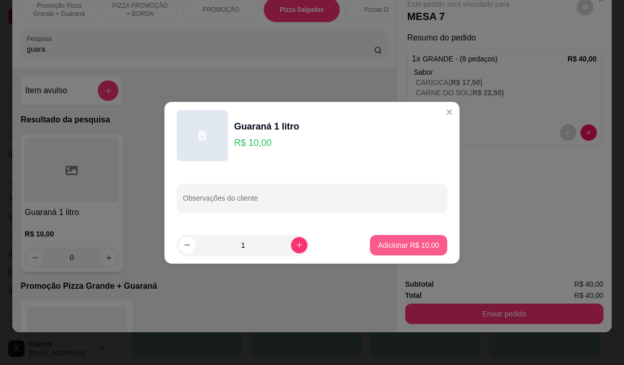
click at [378, 247] on p "Adicionar R$ 10,00" at bounding box center [408, 245] width 61 height 10
type input "1"
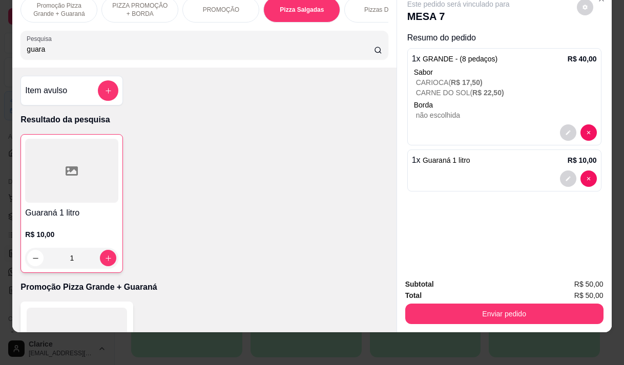
click at [444, 301] on div "Enviar pedido" at bounding box center [504, 312] width 198 height 23
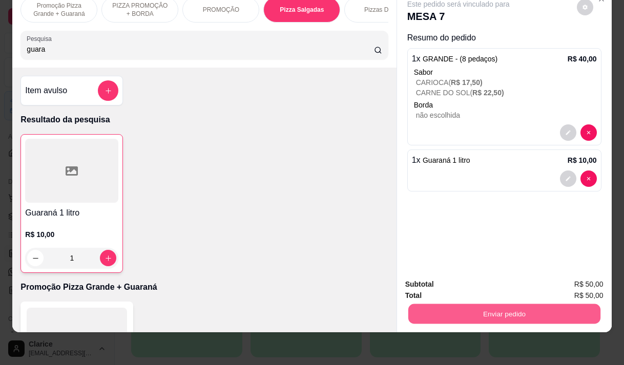
click at [449, 309] on button "Enviar pedido" at bounding box center [504, 314] width 192 height 20
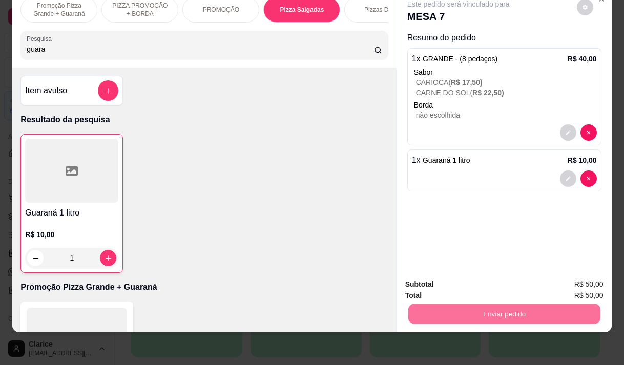
click at [570, 279] on button "Enviar pedido" at bounding box center [577, 281] width 56 height 19
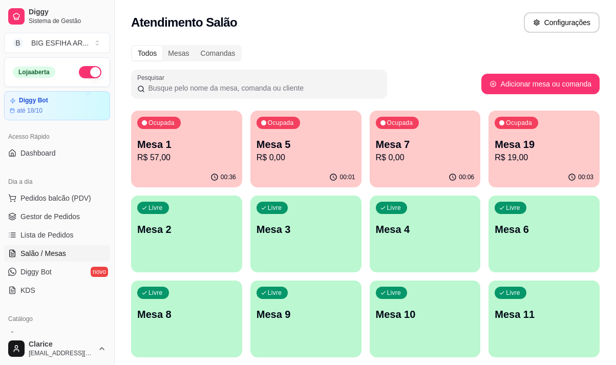
click at [539, 145] on p "Mesa 19" at bounding box center [544, 144] width 99 height 14
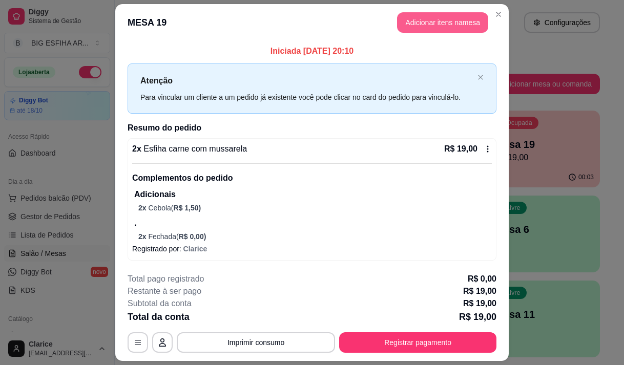
click at [409, 27] on button "Adicionar itens na mesa" at bounding box center [442, 22] width 91 height 20
click at [177, 69] on div at bounding box center [204, 67] width 355 height 20
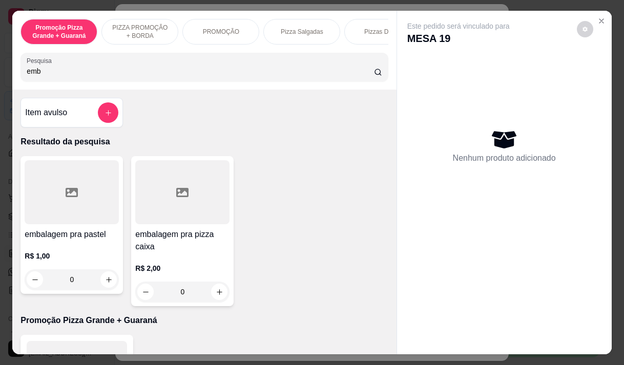
type input "emb"
click at [70, 241] on h4 "embalagem pra pastel" at bounding box center [72, 235] width 94 height 12
click at [165, 268] on p "R$ 2,00" at bounding box center [182, 268] width 94 height 10
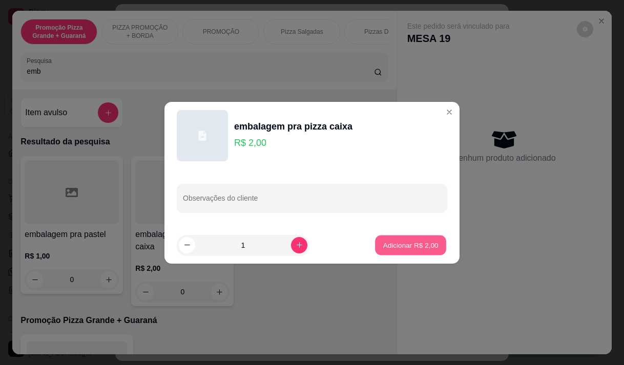
click at [418, 242] on p "Adicionar R$ 2,00" at bounding box center [410, 245] width 55 height 10
type input "1"
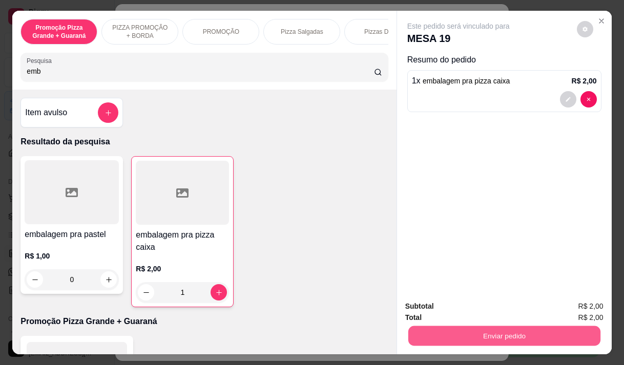
click at [503, 326] on button "Enviar pedido" at bounding box center [504, 336] width 192 height 20
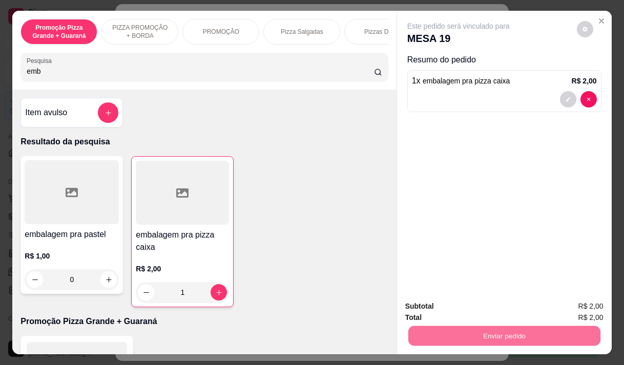
click at [584, 307] on button "Enviar pedido" at bounding box center [577, 306] width 58 height 19
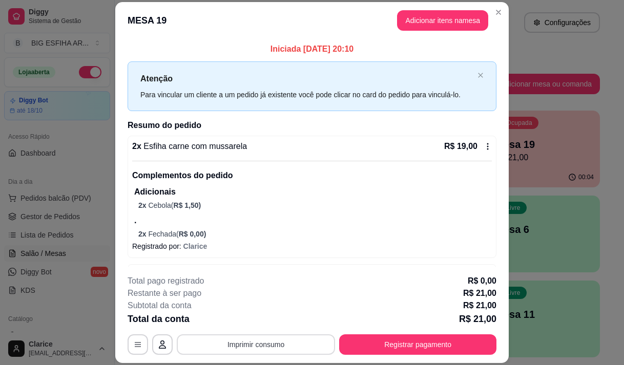
click at [245, 343] on button "Imprimir consumo" at bounding box center [256, 345] width 158 height 20
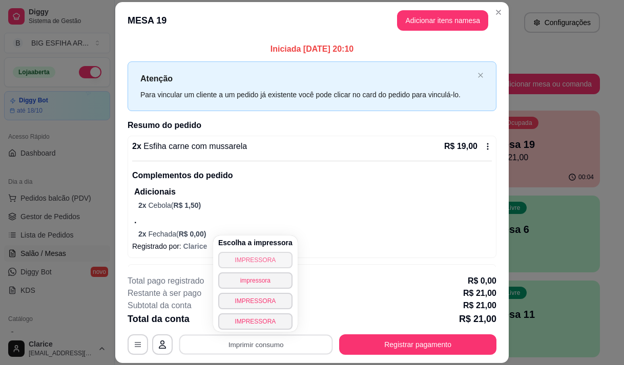
click at [263, 259] on button "IMPRESSORA" at bounding box center [255, 260] width 74 height 16
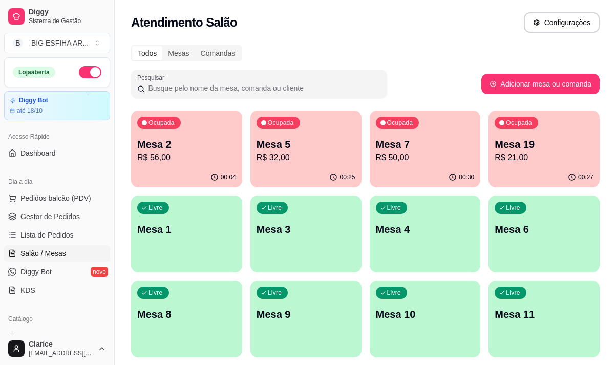
click at [137, 262] on div "button" at bounding box center [186, 266] width 111 height 12
click at [545, 155] on p "R$ 21,00" at bounding box center [544, 158] width 99 height 12
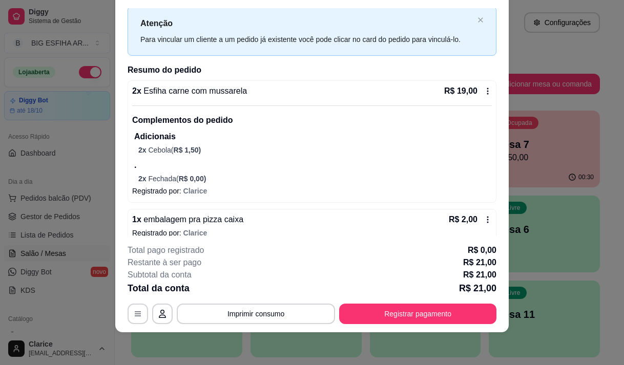
scroll to position [37, 0]
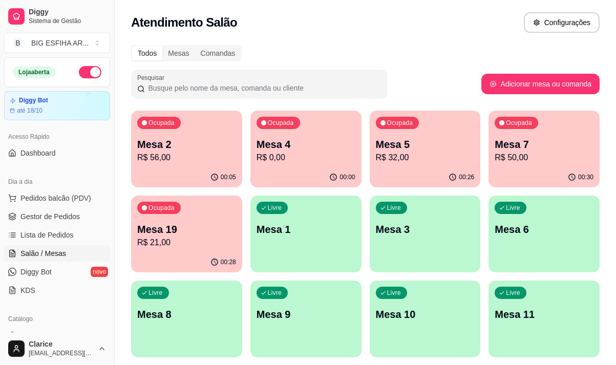
click at [413, 147] on p "Mesa 5" at bounding box center [425, 144] width 99 height 14
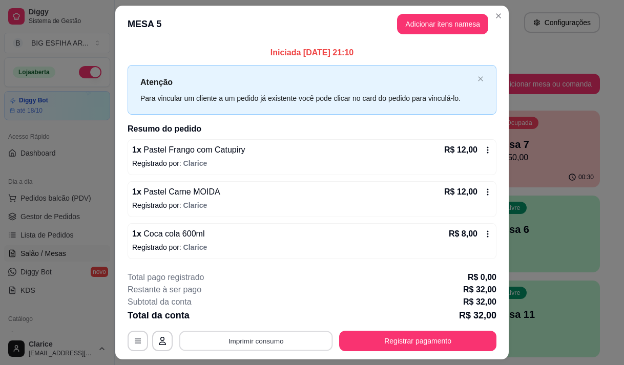
click at [310, 337] on button "Imprimir consumo" at bounding box center [256, 342] width 154 height 20
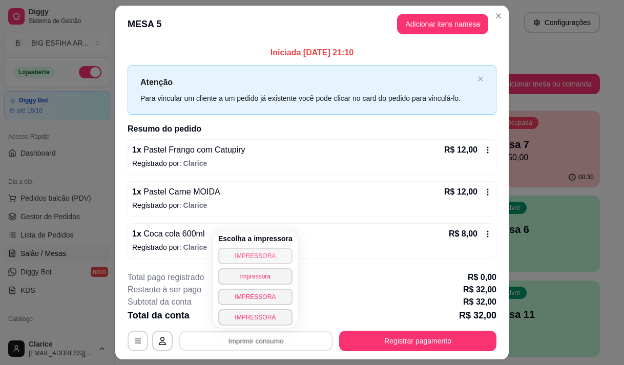
click at [268, 255] on button "IMPRESSORA" at bounding box center [255, 256] width 74 height 16
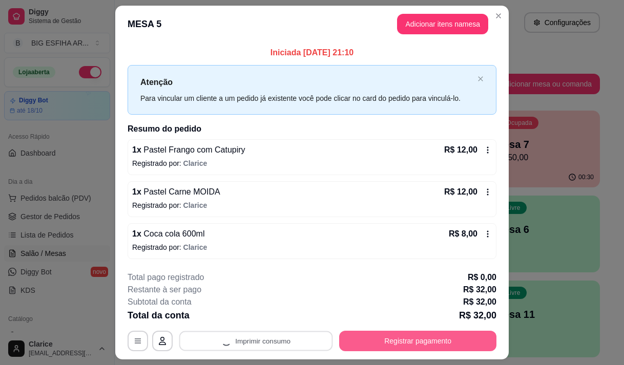
click at [379, 351] on button "Registrar pagamento" at bounding box center [417, 341] width 157 height 20
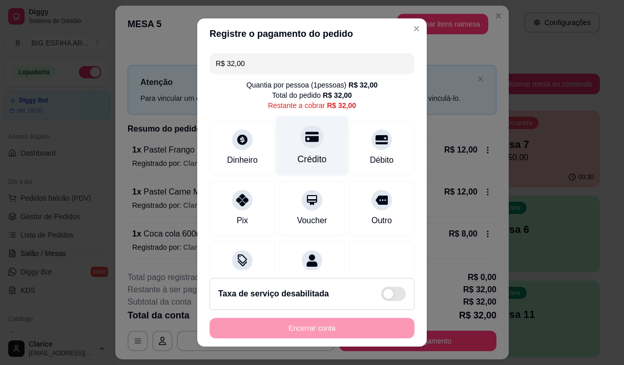
click at [286, 145] on div "Crédito" at bounding box center [312, 146] width 72 height 60
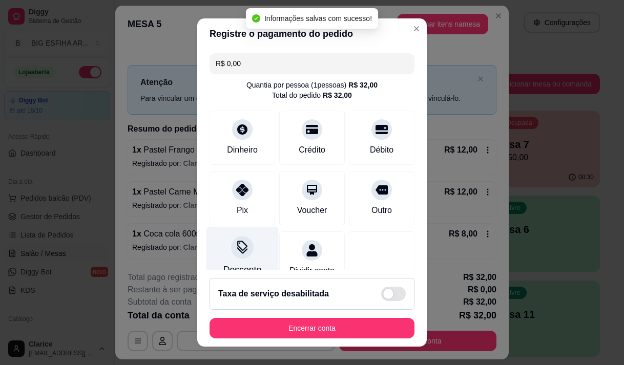
type input "R$ 0,00"
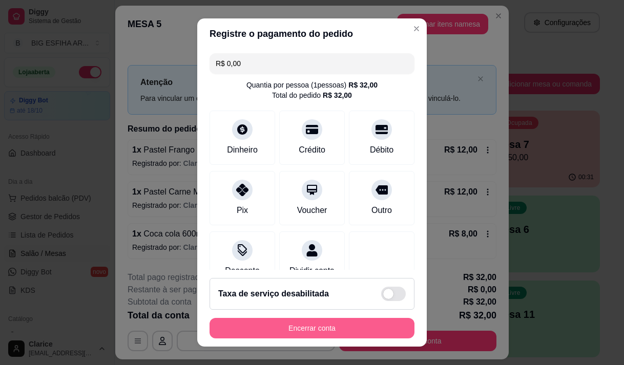
click at [282, 329] on button "Encerrar conta" at bounding box center [312, 328] width 205 height 20
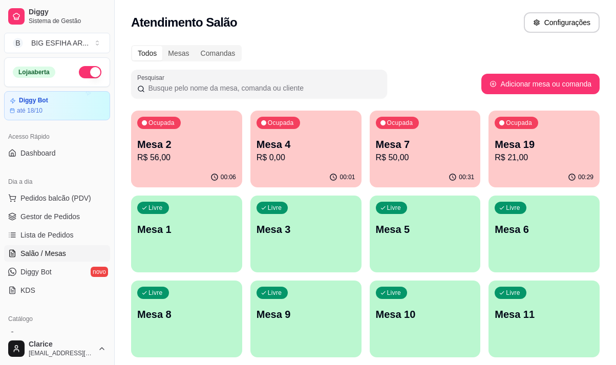
click at [509, 155] on p "R$ 21,00" at bounding box center [544, 158] width 99 height 12
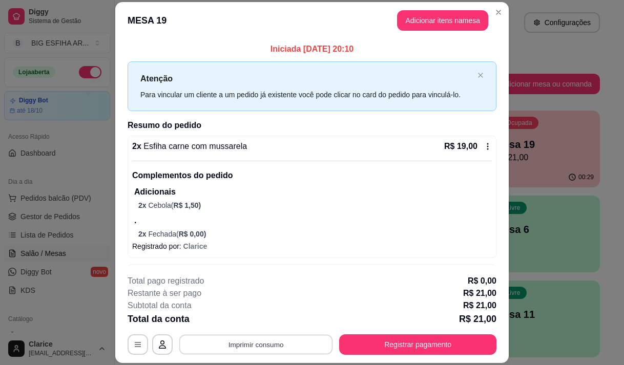
click at [291, 342] on button "Imprimir consumo" at bounding box center [256, 345] width 154 height 20
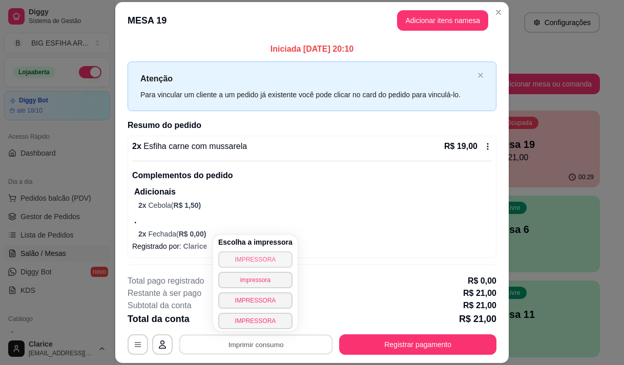
click at [272, 255] on button "IMPRESSORA" at bounding box center [255, 260] width 74 height 16
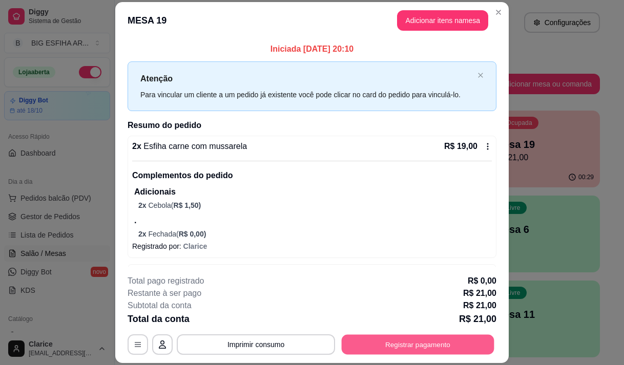
click at [391, 342] on button "Registrar pagamento" at bounding box center [418, 345] width 153 height 20
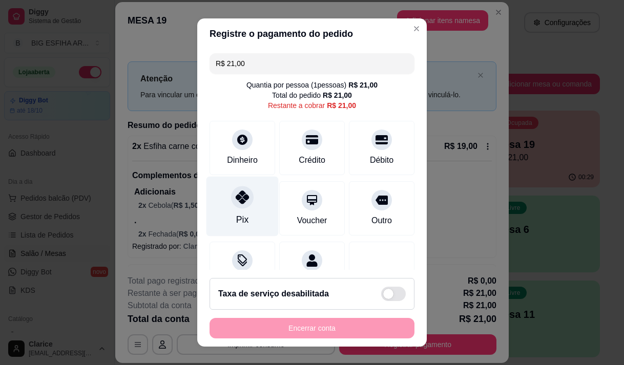
click at [243, 220] on div "Pix" at bounding box center [243, 206] width 72 height 60
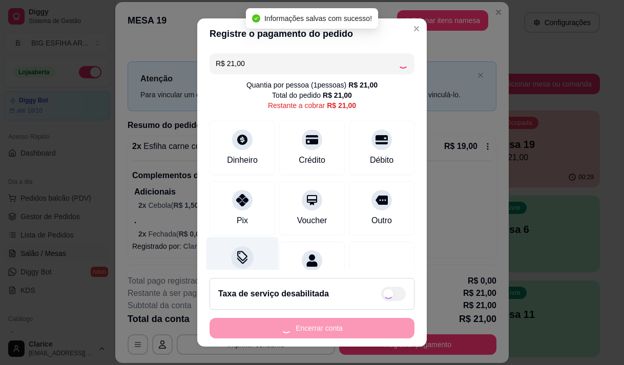
type input "R$ 0,00"
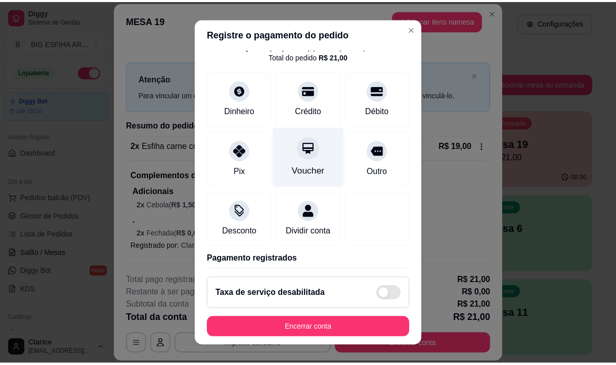
scroll to position [85, 0]
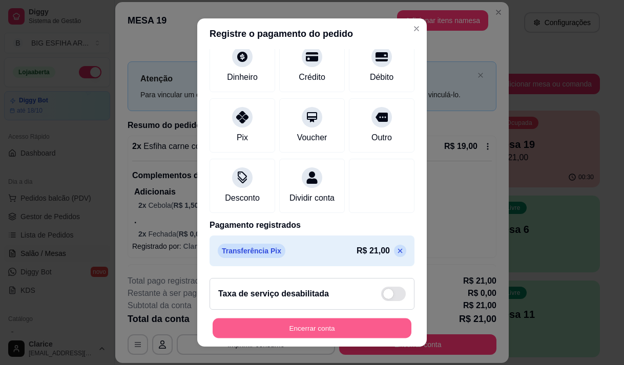
click at [262, 331] on button "Encerrar conta" at bounding box center [312, 329] width 199 height 20
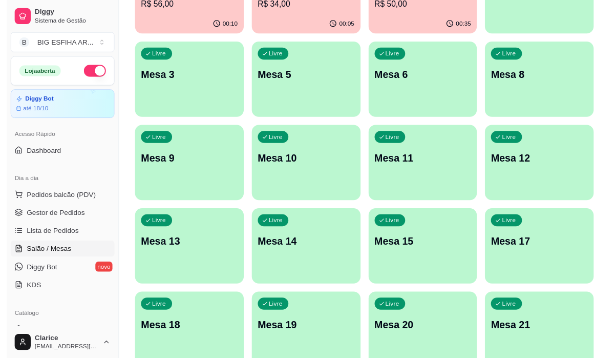
scroll to position [0, 0]
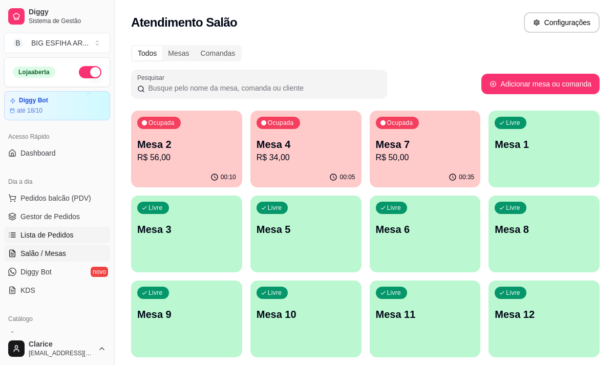
click at [63, 238] on span "Lista de Pedidos" at bounding box center [46, 235] width 53 height 10
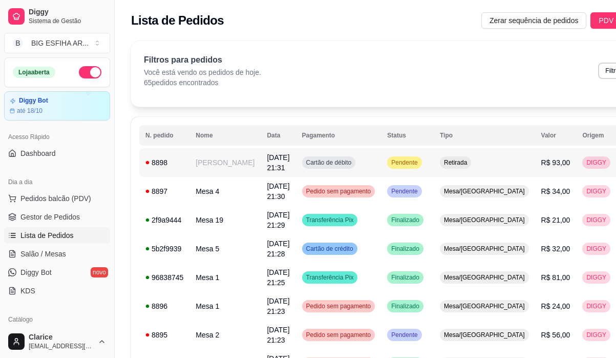
click at [217, 166] on td "[PERSON_NAME]" at bounding box center [225, 162] width 71 height 29
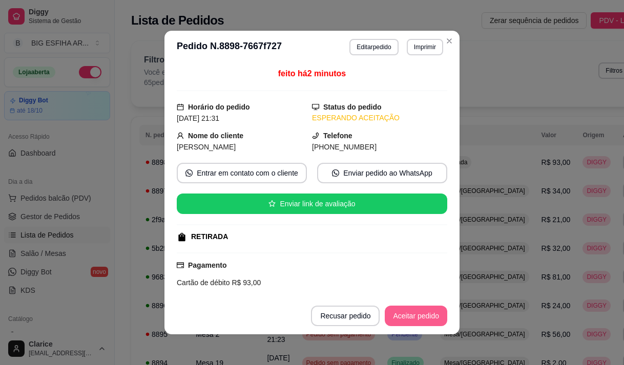
click at [428, 311] on button "Aceitar pedido" at bounding box center [416, 316] width 63 height 20
click at [421, 316] on button "Mover para preparo" at bounding box center [407, 316] width 77 height 20
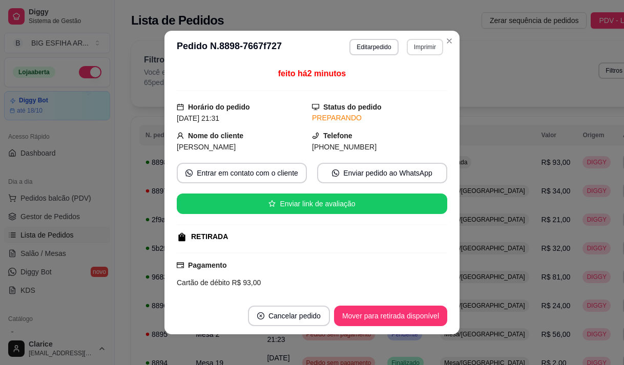
click at [419, 43] on button "Imprimir" at bounding box center [425, 47] width 36 height 16
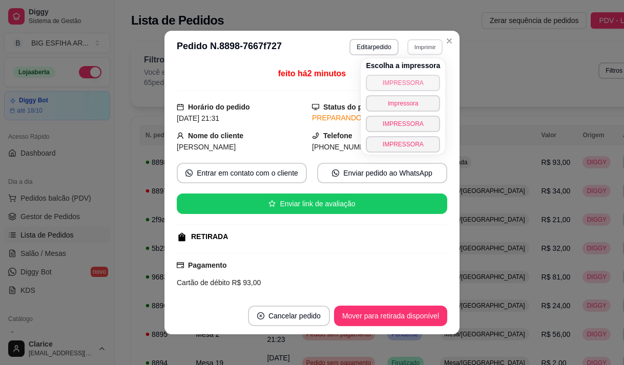
click at [399, 80] on button "IMPRESSORA" at bounding box center [403, 83] width 74 height 16
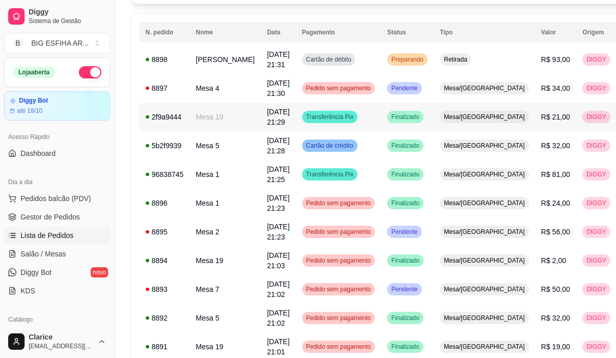
scroll to position [102, 0]
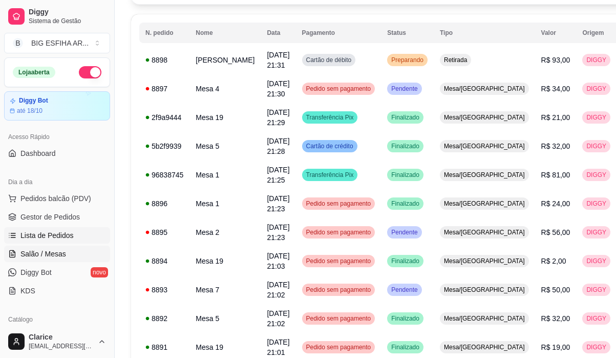
click at [54, 255] on span "Salão / Mesas" at bounding box center [43, 254] width 46 height 10
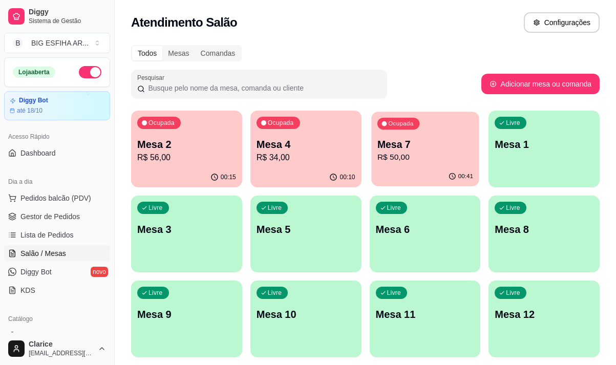
click at [382, 152] on p "R$ 50,00" at bounding box center [425, 158] width 96 height 12
click at [64, 231] on span "Lista de Pedidos" at bounding box center [46, 235] width 53 height 10
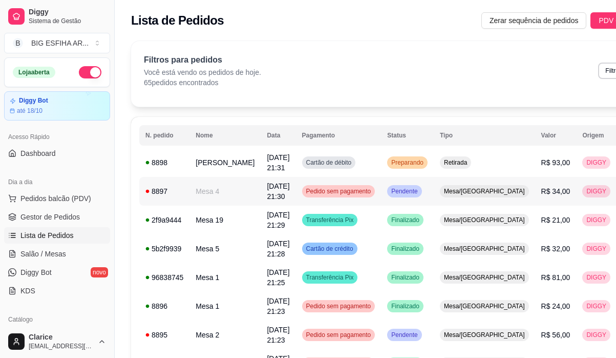
scroll to position [51, 0]
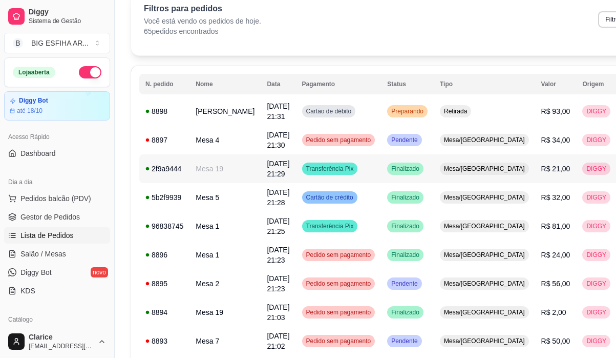
click at [261, 171] on td "[DATE] 21:29" at bounding box center [278, 168] width 35 height 29
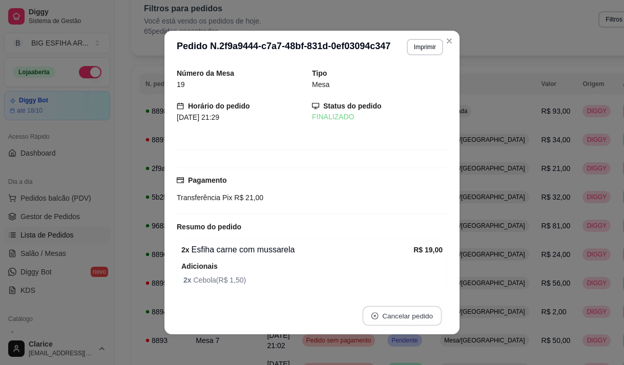
click at [406, 314] on button "Cancelar pedido" at bounding box center [401, 316] width 79 height 20
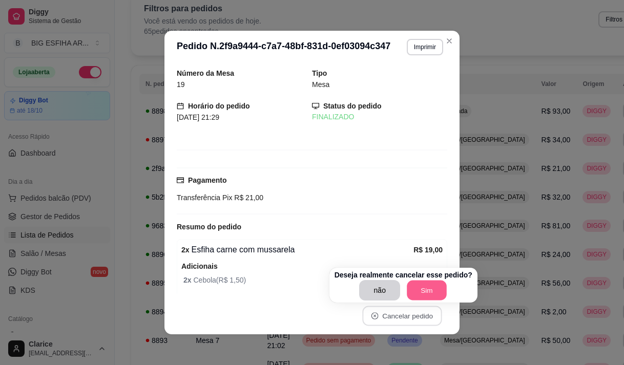
click at [425, 289] on button "Sim" at bounding box center [427, 291] width 40 height 20
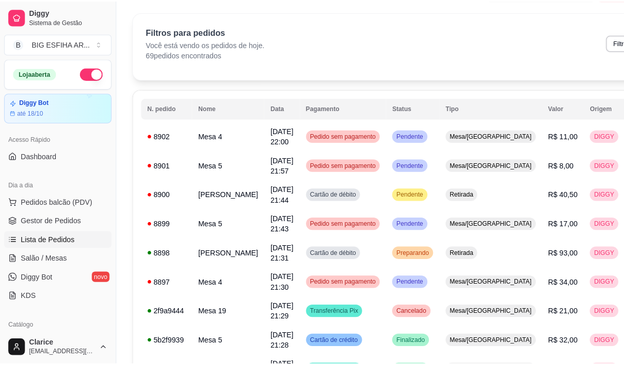
scroll to position [0, 0]
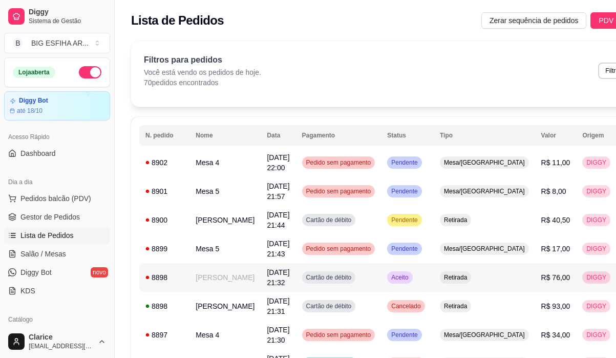
click at [211, 278] on td "[PERSON_NAME]" at bounding box center [225, 277] width 71 height 29
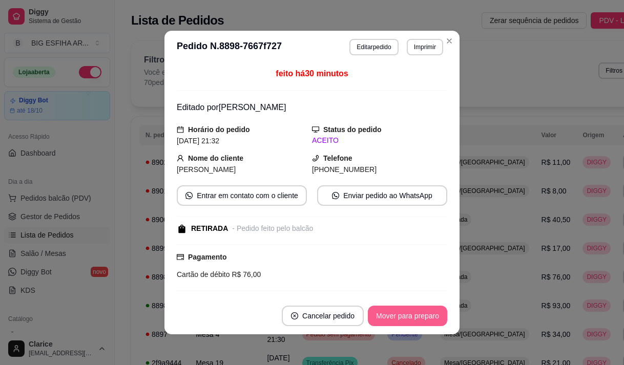
click at [428, 319] on button "Mover para preparo" at bounding box center [407, 316] width 79 height 20
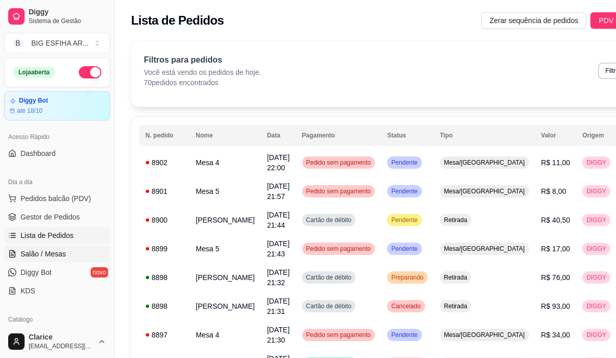
click at [46, 249] on span "Salão / Mesas" at bounding box center [43, 254] width 46 height 10
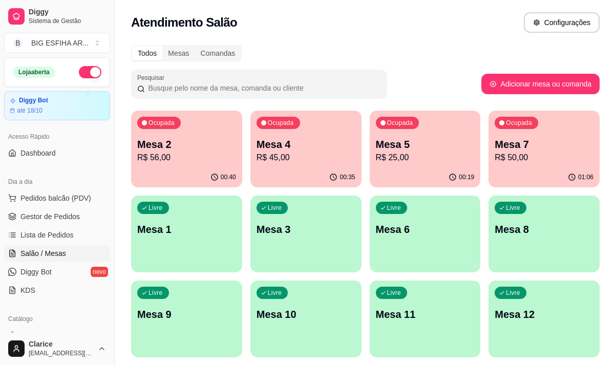
click at [199, 159] on p "R$ 56,00" at bounding box center [186, 158] width 99 height 12
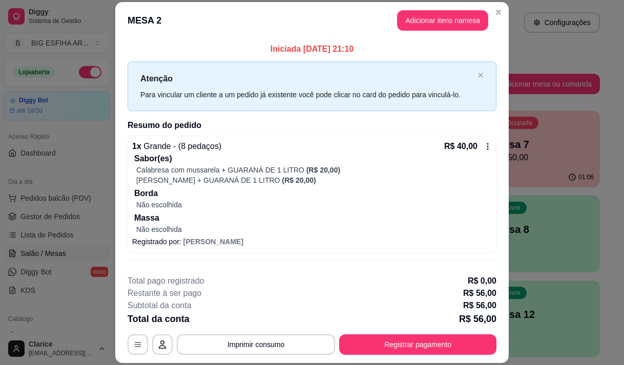
click at [430, 271] on footer "**********" at bounding box center [312, 315] width 394 height 96
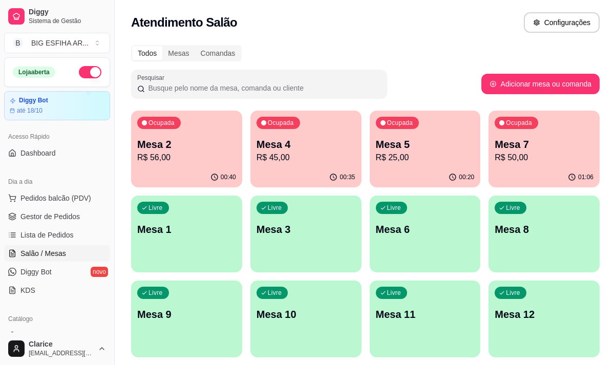
click at [286, 145] on p "Mesa 4" at bounding box center [306, 144] width 99 height 14
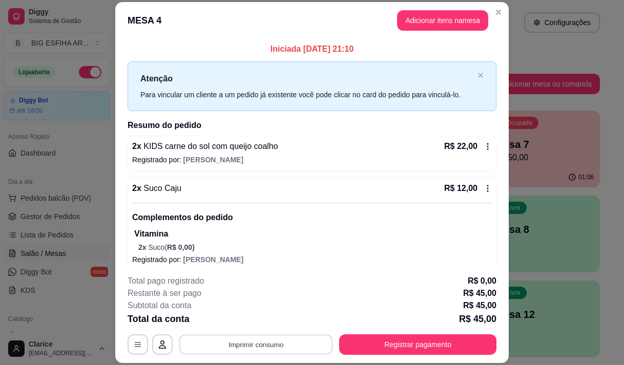
click at [220, 346] on button "Imprimir consumo" at bounding box center [256, 345] width 154 height 20
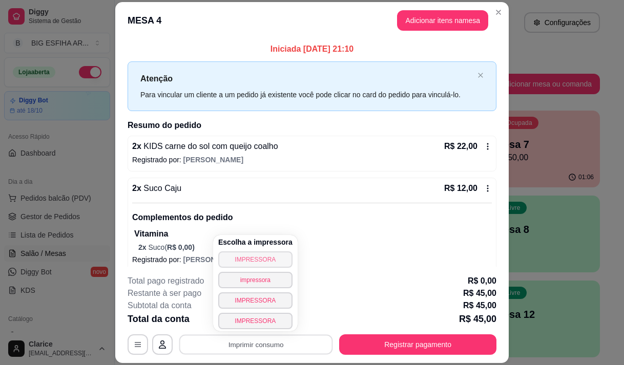
click at [235, 253] on button "IMPRESSORA" at bounding box center [255, 260] width 74 height 16
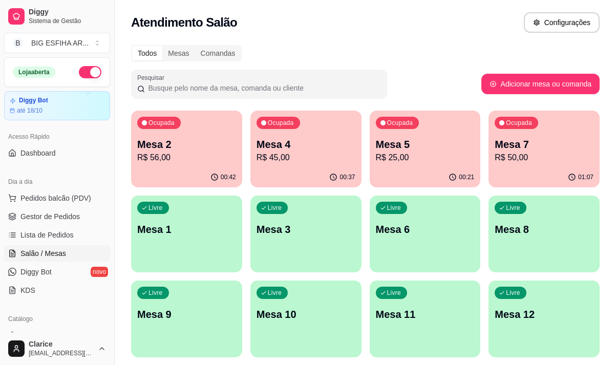
click at [175, 160] on p "R$ 56,00" at bounding box center [186, 158] width 99 height 12
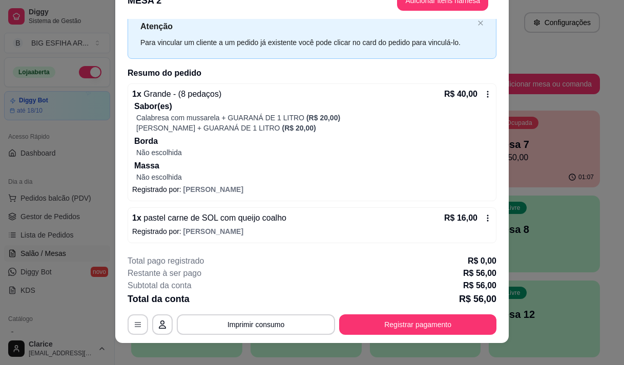
scroll to position [31, 0]
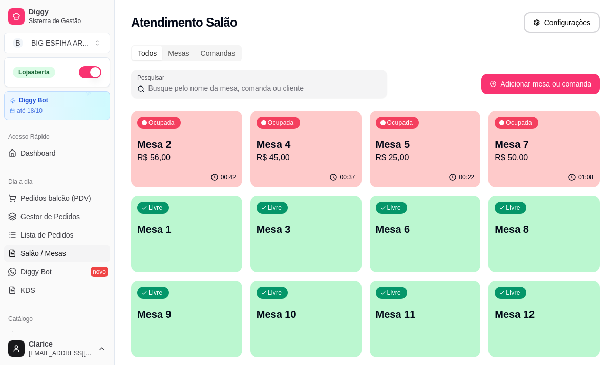
click at [570, 157] on p "R$ 50,00" at bounding box center [544, 158] width 99 height 12
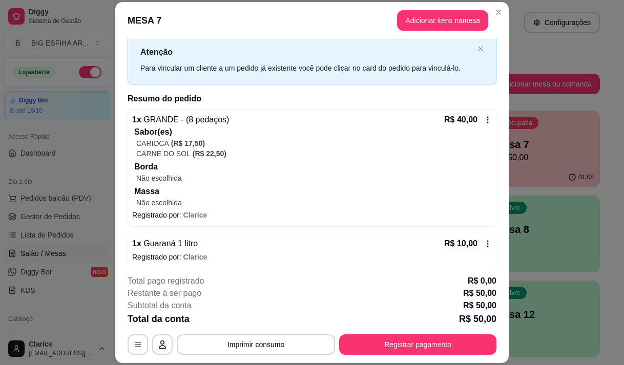
scroll to position [32, 0]
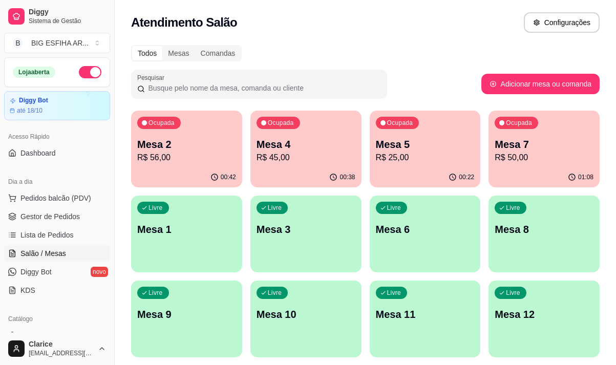
click at [161, 162] on p "R$ 56,00" at bounding box center [186, 158] width 99 height 12
click at [99, 277] on link "Diggy Bot novo" at bounding box center [57, 272] width 106 height 16
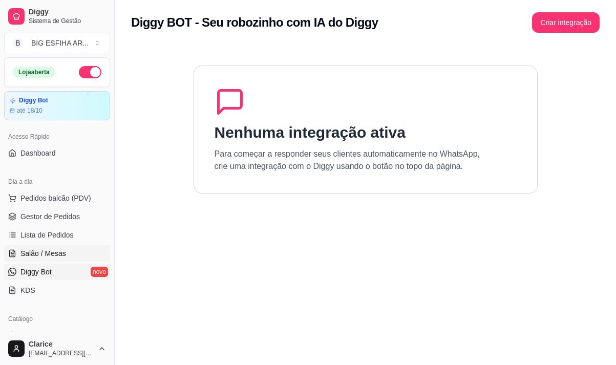
click at [12, 251] on icon at bounding box center [12, 254] width 8 height 8
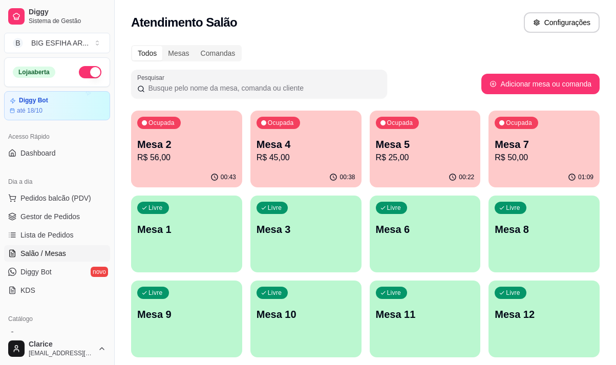
click at [201, 140] on p "Mesa 2" at bounding box center [186, 144] width 99 height 14
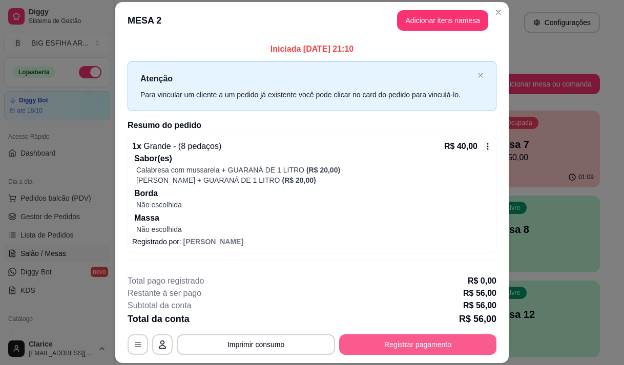
click at [360, 352] on button "Registrar pagamento" at bounding box center [417, 345] width 157 height 20
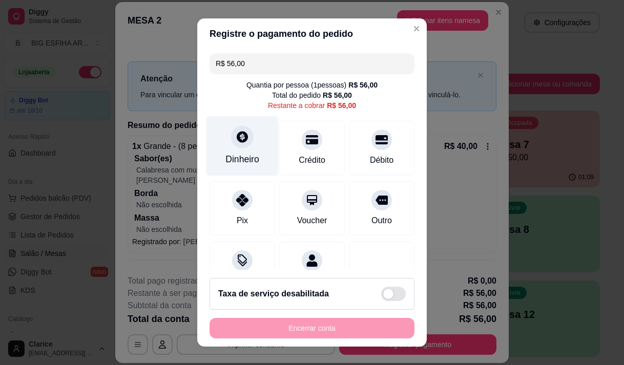
click at [230, 175] on div "Dinheiro" at bounding box center [243, 146] width 72 height 60
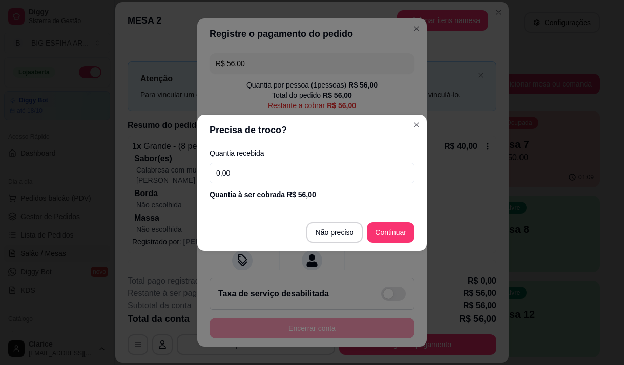
click at [230, 175] on input "0,00" at bounding box center [312, 173] width 205 height 20
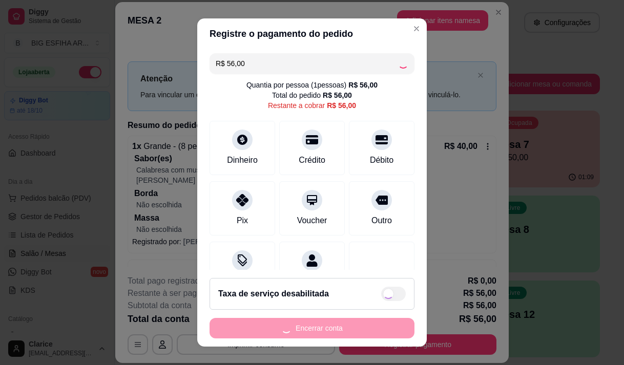
type input "R$ 0,00"
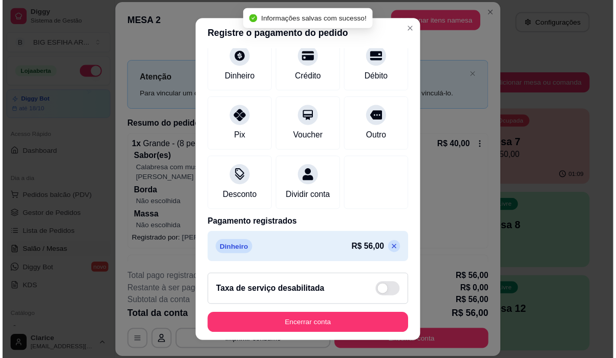
scroll to position [14, 0]
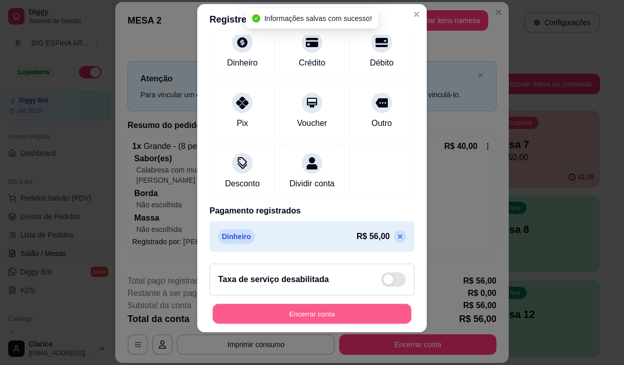
click at [330, 307] on button "Encerrar conta" at bounding box center [312, 314] width 199 height 20
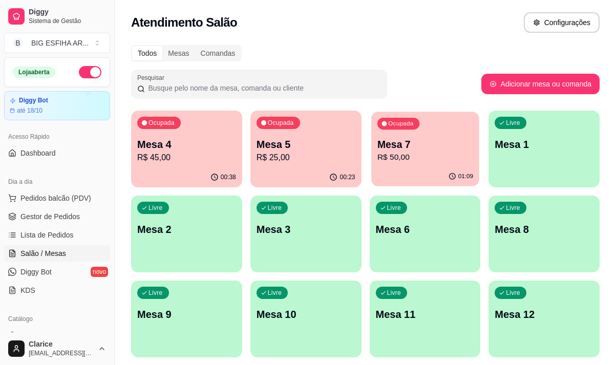
click at [403, 149] on p "Mesa 7" at bounding box center [425, 145] width 96 height 14
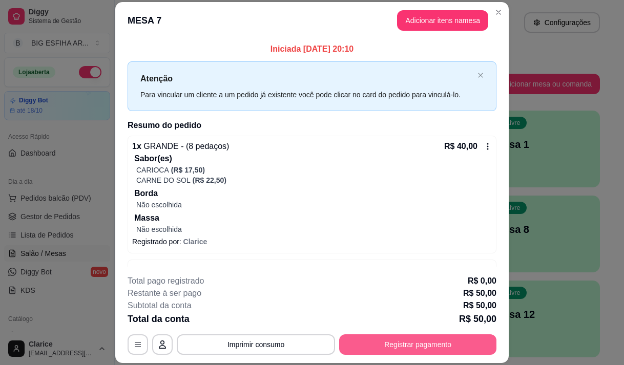
click at [443, 345] on button "Registrar pagamento" at bounding box center [417, 345] width 157 height 20
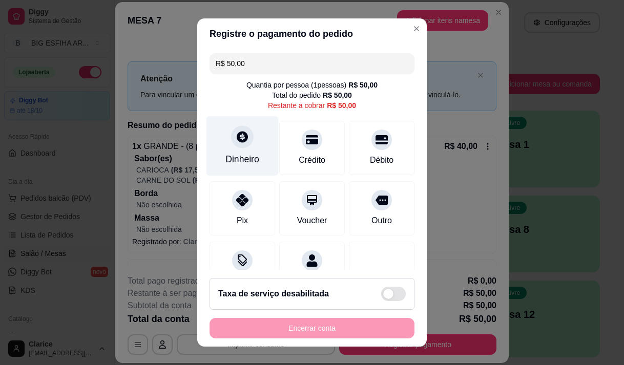
click at [221, 139] on div "Dinheiro" at bounding box center [243, 146] width 72 height 60
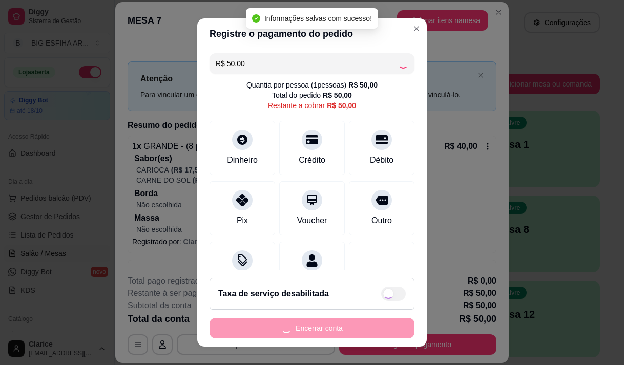
type input "R$ 0,00"
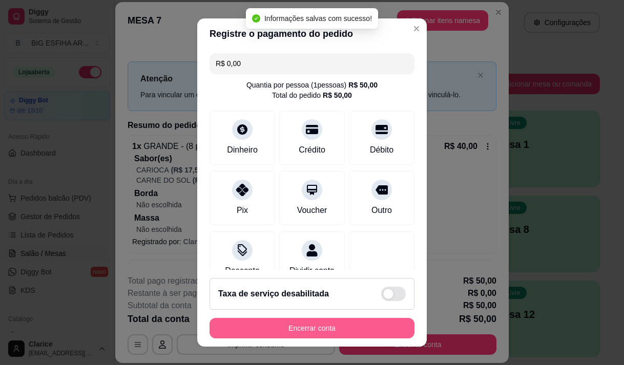
click at [294, 329] on button "Encerrar conta" at bounding box center [312, 328] width 205 height 20
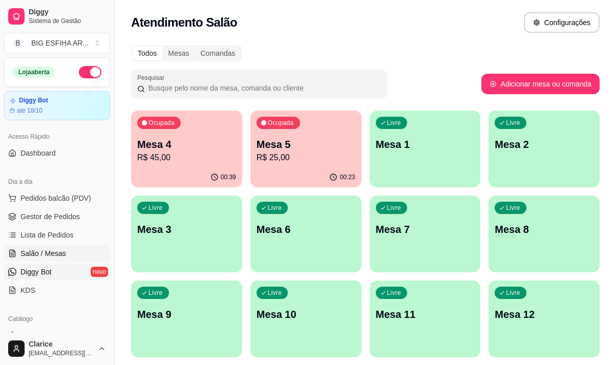
click at [75, 274] on link "Diggy Bot novo" at bounding box center [57, 272] width 106 height 16
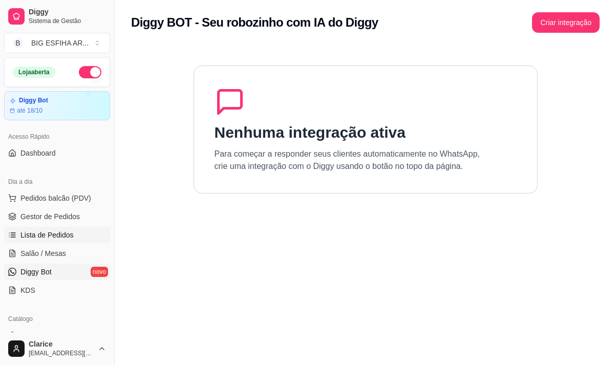
click at [72, 233] on link "Lista de Pedidos" at bounding box center [57, 235] width 106 height 16
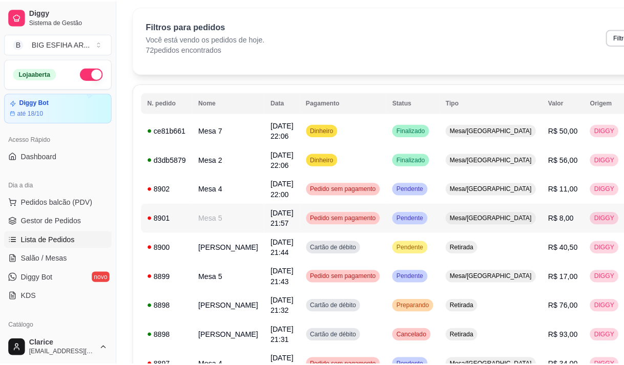
scroll to position [51, 0]
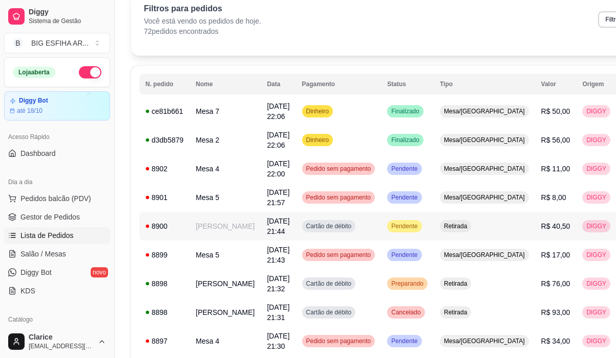
click at [261, 233] on td "[DATE] 21:44" at bounding box center [278, 226] width 35 height 29
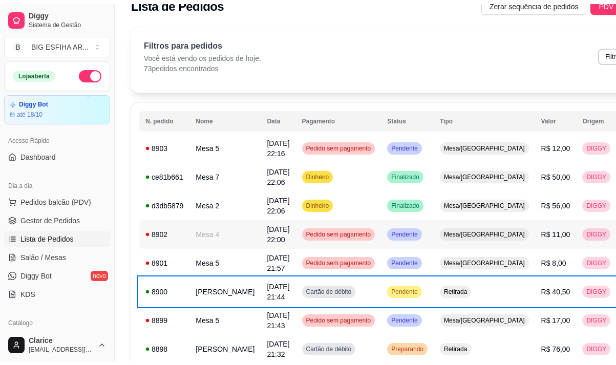
scroll to position [0, 0]
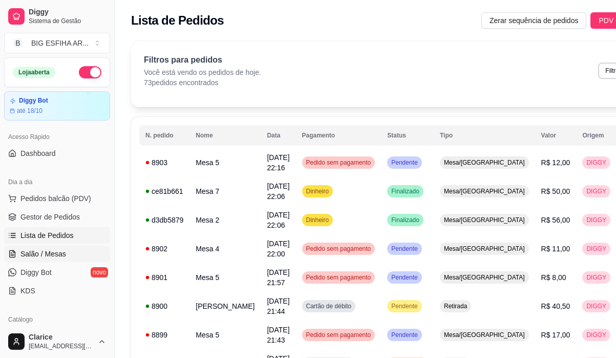
click at [49, 249] on span "Salão / Mesas" at bounding box center [43, 254] width 46 height 10
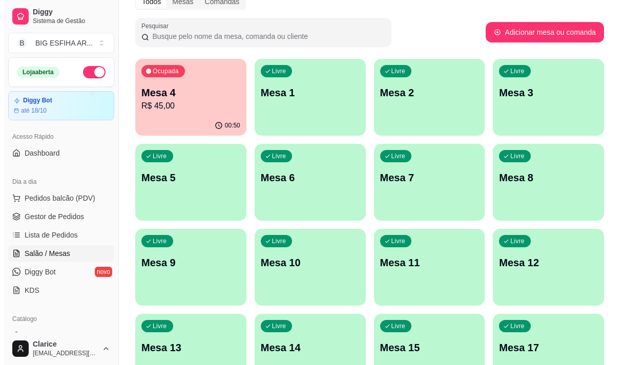
scroll to position [51, 0]
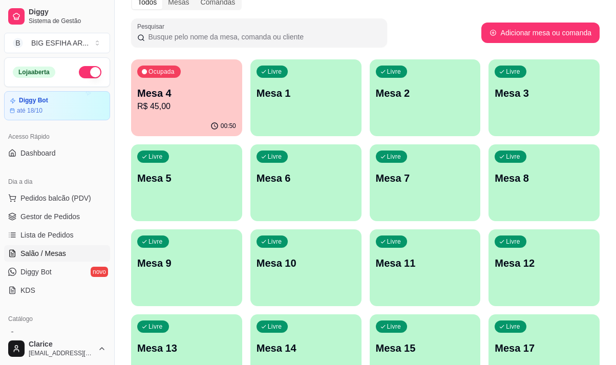
click at [191, 96] on p "Mesa 4" at bounding box center [186, 93] width 99 height 14
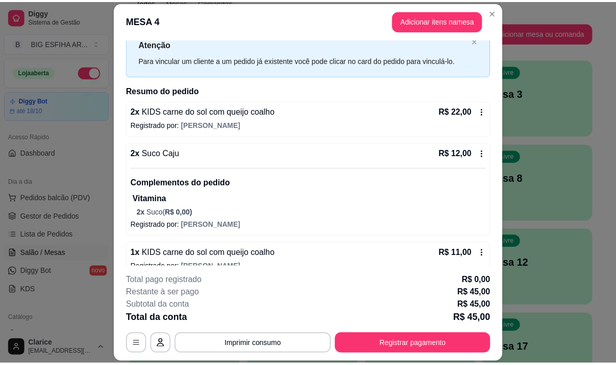
scroll to position [50, 0]
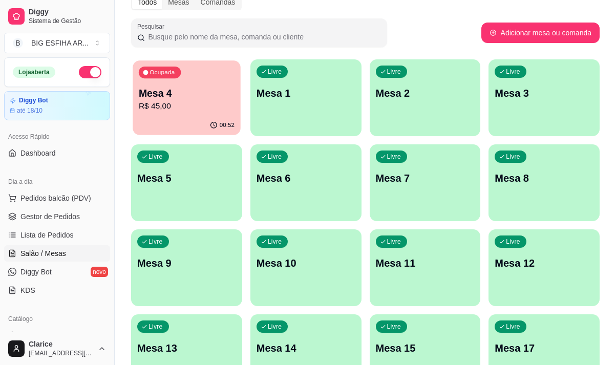
click at [156, 107] on p "R$ 45,00" at bounding box center [187, 106] width 96 height 12
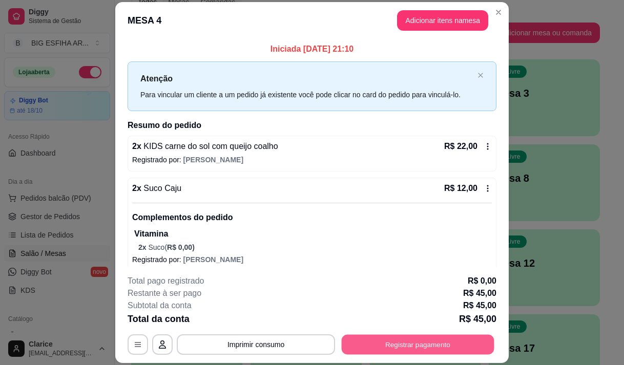
click at [378, 350] on button "Registrar pagamento" at bounding box center [418, 345] width 153 height 20
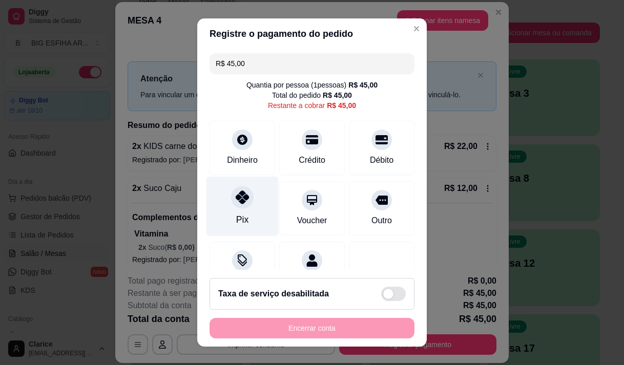
click at [241, 212] on div "Pix" at bounding box center [243, 206] width 72 height 60
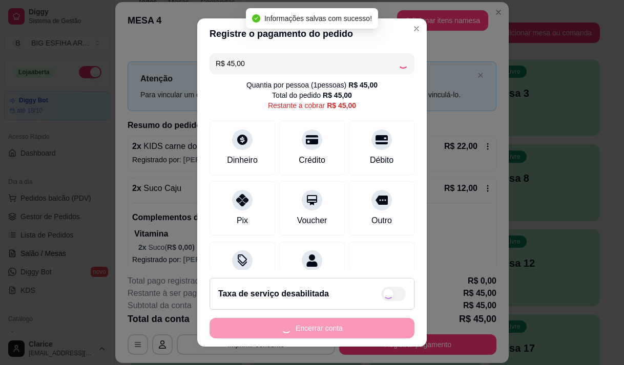
type input "R$ 0,00"
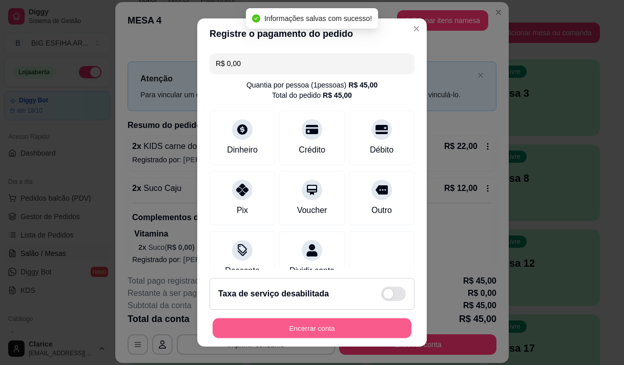
click at [251, 328] on button "Encerrar conta" at bounding box center [312, 329] width 199 height 20
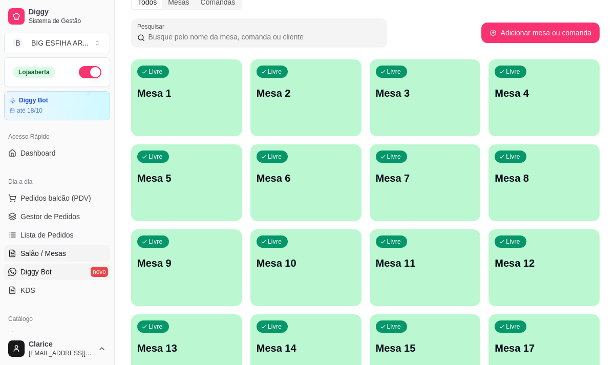
click at [55, 266] on link "Diggy Bot novo" at bounding box center [57, 272] width 106 height 16
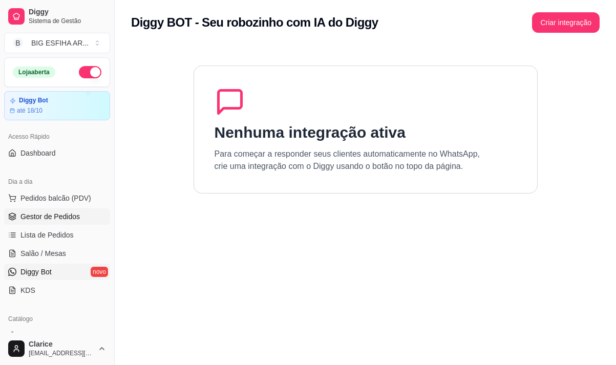
click at [68, 223] on link "Gestor de Pedidos" at bounding box center [57, 217] width 106 height 16
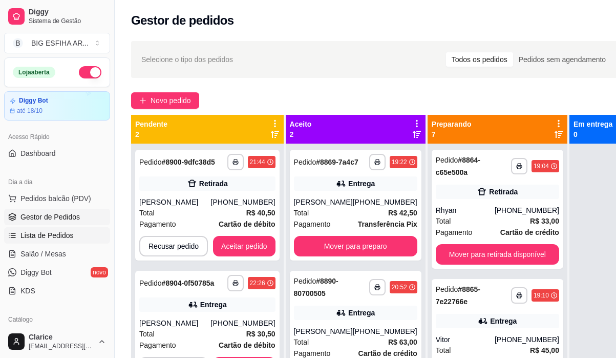
click at [69, 238] on span "Lista de Pedidos" at bounding box center [46, 235] width 53 height 10
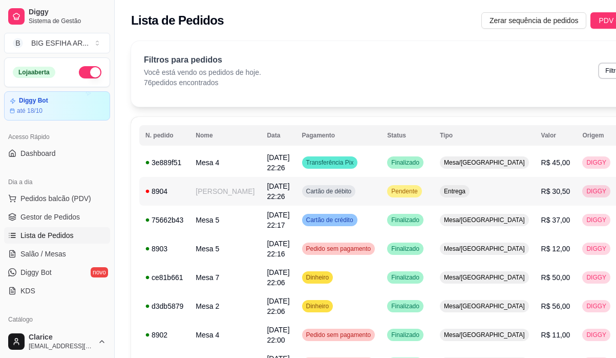
click at [212, 188] on td "[PERSON_NAME]" at bounding box center [225, 191] width 71 height 29
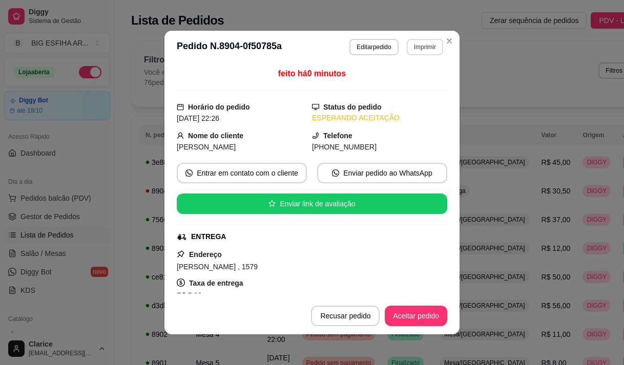
click at [423, 44] on button "Imprimir" at bounding box center [425, 47] width 36 height 16
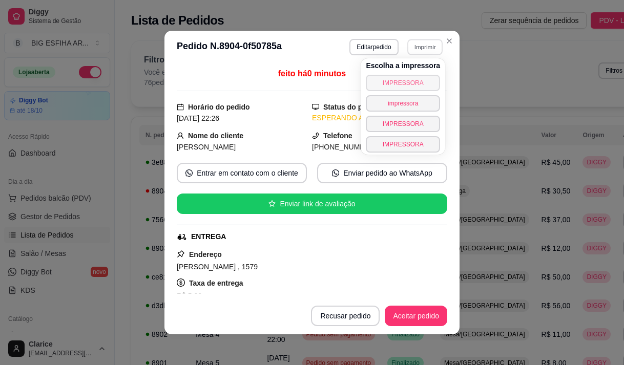
click at [409, 79] on button "IMPRESSORA" at bounding box center [403, 83] width 74 height 16
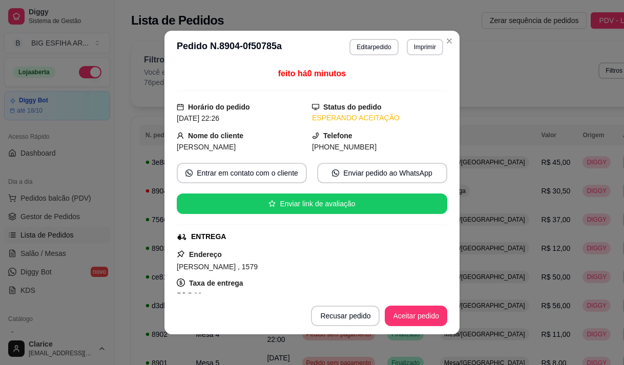
click at [409, 79] on div "feito há 0 minutos" at bounding box center [312, 80] width 271 height 24
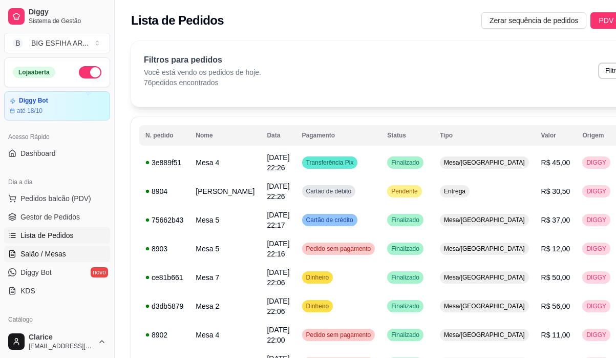
click at [30, 253] on span "Salão / Mesas" at bounding box center [43, 254] width 46 height 10
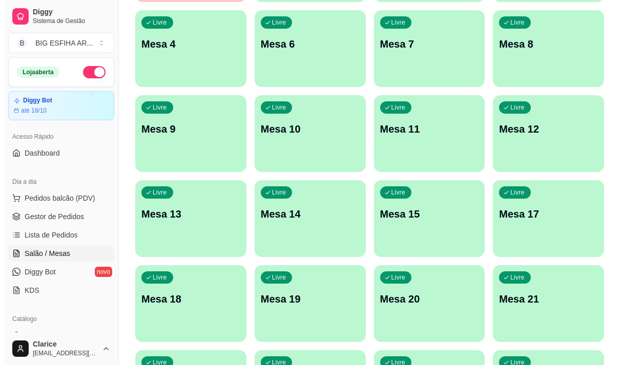
scroll to position [205, 0]
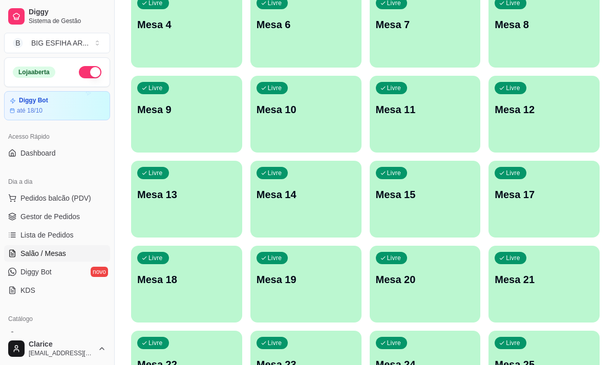
click at [160, 208] on div "Livre Mesa 13" at bounding box center [186, 193] width 111 height 65
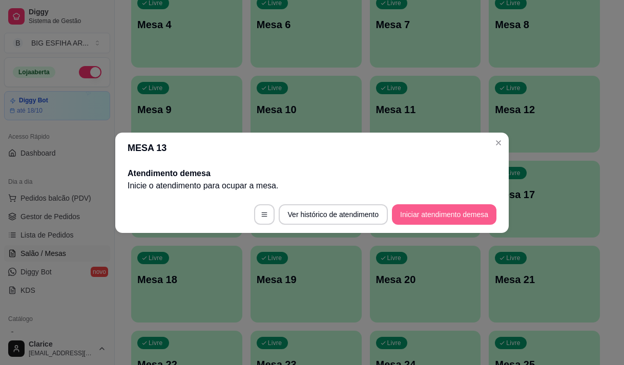
click at [449, 212] on button "Iniciar atendimento de mesa" at bounding box center [444, 214] width 105 height 20
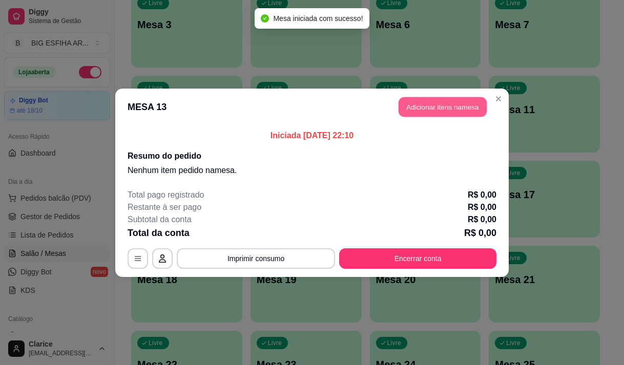
click at [452, 112] on button "Adicionar itens na mesa" at bounding box center [443, 107] width 88 height 20
click at [225, 81] on div "Pesquisa" at bounding box center [203, 67] width 367 height 29
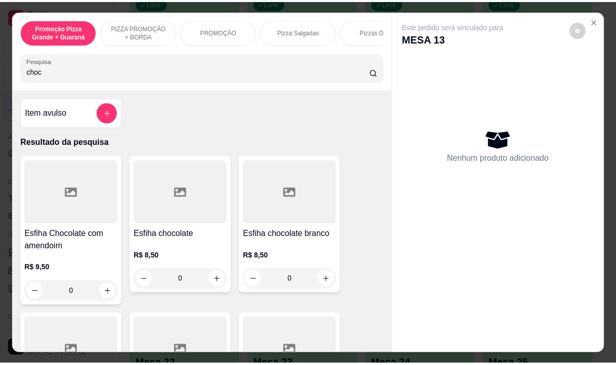
scroll to position [102, 0]
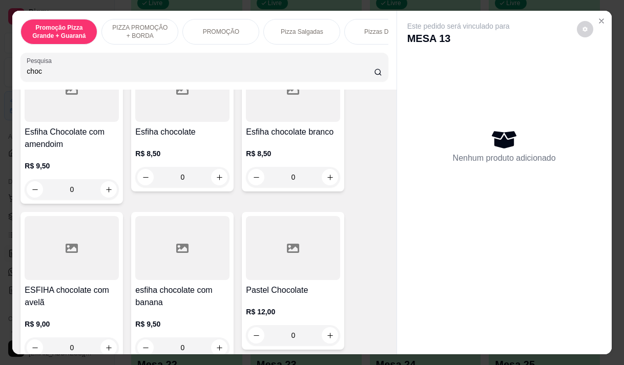
type input "choc"
click at [96, 316] on div "R$ 9,00 0" at bounding box center [72, 333] width 94 height 49
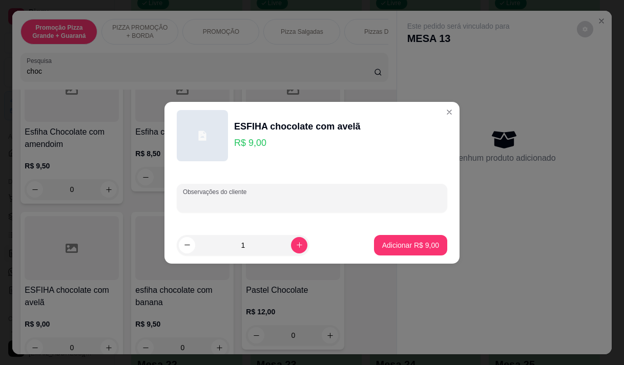
click at [245, 201] on input "Observações do cliente" at bounding box center [312, 202] width 258 height 10
type input "aberta"
click at [403, 249] on p "Adicionar R$ 9,00" at bounding box center [410, 245] width 55 height 10
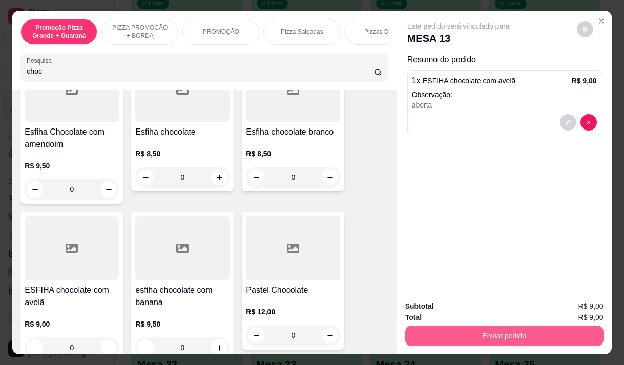
click at [520, 326] on button "Enviar pedido" at bounding box center [504, 336] width 198 height 20
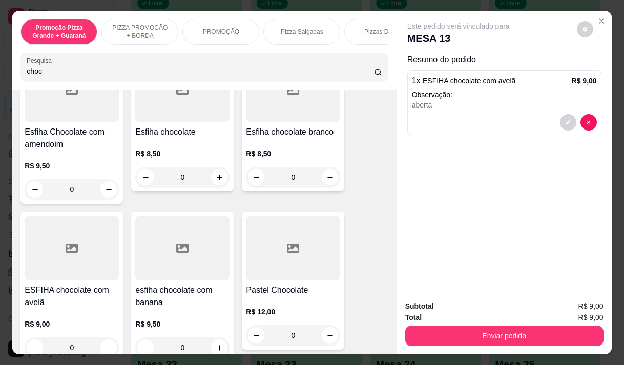
click at [568, 332] on button "Enviar pedido" at bounding box center [504, 336] width 198 height 20
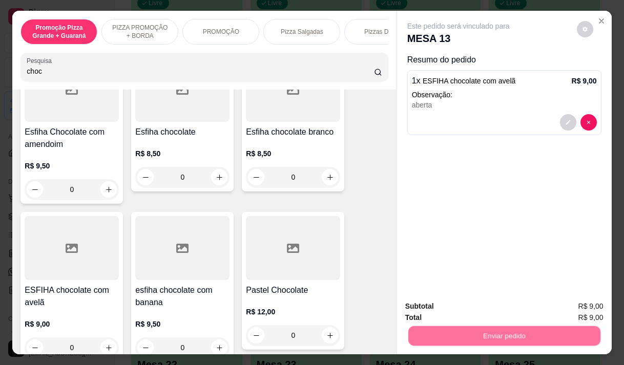
click at [571, 303] on button "Enviar pedido" at bounding box center [577, 306] width 58 height 19
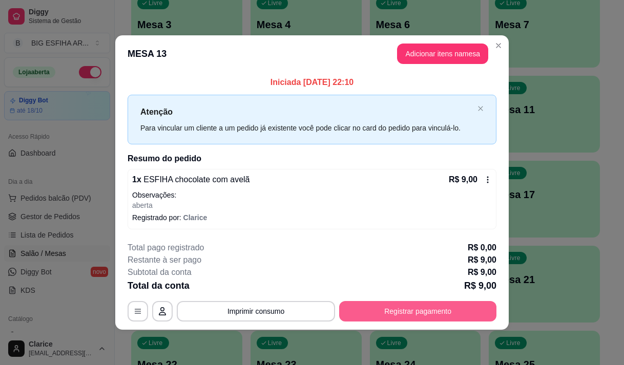
click at [360, 314] on button "Registrar pagamento" at bounding box center [417, 311] width 157 height 20
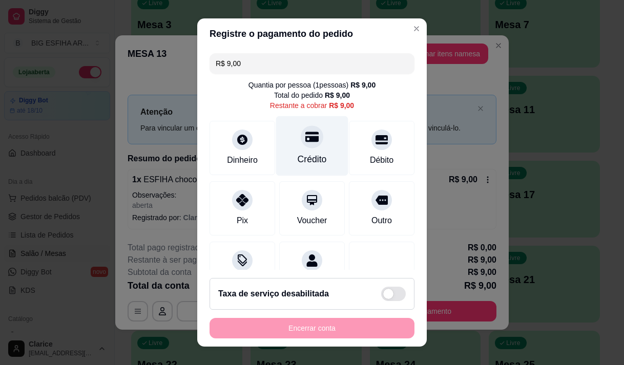
click at [309, 146] on div "Crédito" at bounding box center [312, 146] width 72 height 60
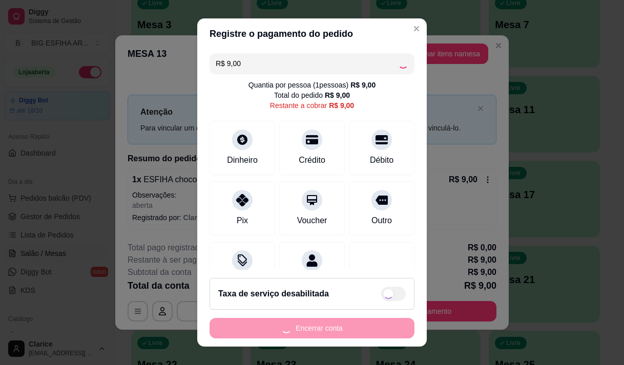
type input "R$ 0,00"
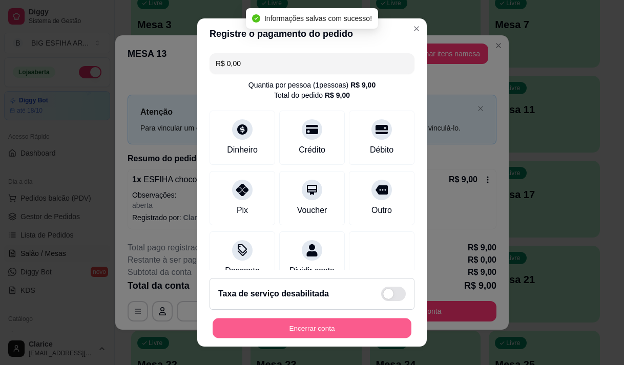
click at [284, 326] on button "Encerrar conta" at bounding box center [312, 329] width 199 height 20
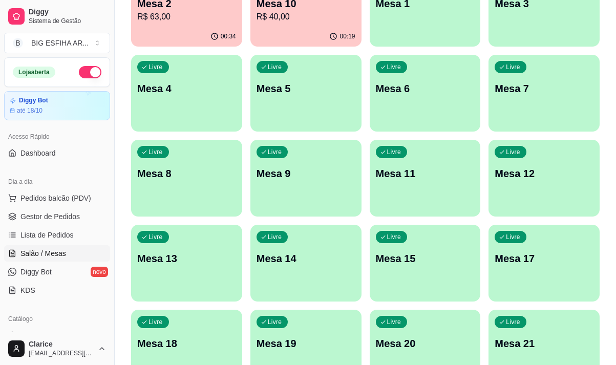
scroll to position [0, 0]
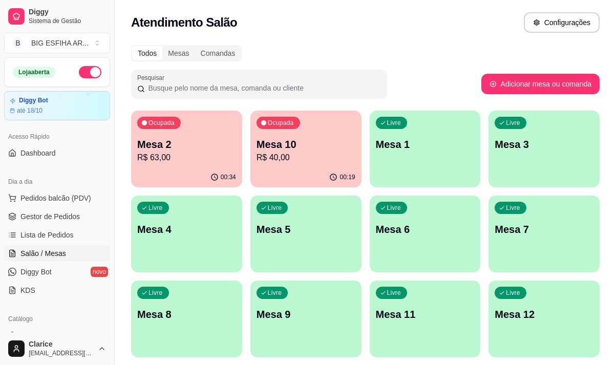
click at [281, 157] on p "R$ 40,00" at bounding box center [306, 158] width 99 height 12
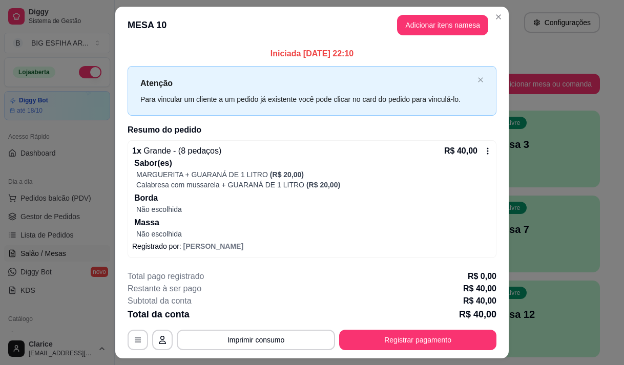
click at [484, 152] on icon at bounding box center [488, 151] width 8 height 8
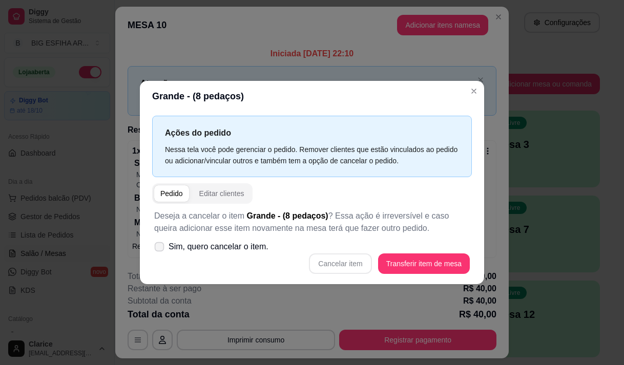
click at [165, 248] on label "Sim, quero cancelar o item." at bounding box center [211, 247] width 122 height 20
click at [160, 249] on input "Sim, quero cancelar o item." at bounding box center [157, 252] width 7 height 7
checkbox input "true"
click at [360, 260] on button "Cancelar item" at bounding box center [340, 264] width 61 height 20
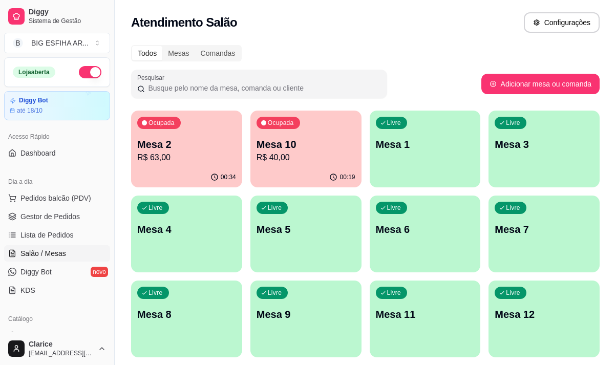
click at [275, 148] on p "Mesa 10" at bounding box center [306, 144] width 99 height 14
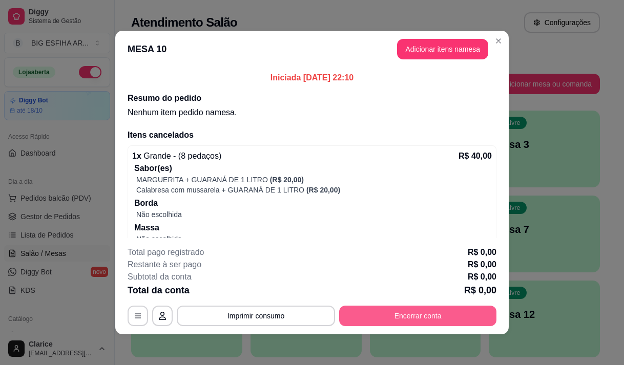
click at [376, 312] on button "Encerrar conta" at bounding box center [417, 316] width 157 height 20
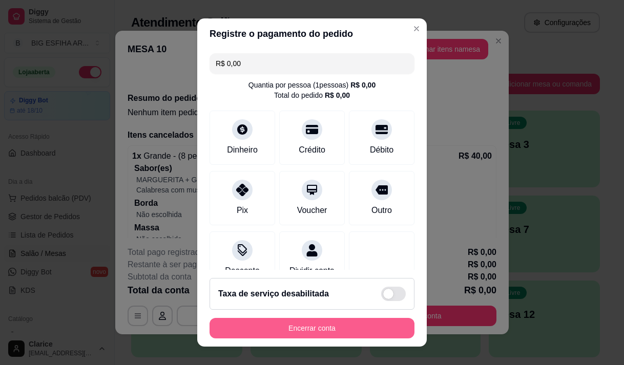
click at [300, 323] on button "Encerrar conta" at bounding box center [312, 328] width 205 height 20
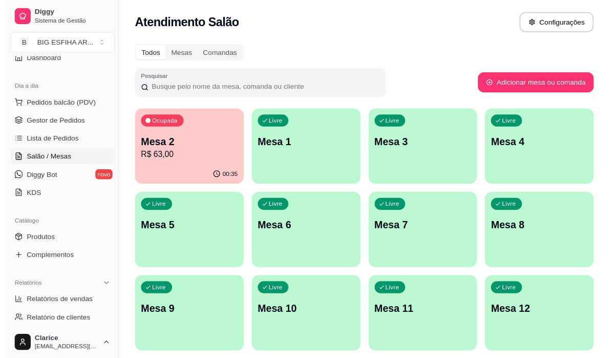
scroll to position [102, 0]
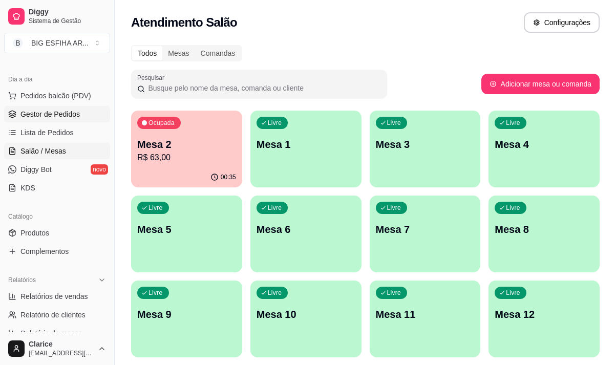
click at [48, 110] on span "Gestor de Pedidos" at bounding box center [49, 114] width 59 height 10
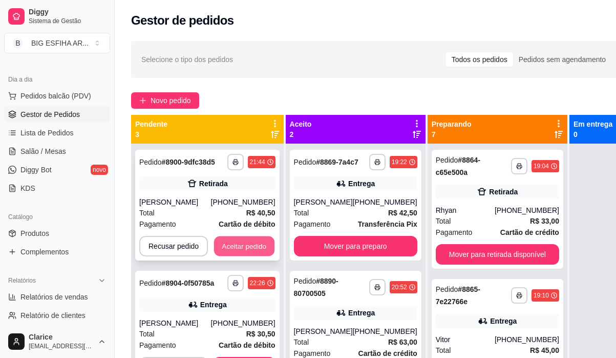
click at [224, 240] on button "Aceitar pedido" at bounding box center [244, 246] width 60 height 20
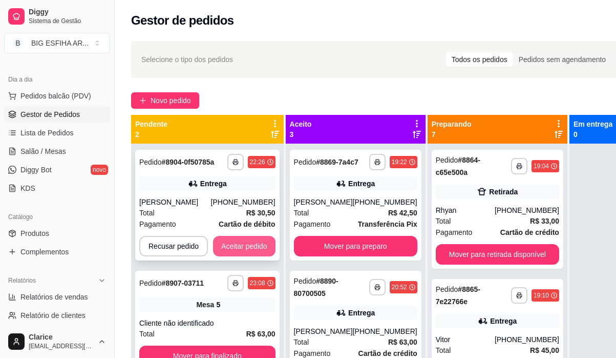
click at [224, 241] on button "Aceitar pedido" at bounding box center [244, 246] width 63 height 20
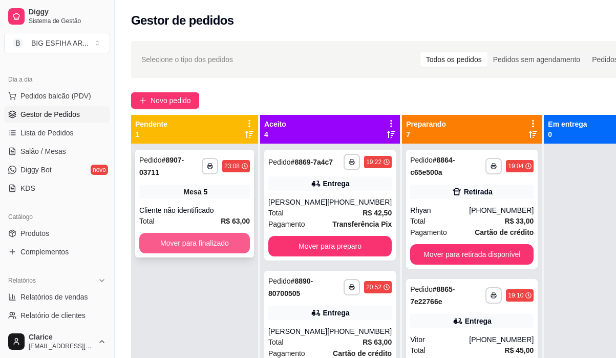
click at [239, 245] on button "Mover para finalizado" at bounding box center [194, 243] width 111 height 20
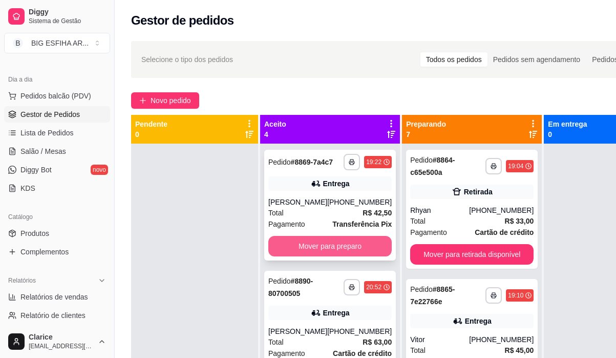
click at [291, 251] on button "Mover para preparo" at bounding box center [331, 246] width 124 height 20
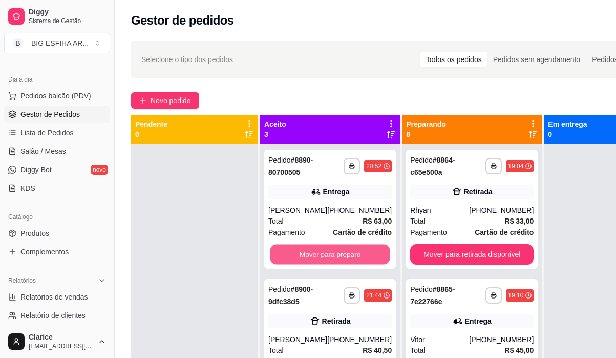
click at [291, 251] on button "Mover para preparo" at bounding box center [331, 254] width 120 height 20
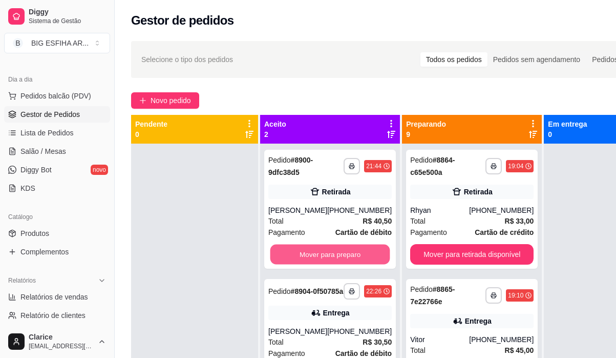
click at [291, 251] on button "Mover para preparo" at bounding box center [331, 254] width 120 height 20
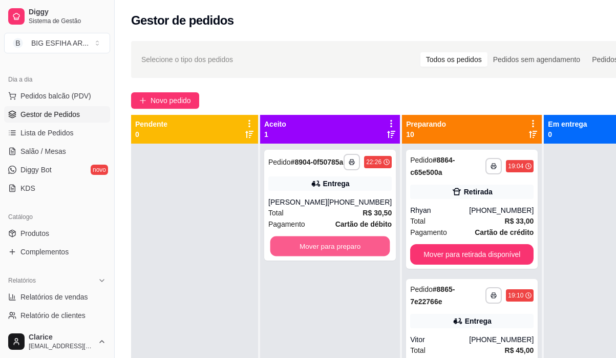
click at [291, 251] on button "Mover para preparo" at bounding box center [331, 246] width 120 height 20
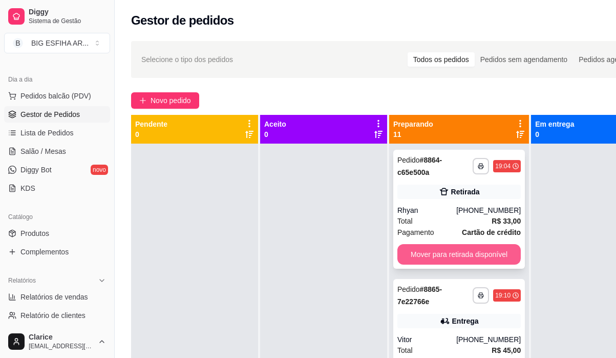
click at [441, 255] on button "Mover para retirada disponível" at bounding box center [460, 254] width 124 height 20
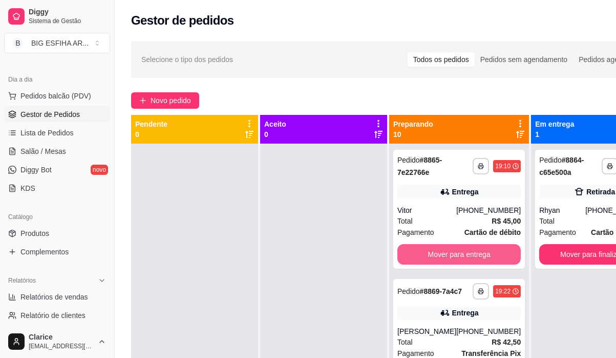
click at [441, 255] on button "Mover para entrega" at bounding box center [460, 254] width 124 height 20
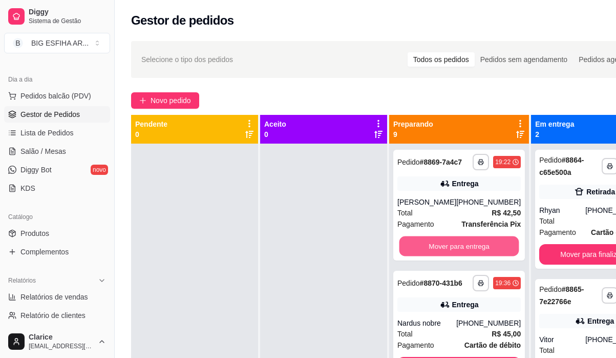
click at [441, 255] on button "Mover para entrega" at bounding box center [460, 246] width 120 height 20
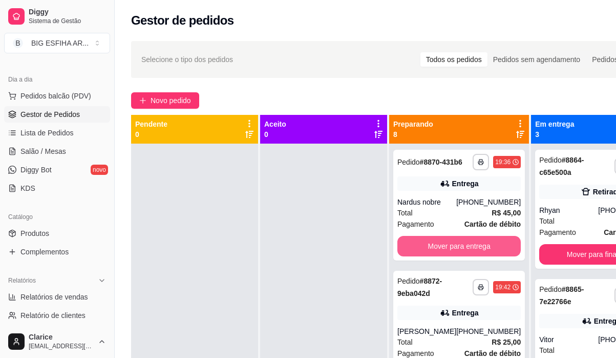
click at [441, 255] on button "Mover para entrega" at bounding box center [460, 246] width 124 height 20
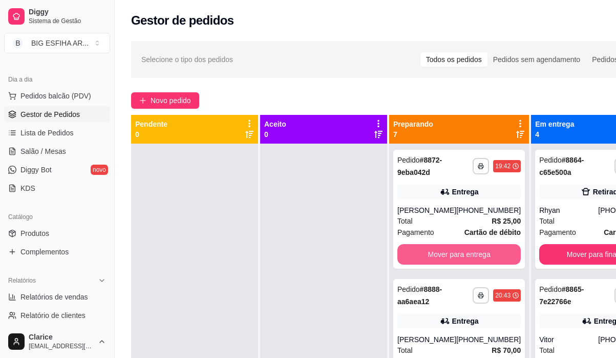
click at [441, 255] on button "Mover para entrega" at bounding box center [460, 254] width 124 height 20
click at [441, 263] on button "Mover para entrega" at bounding box center [460, 254] width 124 height 20
click at [441, 263] on button "Mover para retirada disponível" at bounding box center [460, 254] width 124 height 20
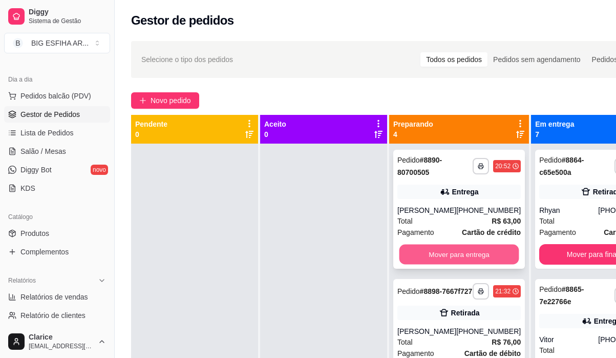
click at [441, 259] on button "Mover para entrega" at bounding box center [460, 254] width 120 height 20
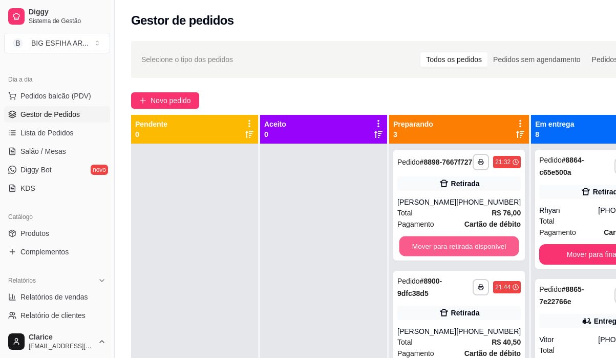
click at [441, 256] on button "Mover para retirada disponível" at bounding box center [460, 246] width 120 height 20
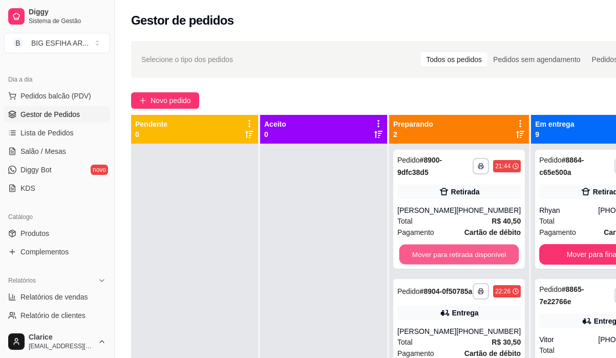
click at [441, 259] on button "Mover para retirada disponível" at bounding box center [460, 254] width 120 height 20
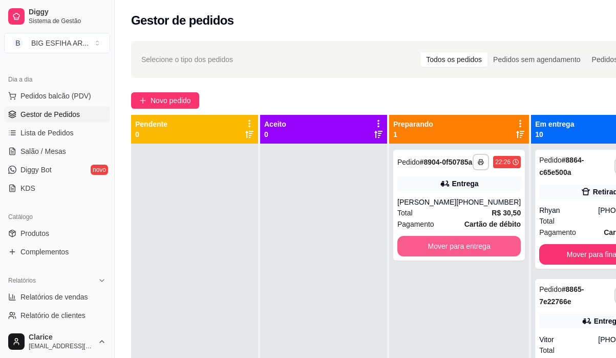
click at [441, 256] on button "Mover para entrega" at bounding box center [460, 246] width 124 height 20
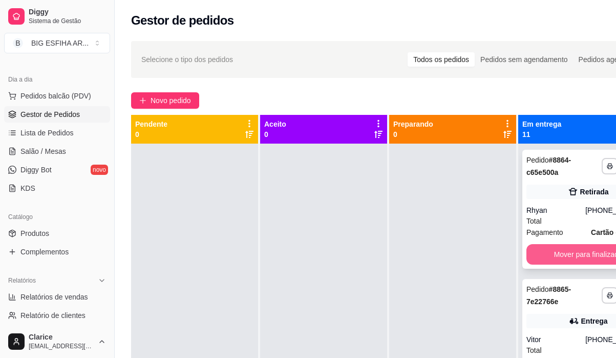
click at [571, 261] on button "Mover para finalizado" at bounding box center [589, 254] width 124 height 20
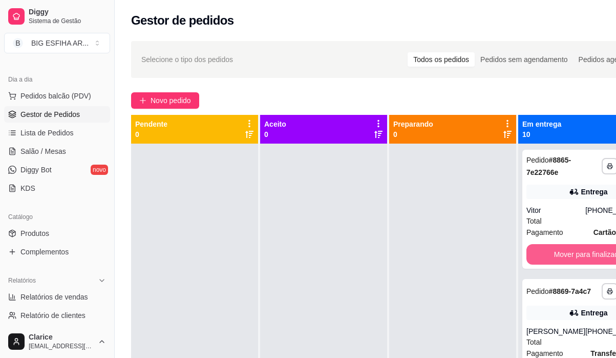
click at [571, 261] on button "Mover para finalizado" at bounding box center [589, 254] width 124 height 20
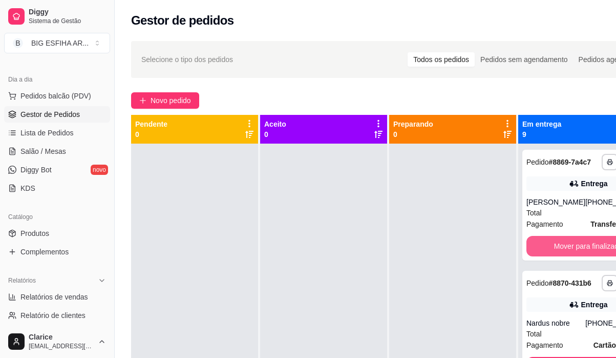
click at [571, 256] on button "Mover para finalizado" at bounding box center [589, 246] width 124 height 20
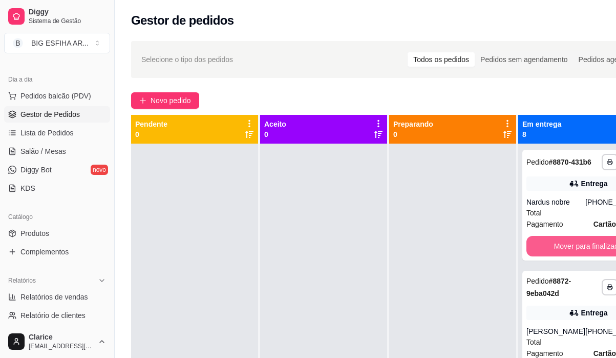
click at [571, 256] on button "Mover para finalizado" at bounding box center [589, 246] width 124 height 20
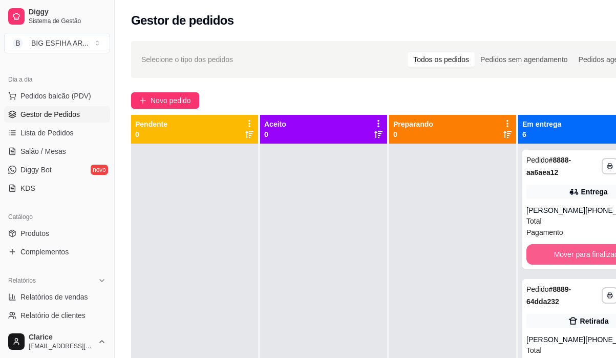
click at [571, 261] on button "Mover para finalizado" at bounding box center [589, 254] width 124 height 20
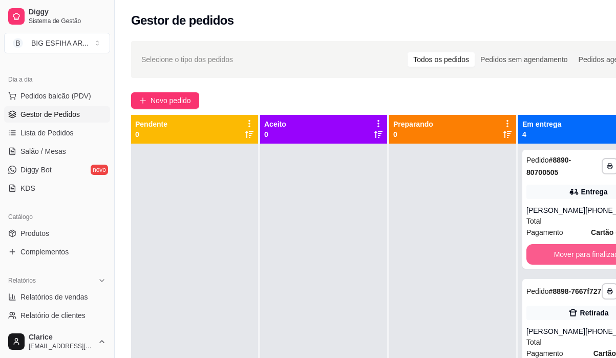
click at [571, 261] on button "Mover para finalizado" at bounding box center [589, 254] width 124 height 20
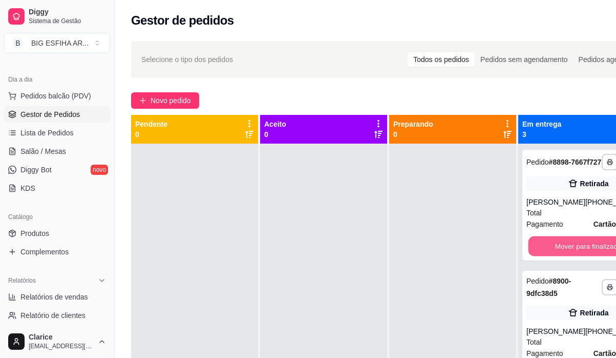
click at [571, 256] on button "Mover para finalizado" at bounding box center [589, 246] width 120 height 20
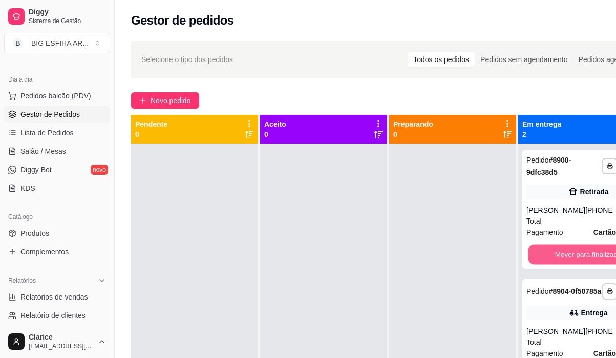
click at [571, 261] on button "Mover para finalizado" at bounding box center [589, 254] width 120 height 20
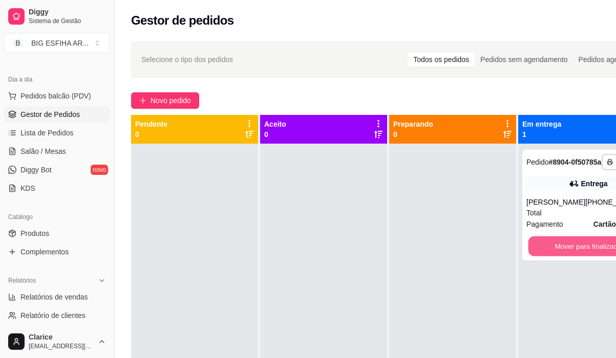
click at [571, 256] on button "Mover para finalizado" at bounding box center [589, 246] width 120 height 20
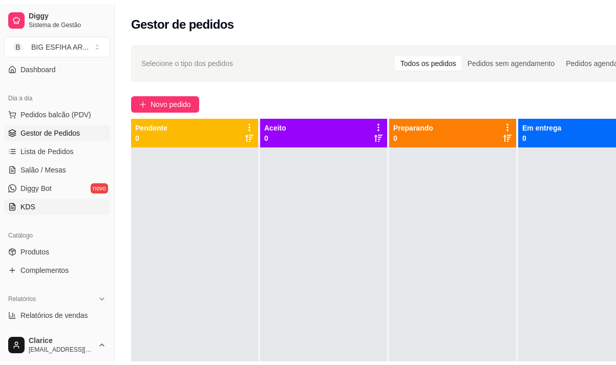
scroll to position [102, 0]
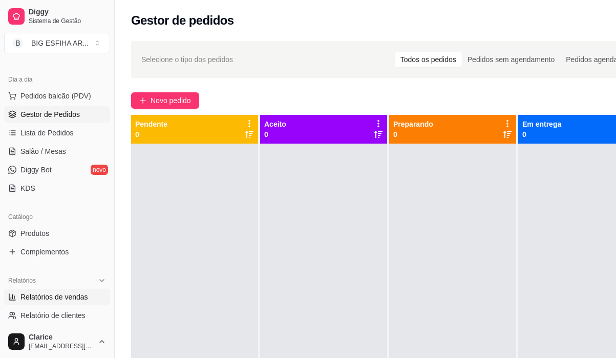
click at [58, 296] on span "Relatórios de vendas" at bounding box center [54, 297] width 68 height 10
select select "ALL"
select select "0"
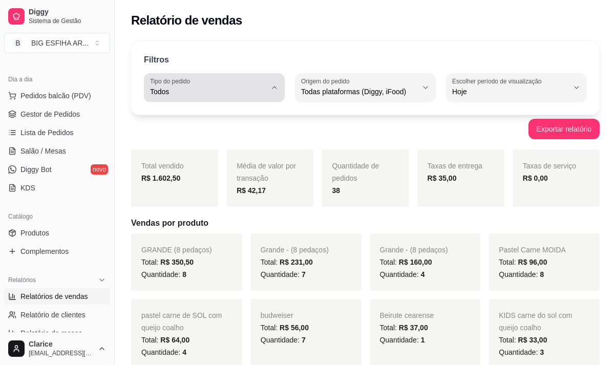
click at [209, 86] on div "Todos" at bounding box center [208, 87] width 116 height 20
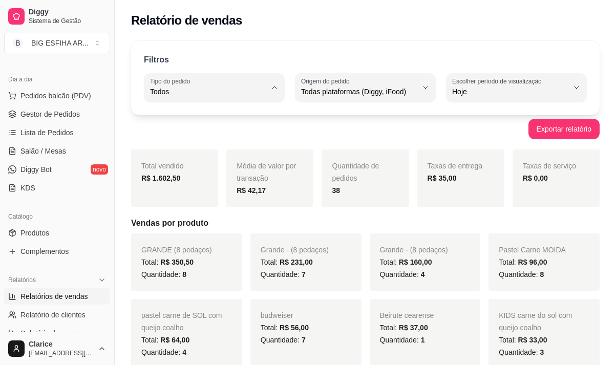
click at [207, 130] on span "Entrega" at bounding box center [210, 133] width 110 height 10
type input "DELIVERY"
select select "DELIVERY"
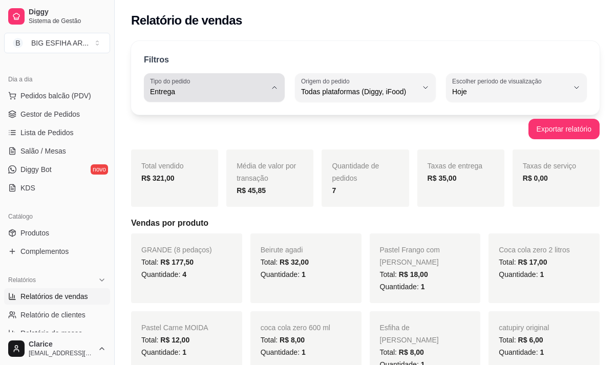
click at [200, 101] on button "Tipo do pedido Entrega" at bounding box center [214, 87] width 141 height 29
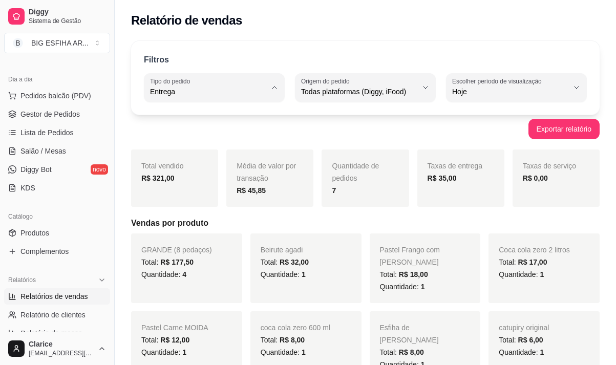
click at [204, 121] on span "Todos" at bounding box center [210, 116] width 110 height 10
type input "ALL"
select select "ALL"
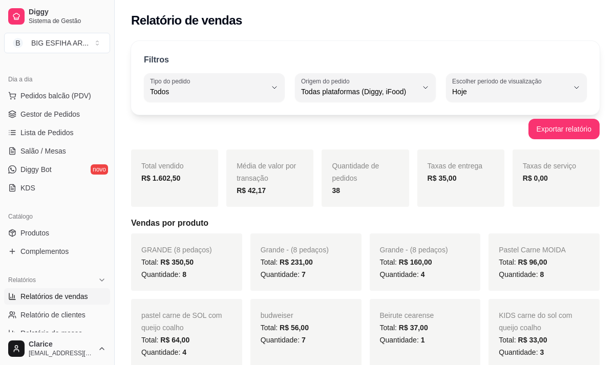
click at [45, 148] on span "Salão / Mesas" at bounding box center [43, 151] width 46 height 10
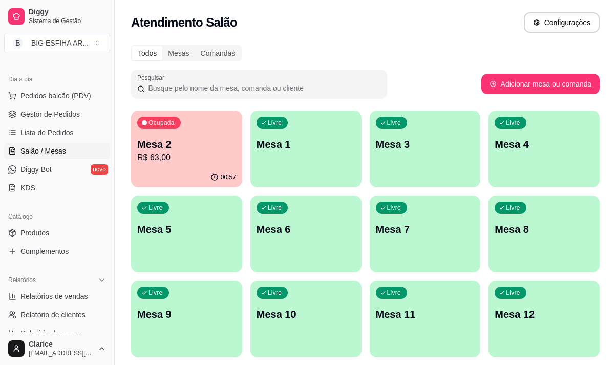
click at [220, 159] on p "R$ 63,00" at bounding box center [186, 158] width 99 height 12
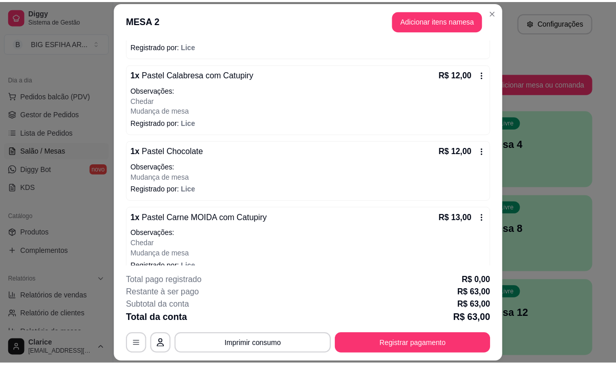
scroll to position [220, 0]
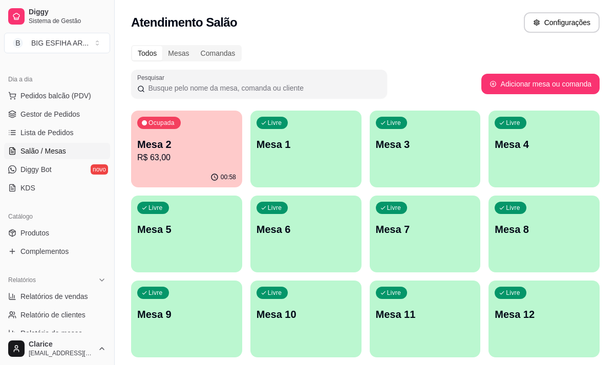
click at [147, 153] on p "R$ 63,00" at bounding box center [186, 158] width 99 height 12
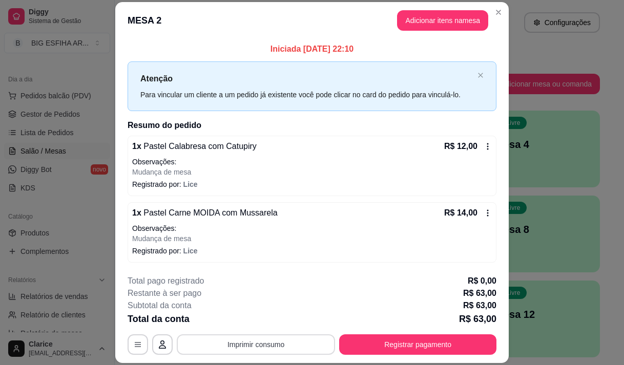
click at [279, 341] on button "Imprimir consumo" at bounding box center [256, 345] width 158 height 20
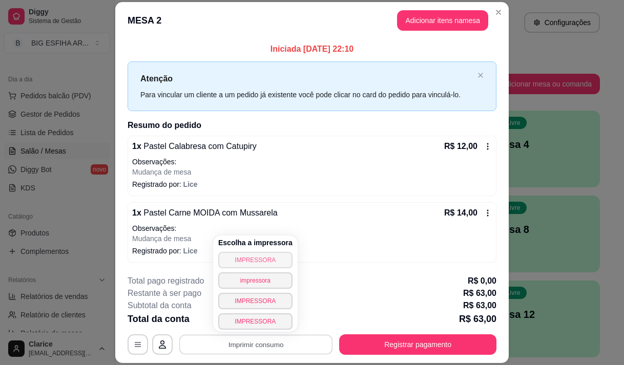
click at [270, 260] on button "IMPRESSORA" at bounding box center [255, 260] width 74 height 16
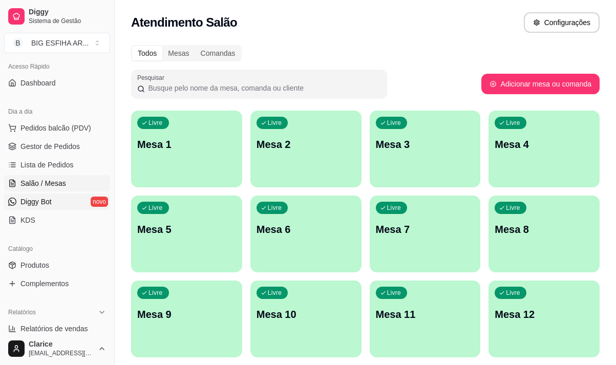
scroll to position [154, 0]
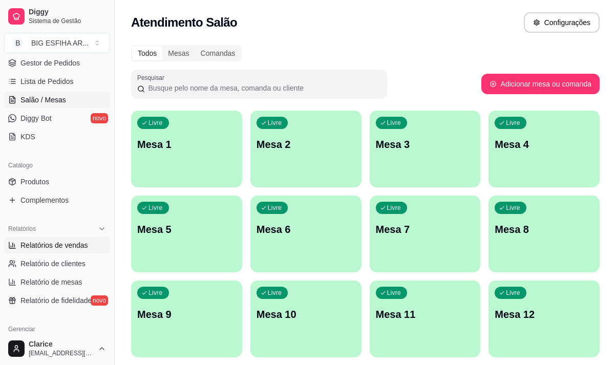
click at [52, 247] on span "Relatórios de vendas" at bounding box center [54, 245] width 68 height 10
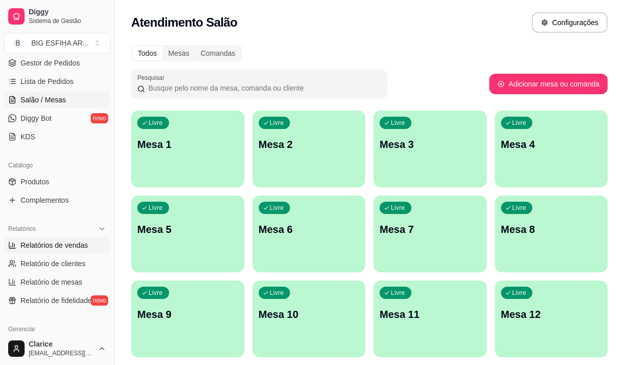
select select "ALL"
select select "0"
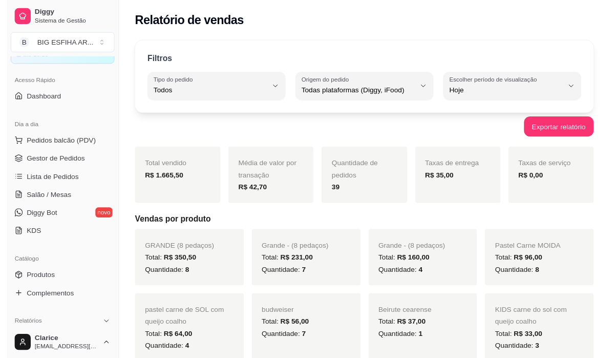
scroll to position [51, 0]
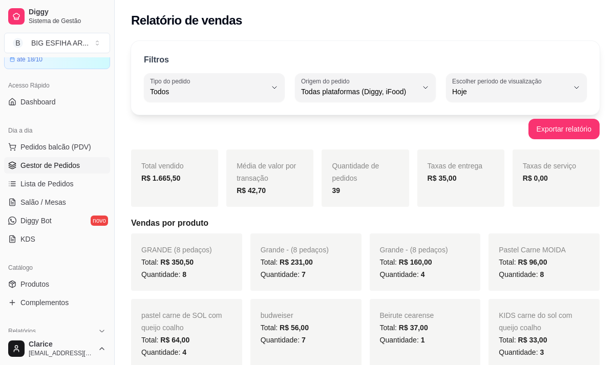
click at [75, 161] on span "Gestor de Pedidos" at bounding box center [49, 165] width 59 height 10
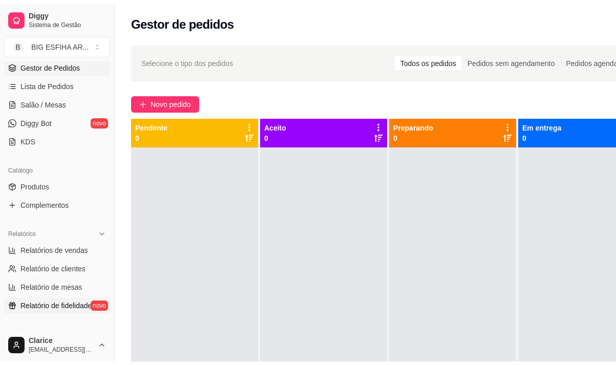
scroll to position [154, 0]
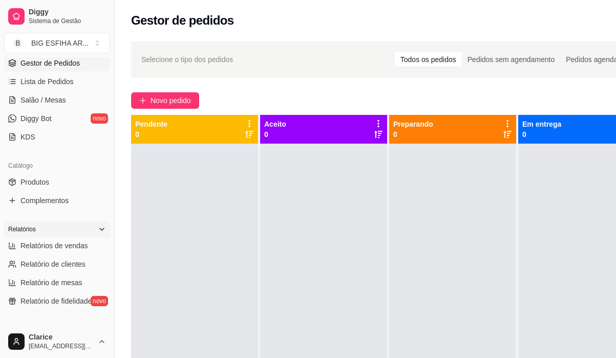
click at [74, 235] on div "Relatórios" at bounding box center [57, 229] width 106 height 16
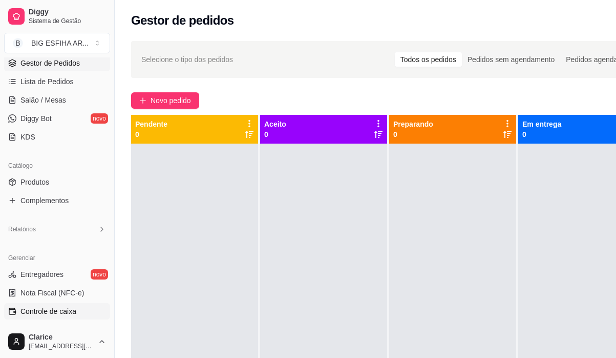
click at [53, 315] on span "Controle de caixa" at bounding box center [48, 311] width 56 height 10
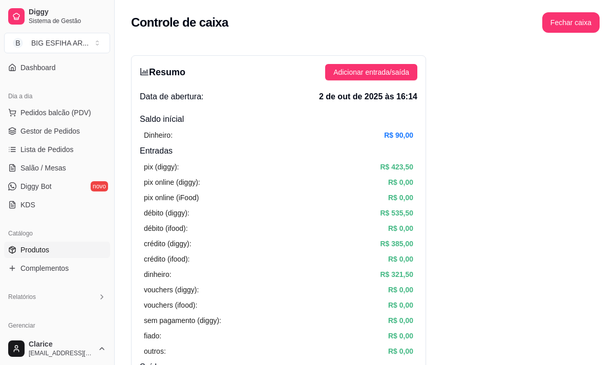
scroll to position [102, 0]
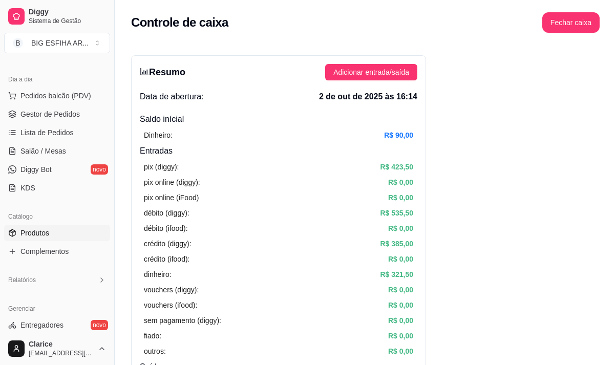
click at [65, 278] on div "Relatórios" at bounding box center [57, 280] width 106 height 16
click at [64, 288] on div "Relatórios" at bounding box center [57, 280] width 106 height 16
click at [67, 285] on div "Relatórios" at bounding box center [57, 280] width 106 height 16
click at [75, 296] on span "Relatórios de vendas" at bounding box center [54, 297] width 68 height 10
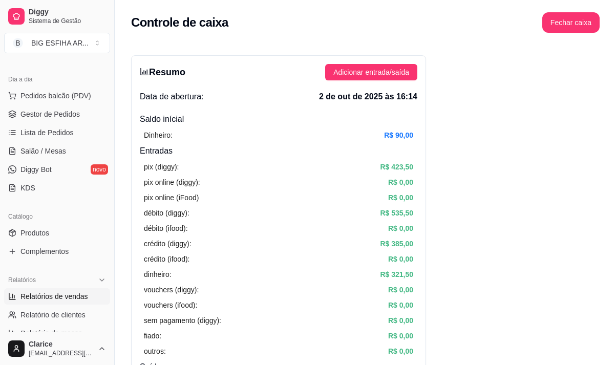
select select "ALL"
select select "0"
